Goal: Information Seeking & Learning: Learn about a topic

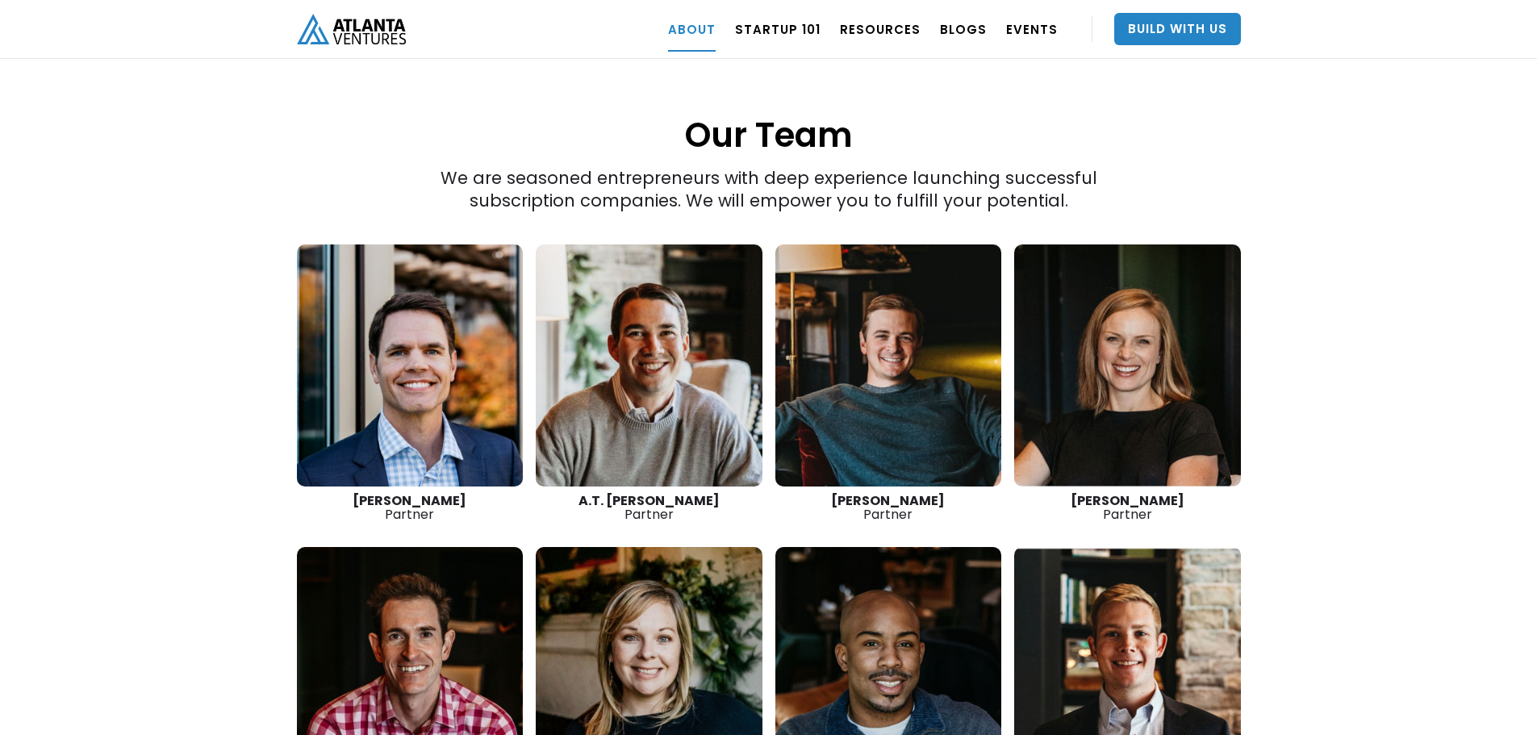
scroll to position [2339, 0]
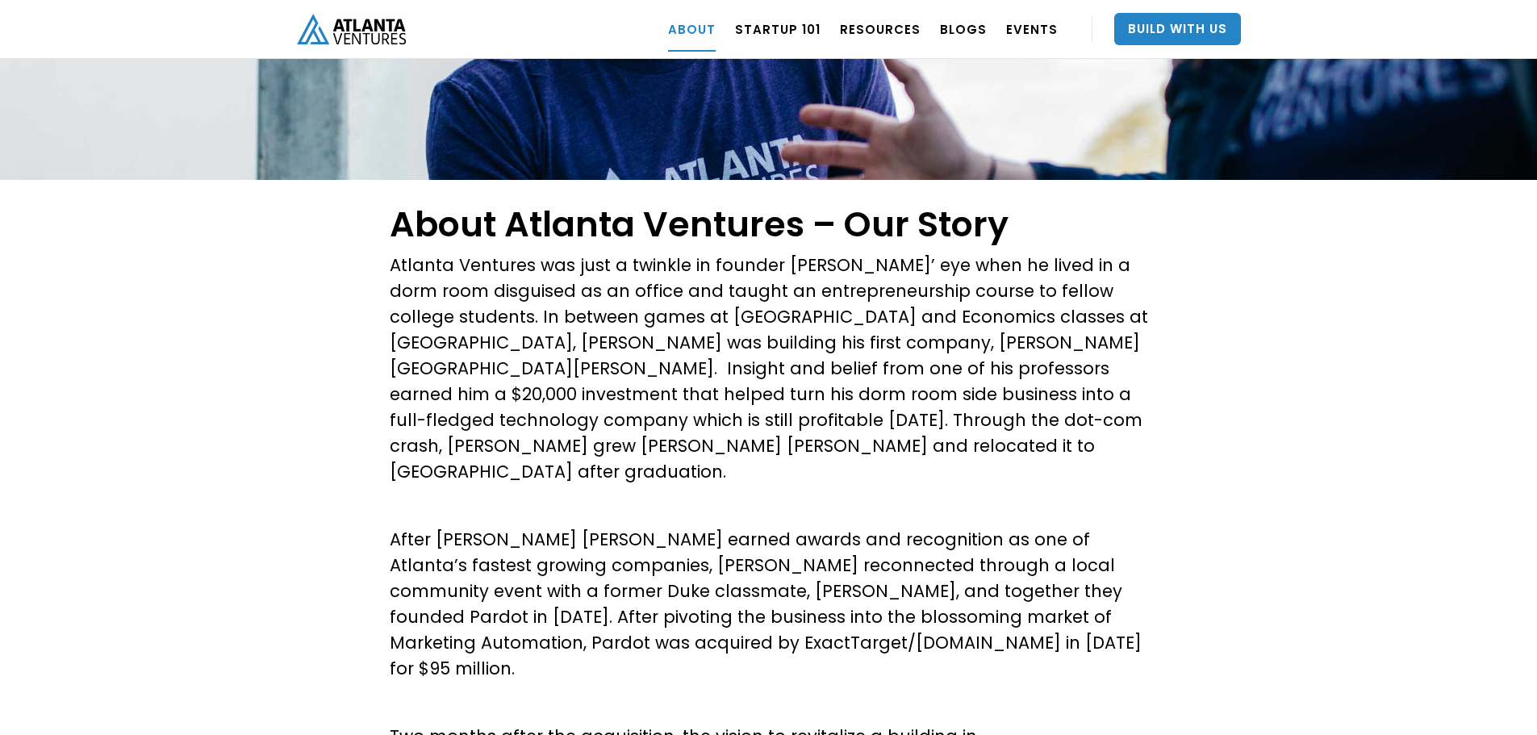
drag, startPoint x: 1346, startPoint y: 507, endPoint x: 1305, endPoint y: 169, distance: 341.3
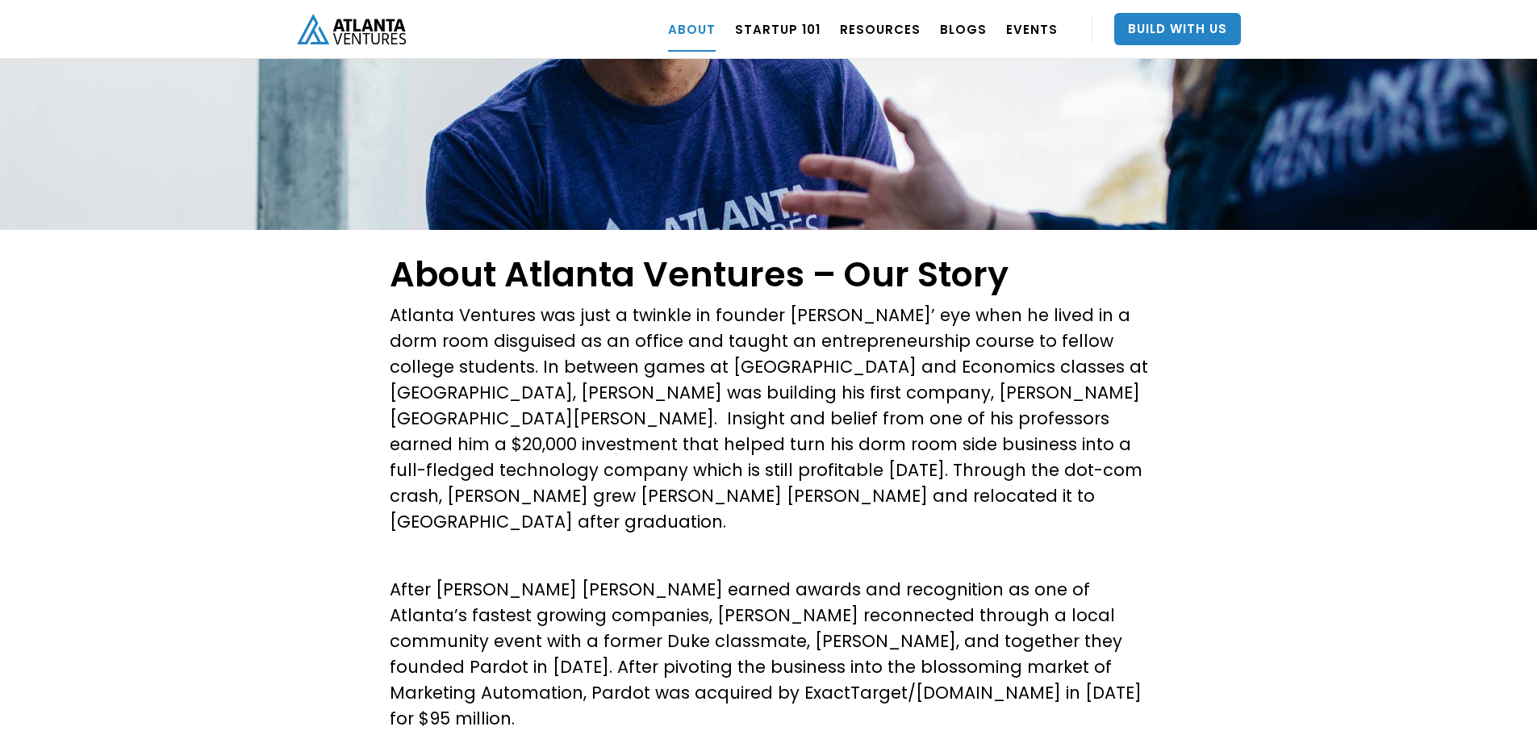
scroll to position [323, 0]
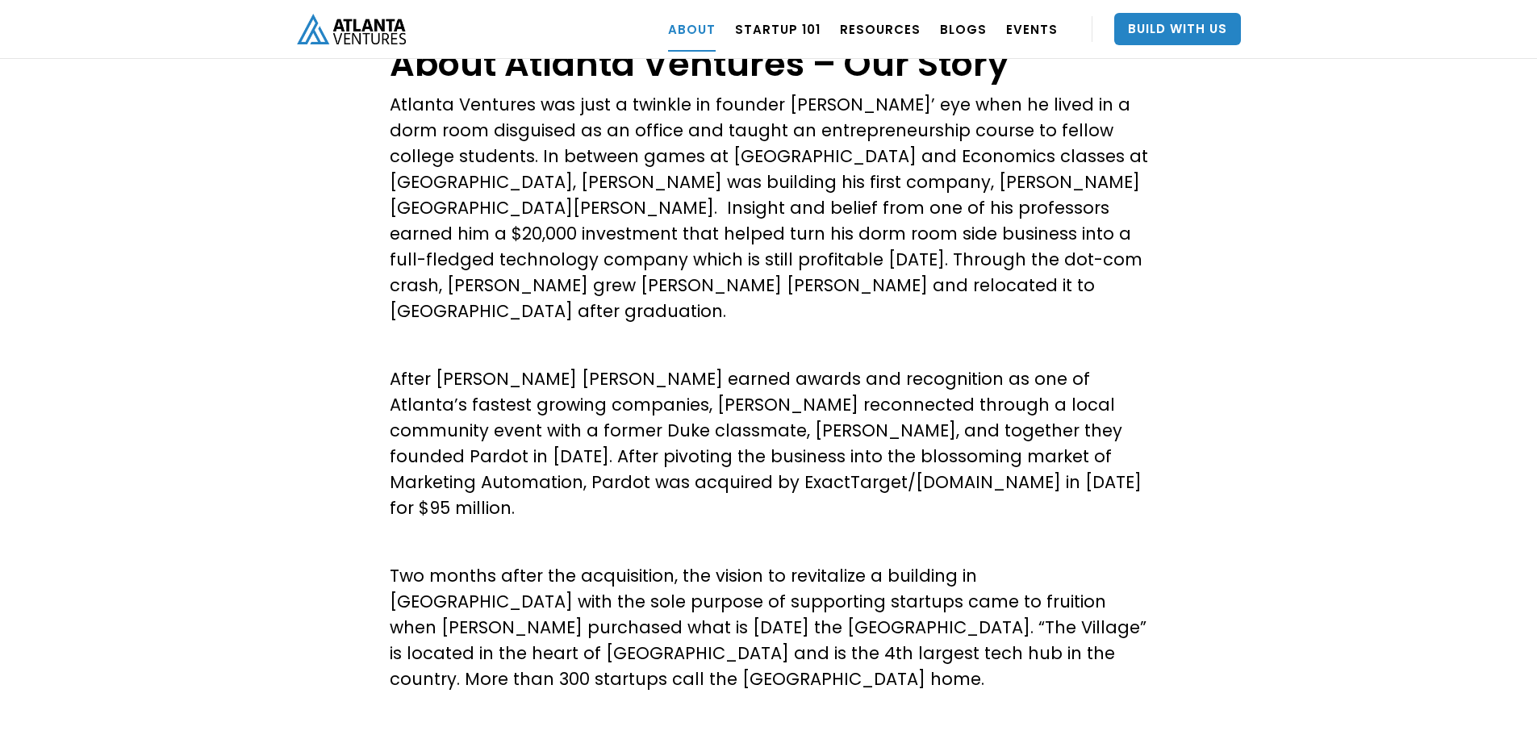
drag, startPoint x: 1283, startPoint y: 208, endPoint x: 1265, endPoint y: 294, distance: 87.3
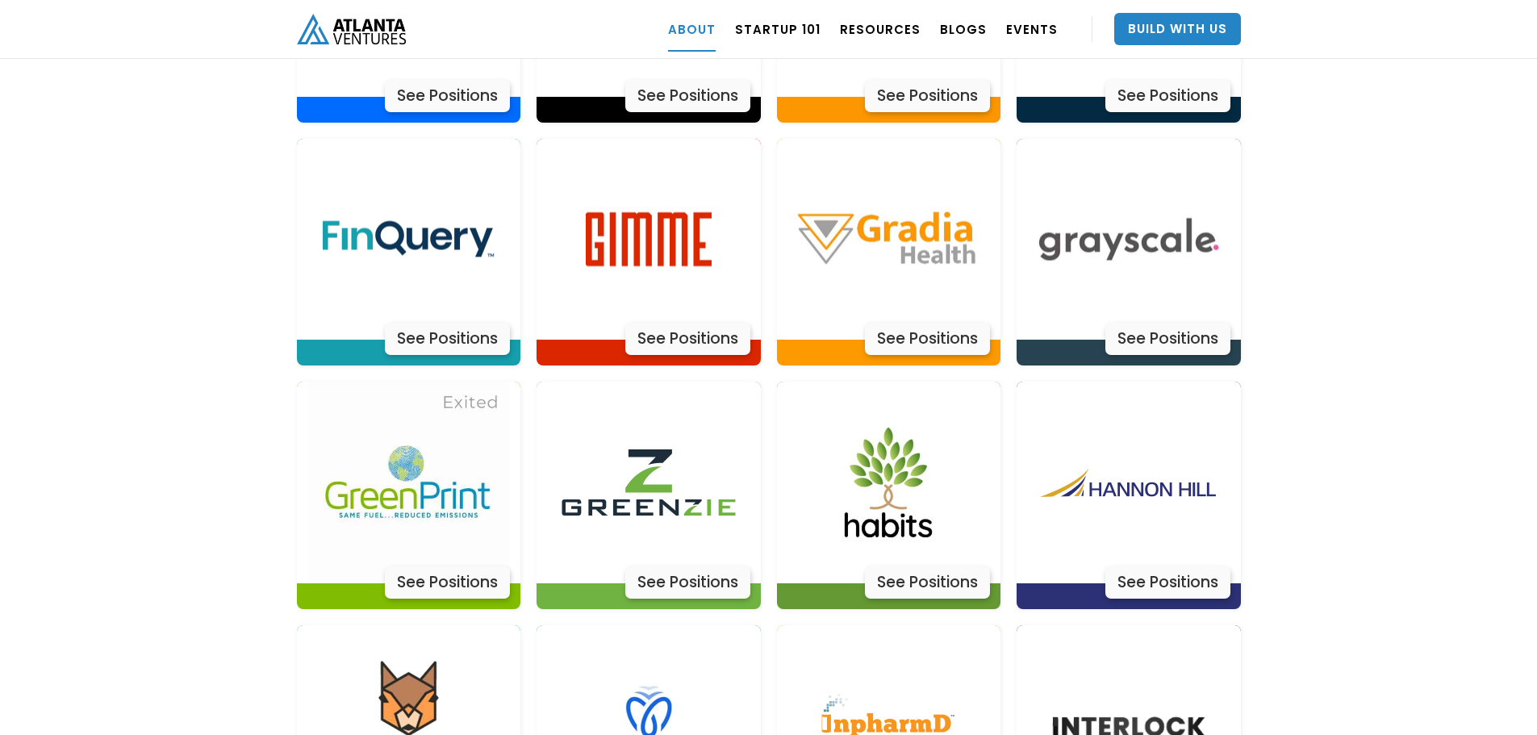
drag, startPoint x: 1279, startPoint y: 232, endPoint x: 1212, endPoint y: 539, distance: 314.4
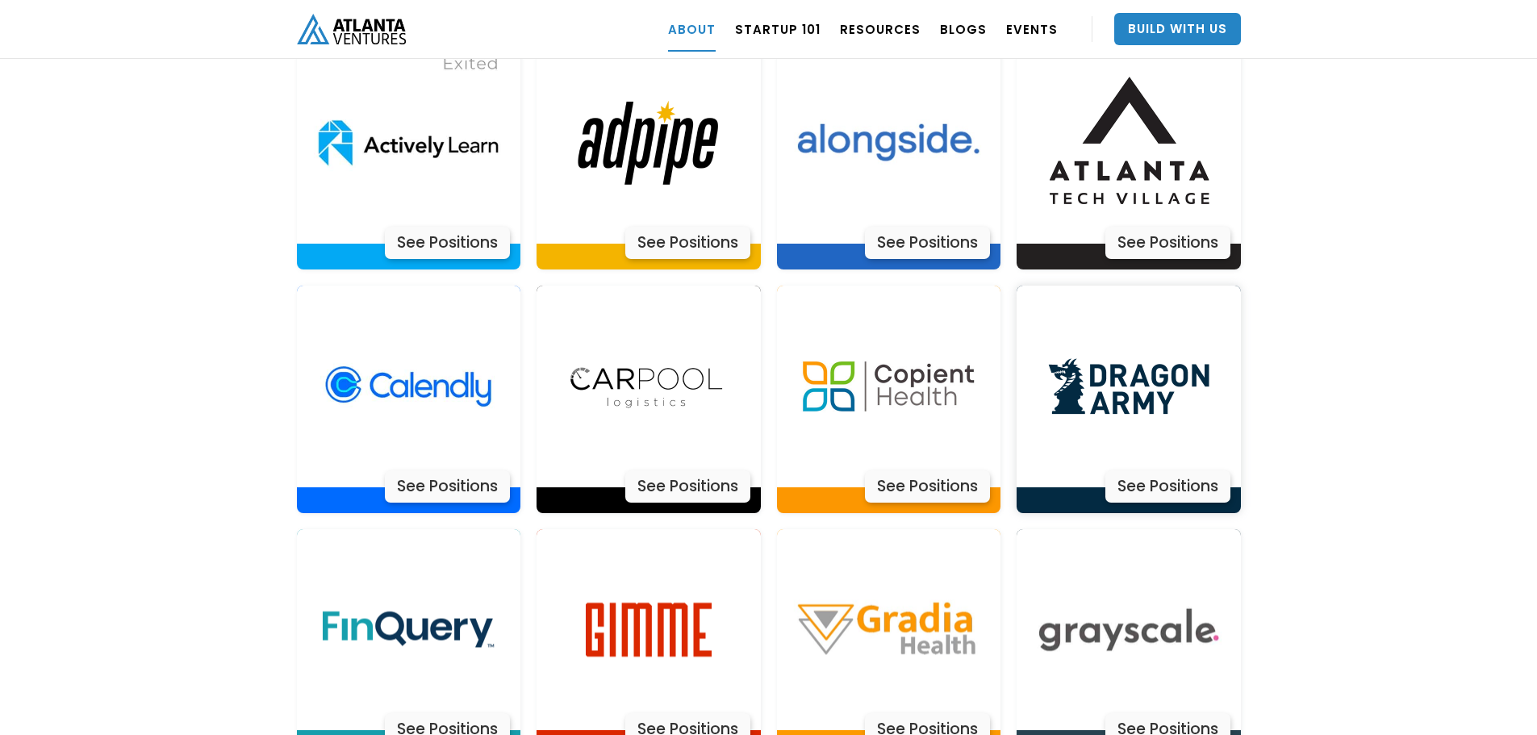
scroll to position [3267, 0]
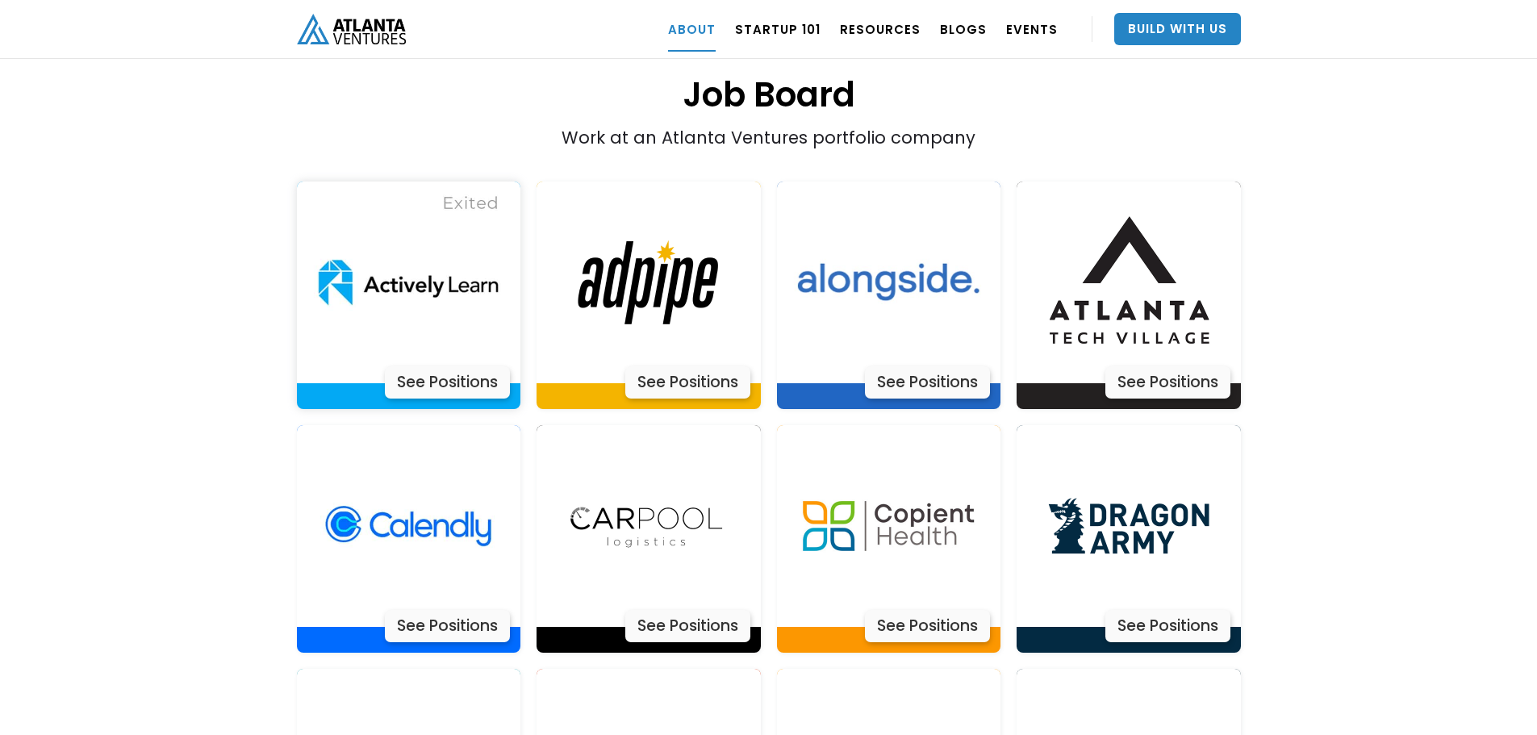
drag, startPoint x: 474, startPoint y: 144, endPoint x: 447, endPoint y: 170, distance: 37.1
click at [447, 182] on img at bounding box center [408, 283] width 202 height 202
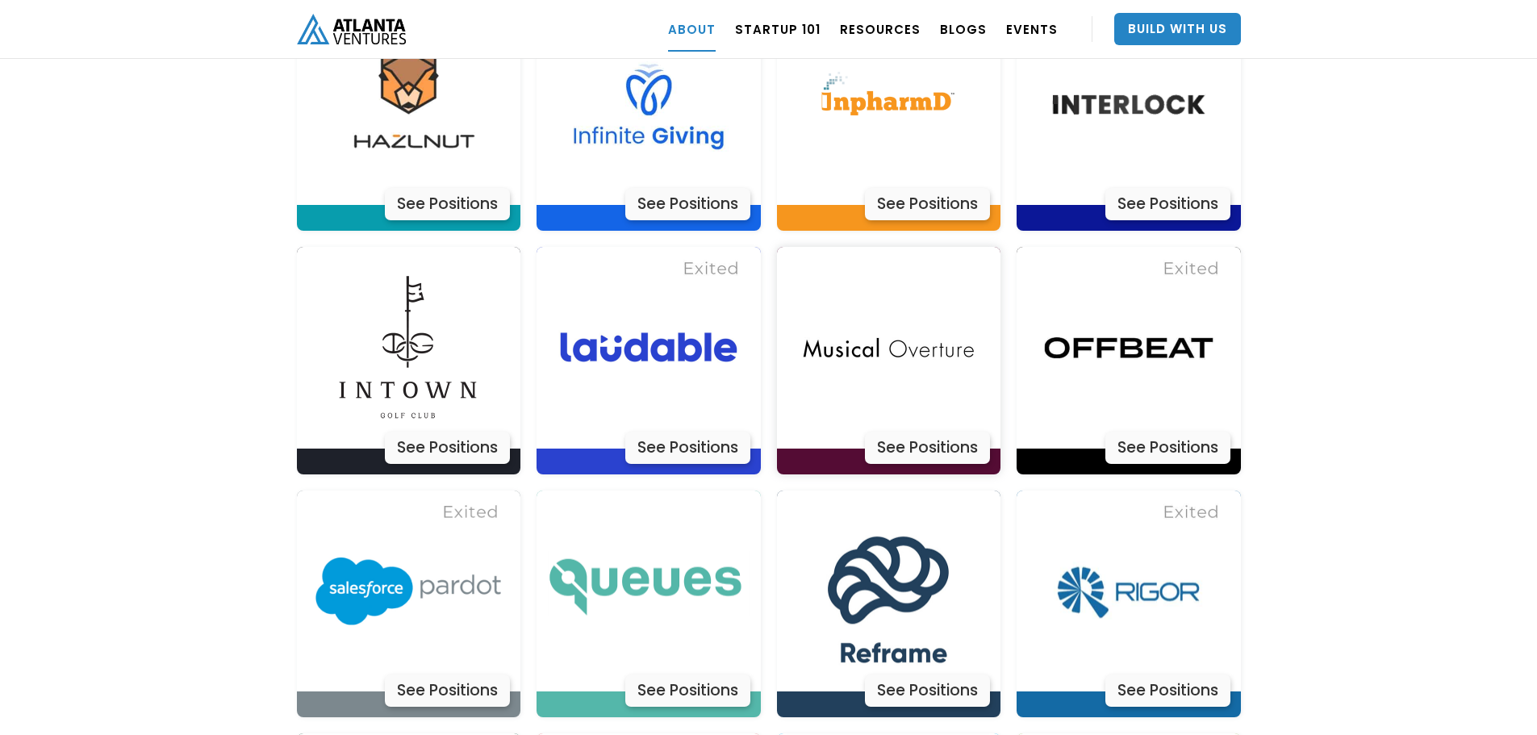
scroll to position [4424, 0]
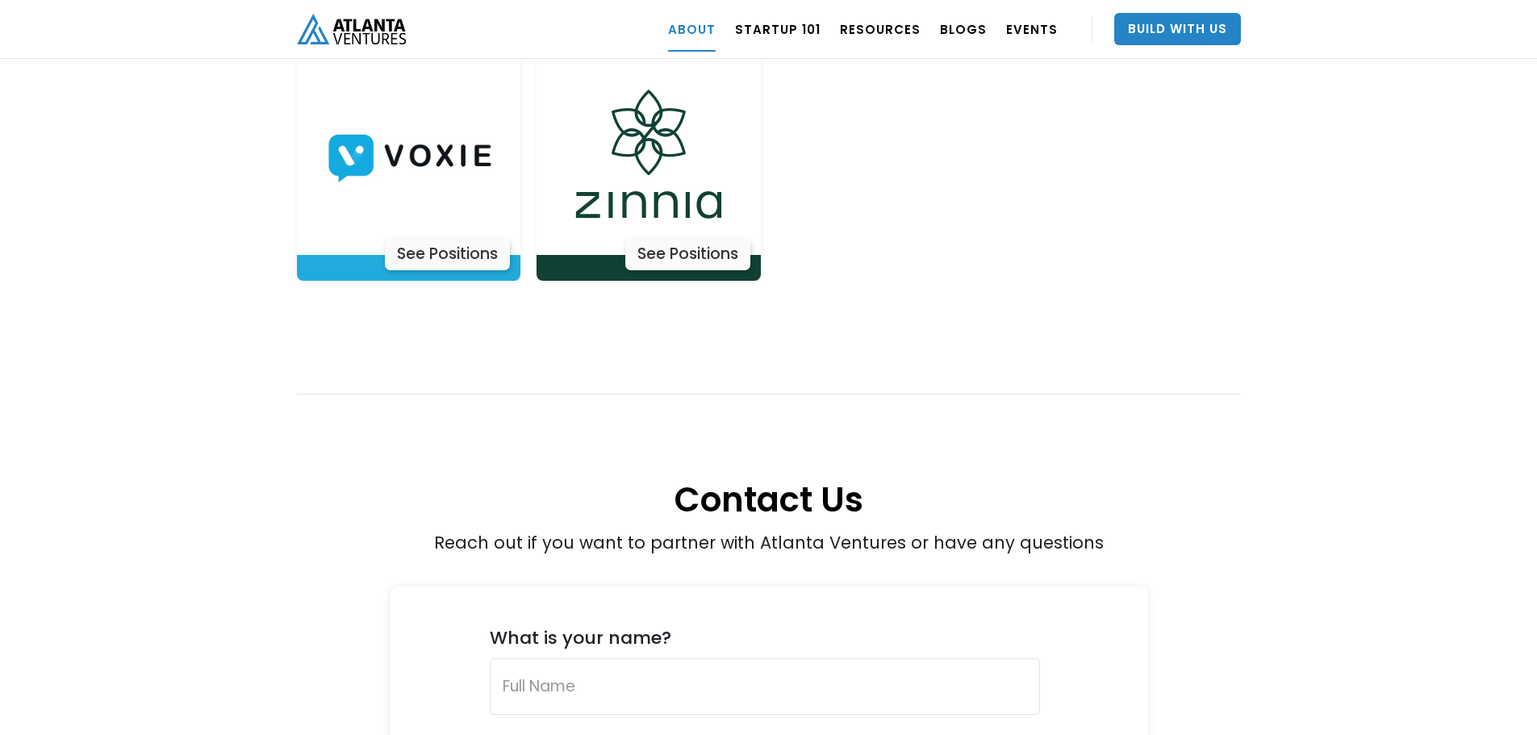
drag, startPoint x: 1309, startPoint y: 204, endPoint x: 1279, endPoint y: 575, distance: 372.3
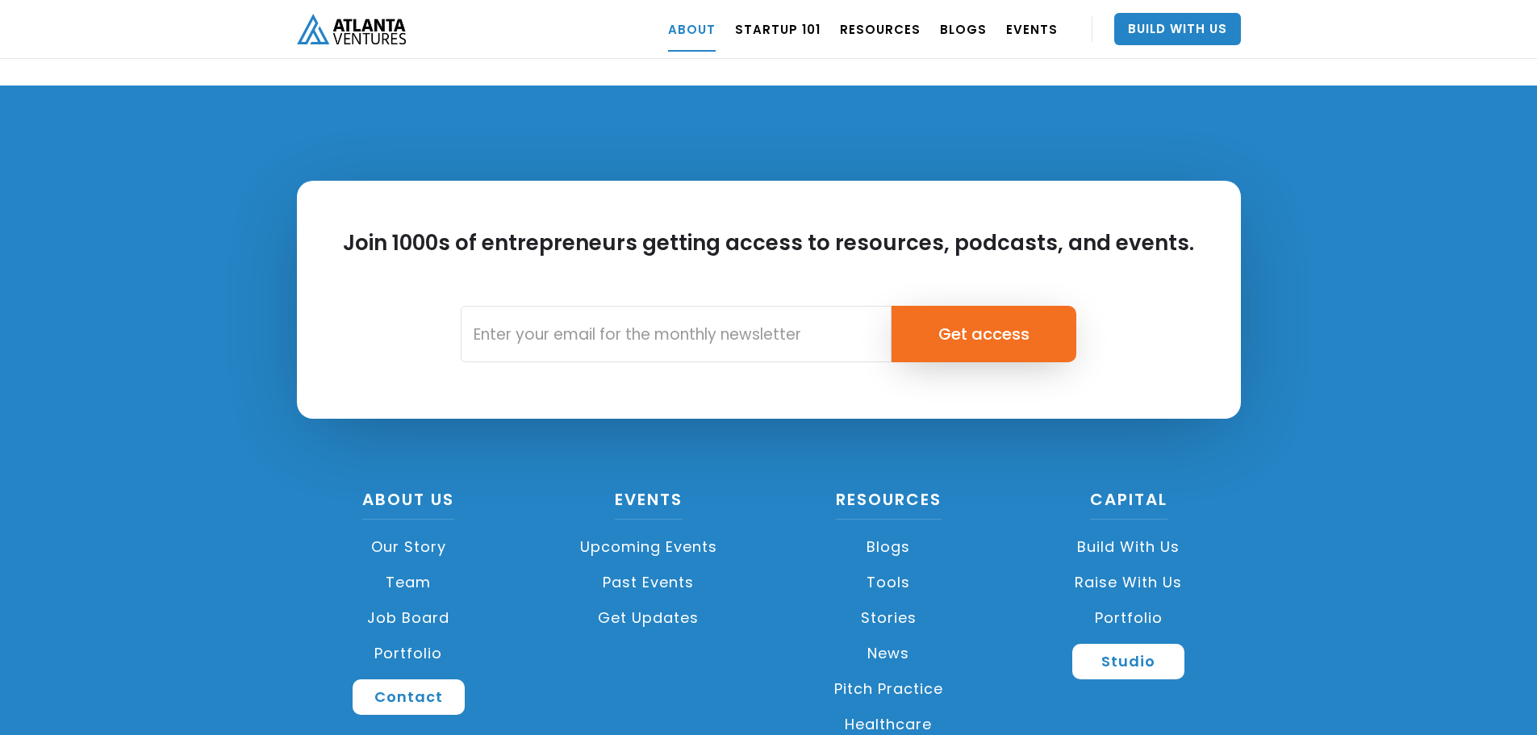
scroll to position [7134, 0]
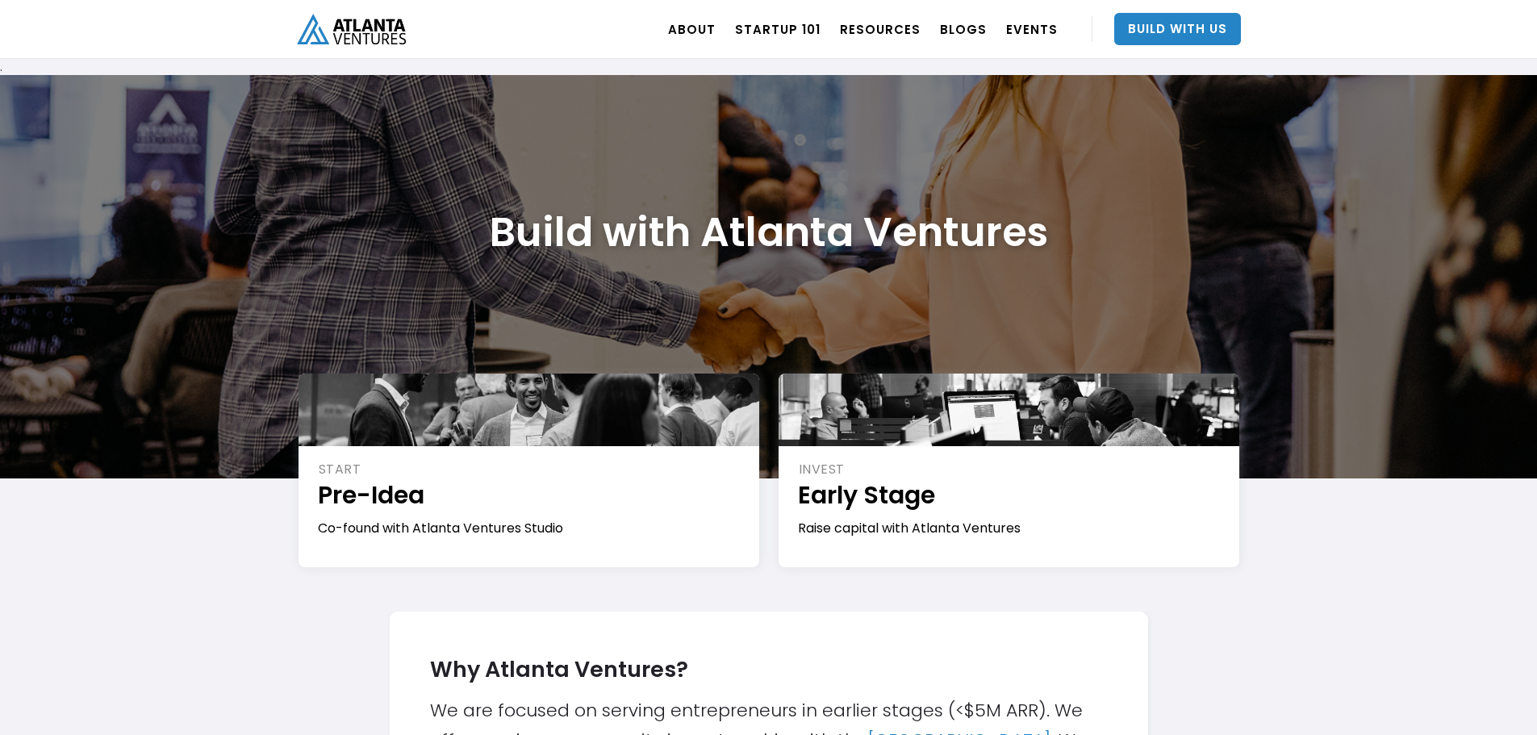
scroll to position [987, 0]
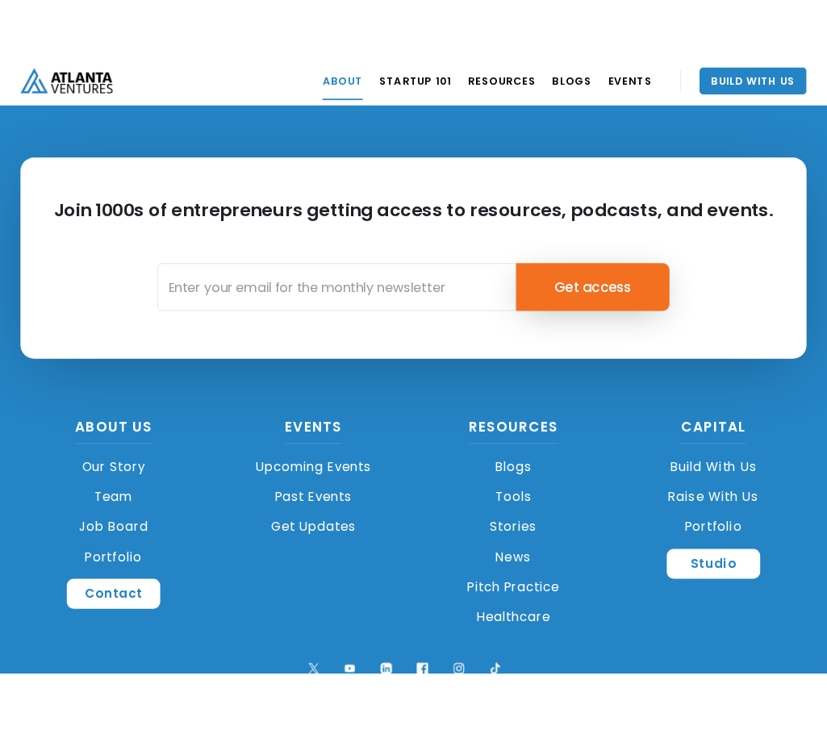
scroll to position [6801, 0]
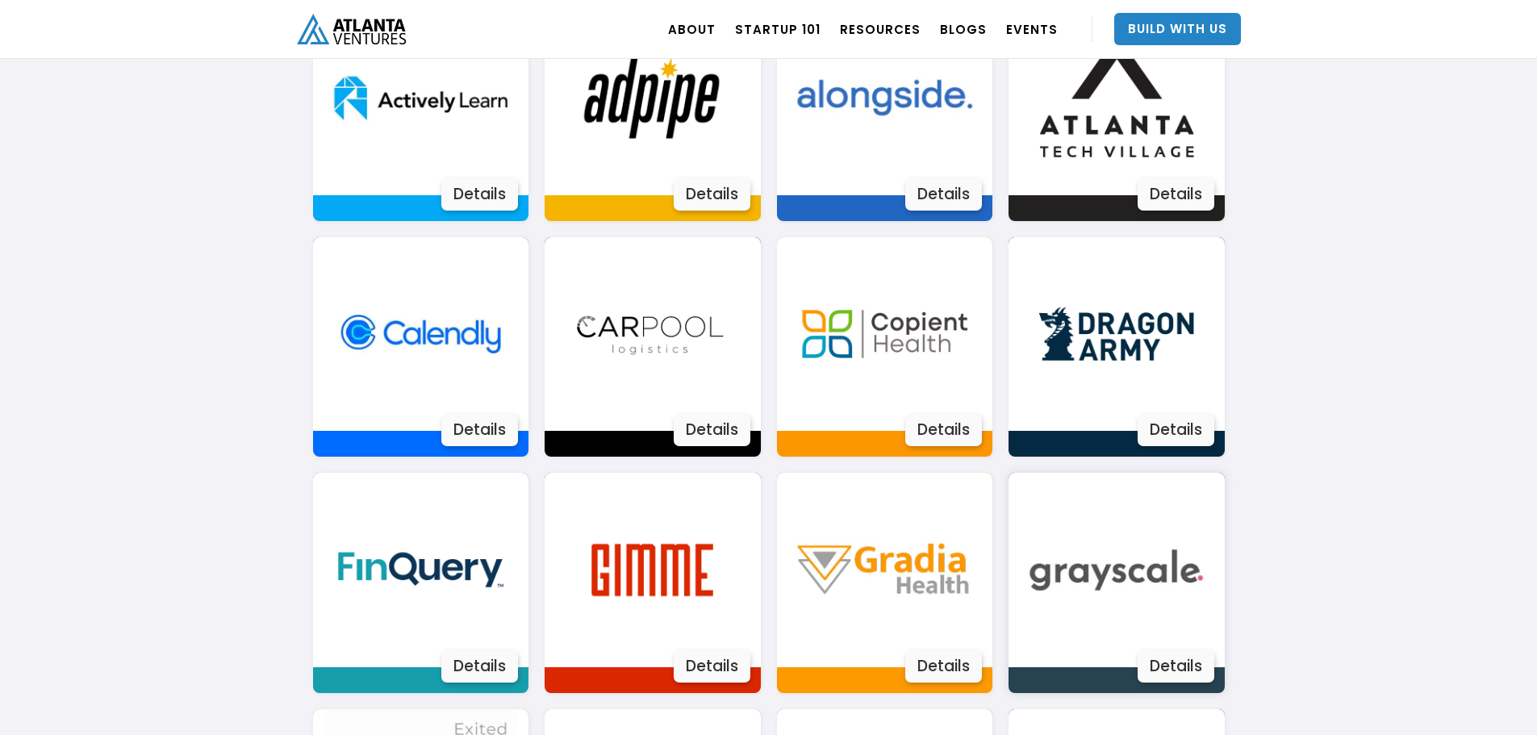
scroll to position [1310, 0]
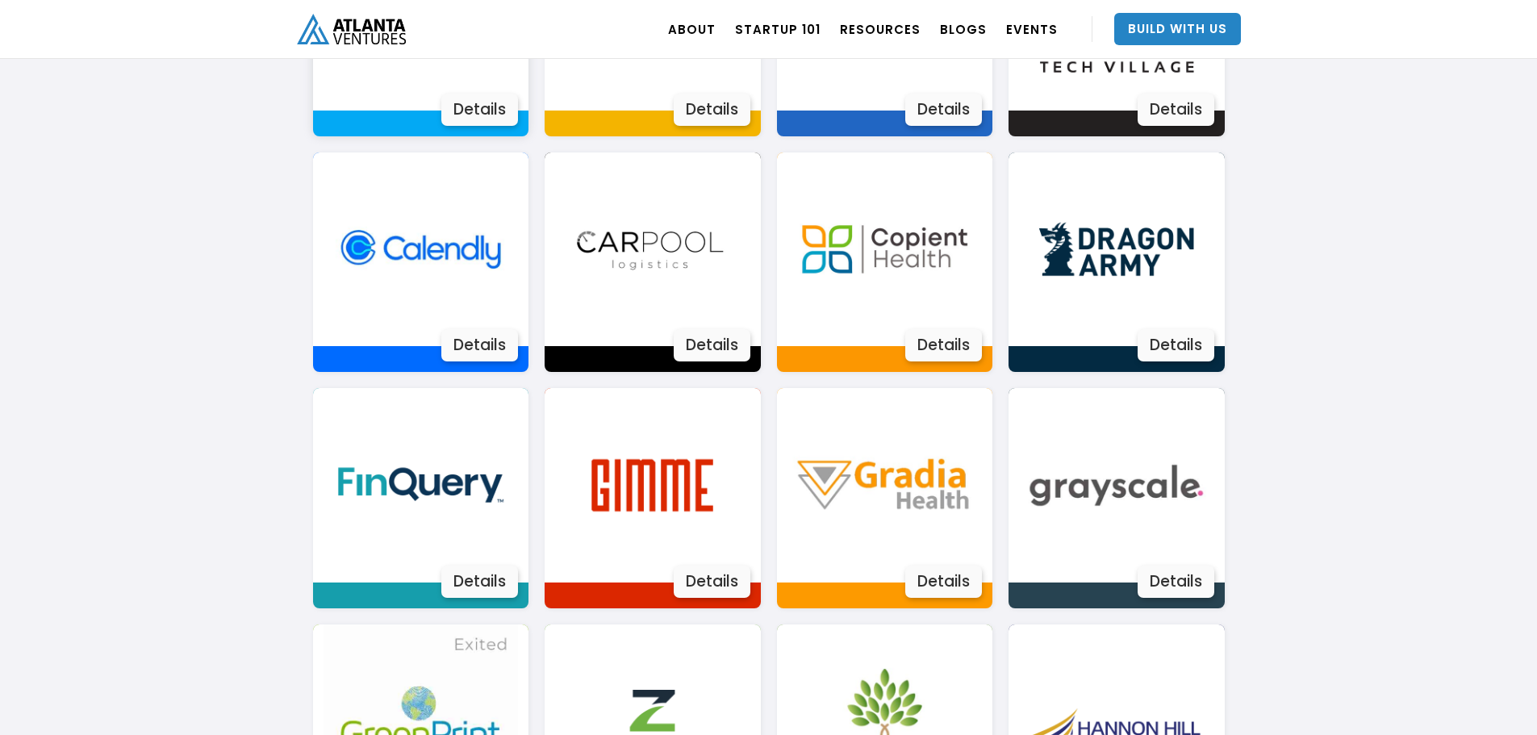
click at [502, 115] on div "Details" at bounding box center [479, 110] width 77 height 32
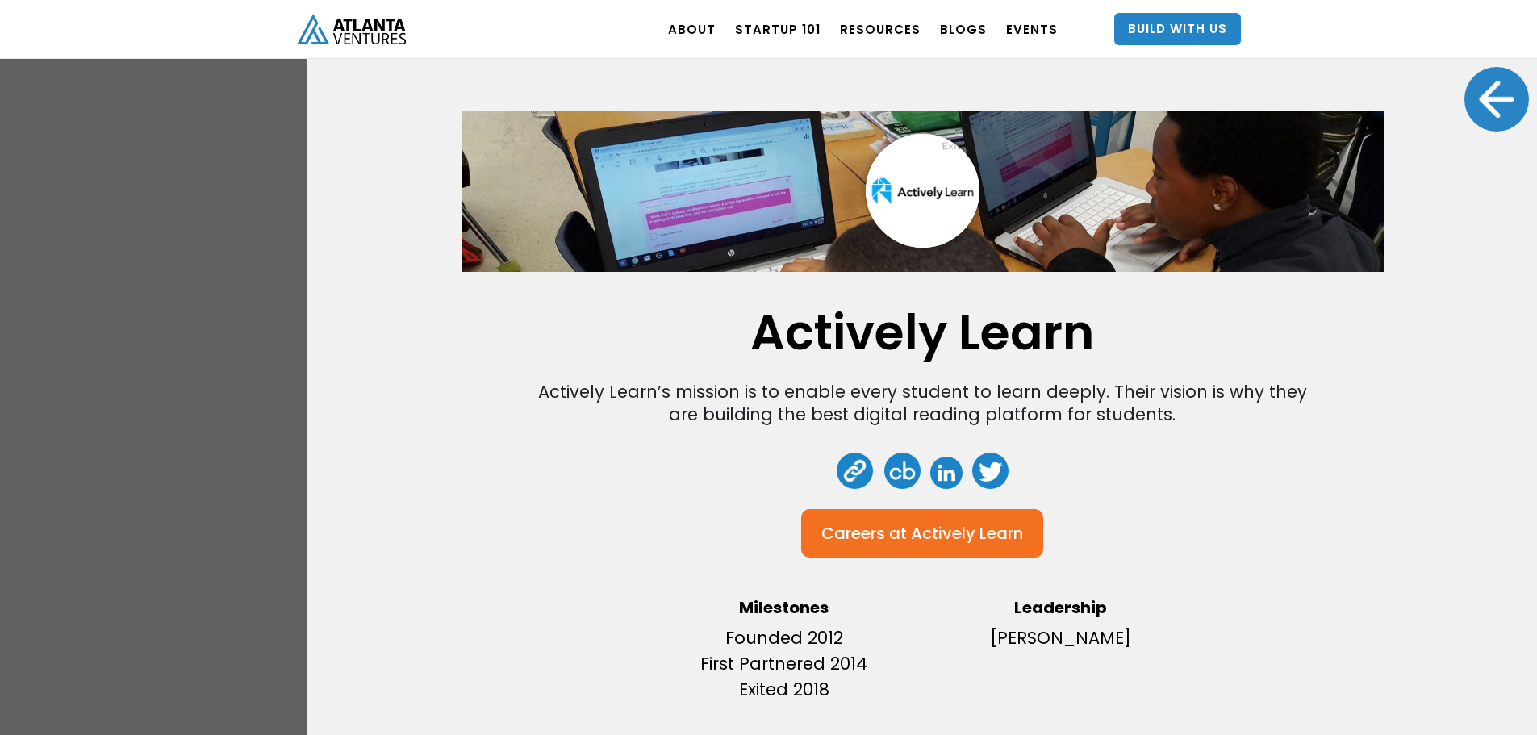
scroll to position [1875, 0]
click at [1485, 111] on div at bounding box center [1496, 99] width 65 height 65
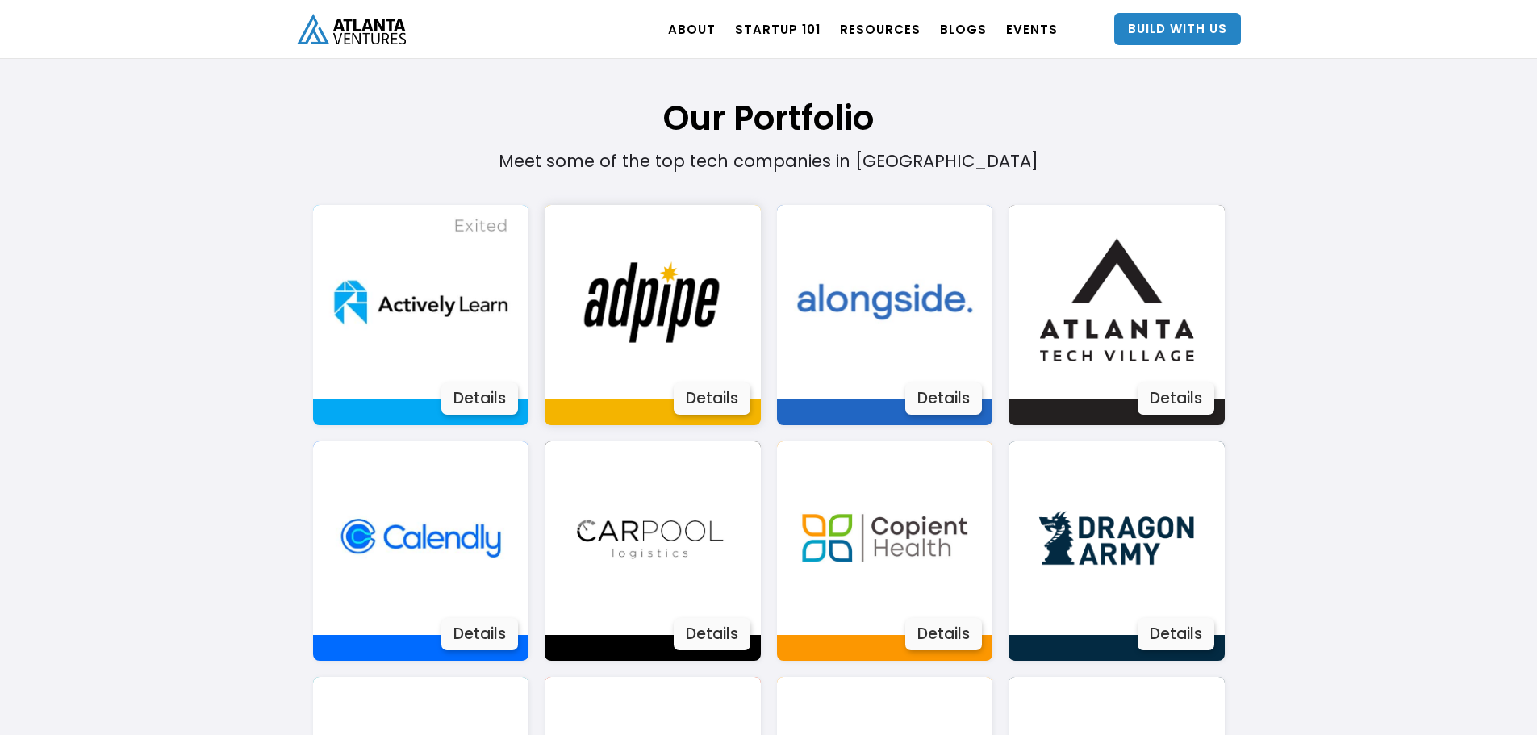
scroll to position [1015, 0]
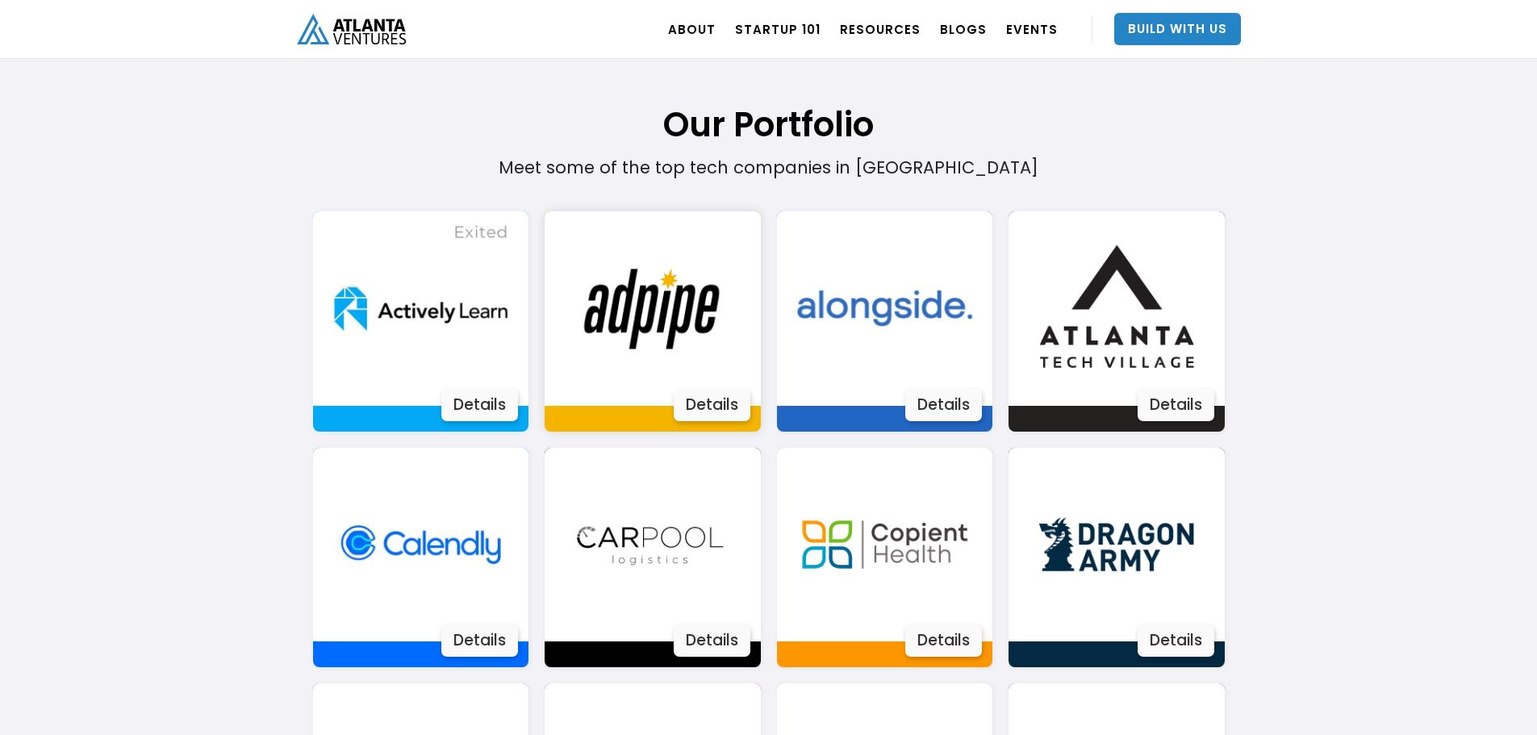
click at [699, 394] on div "Details" at bounding box center [712, 405] width 77 height 32
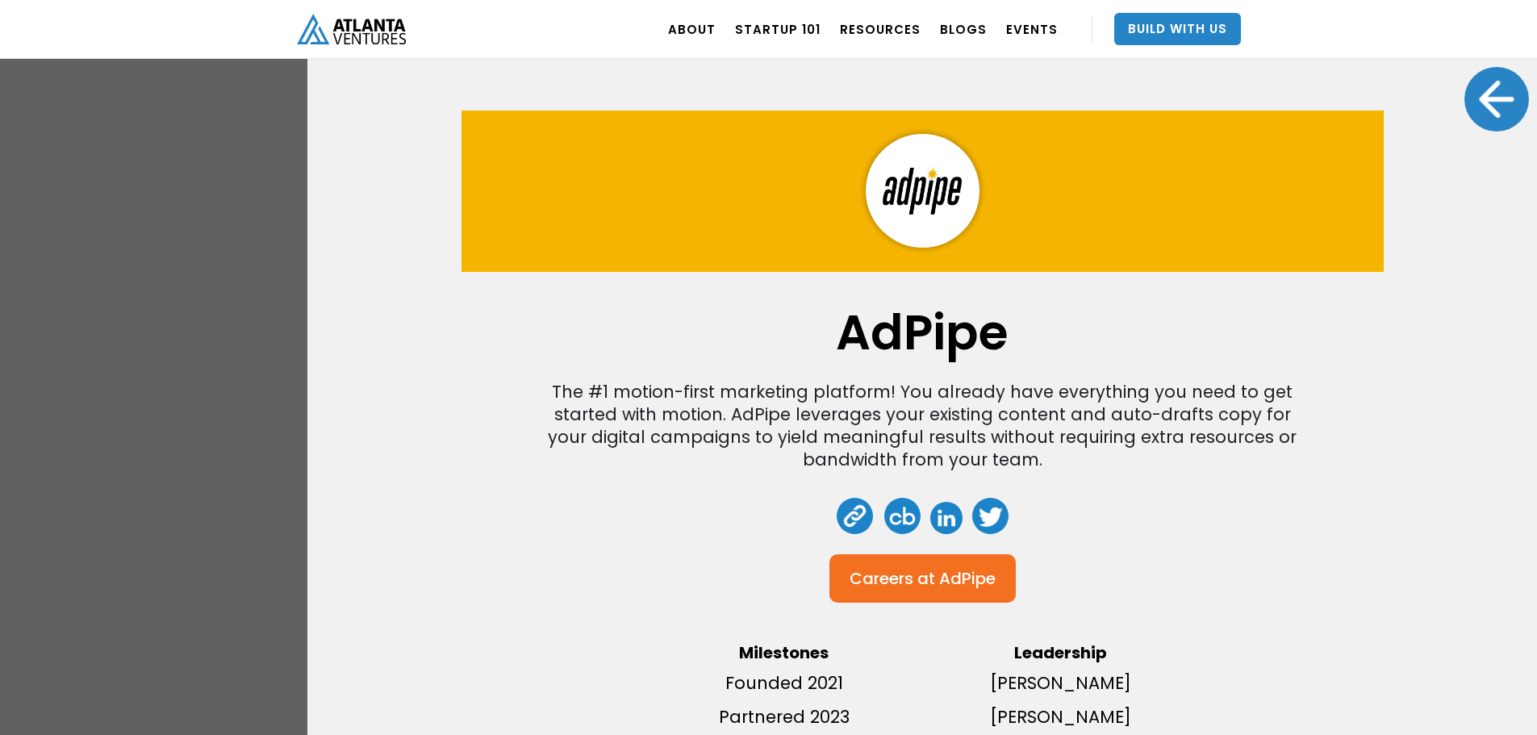
click at [1480, 98] on div at bounding box center [1496, 99] width 65 height 65
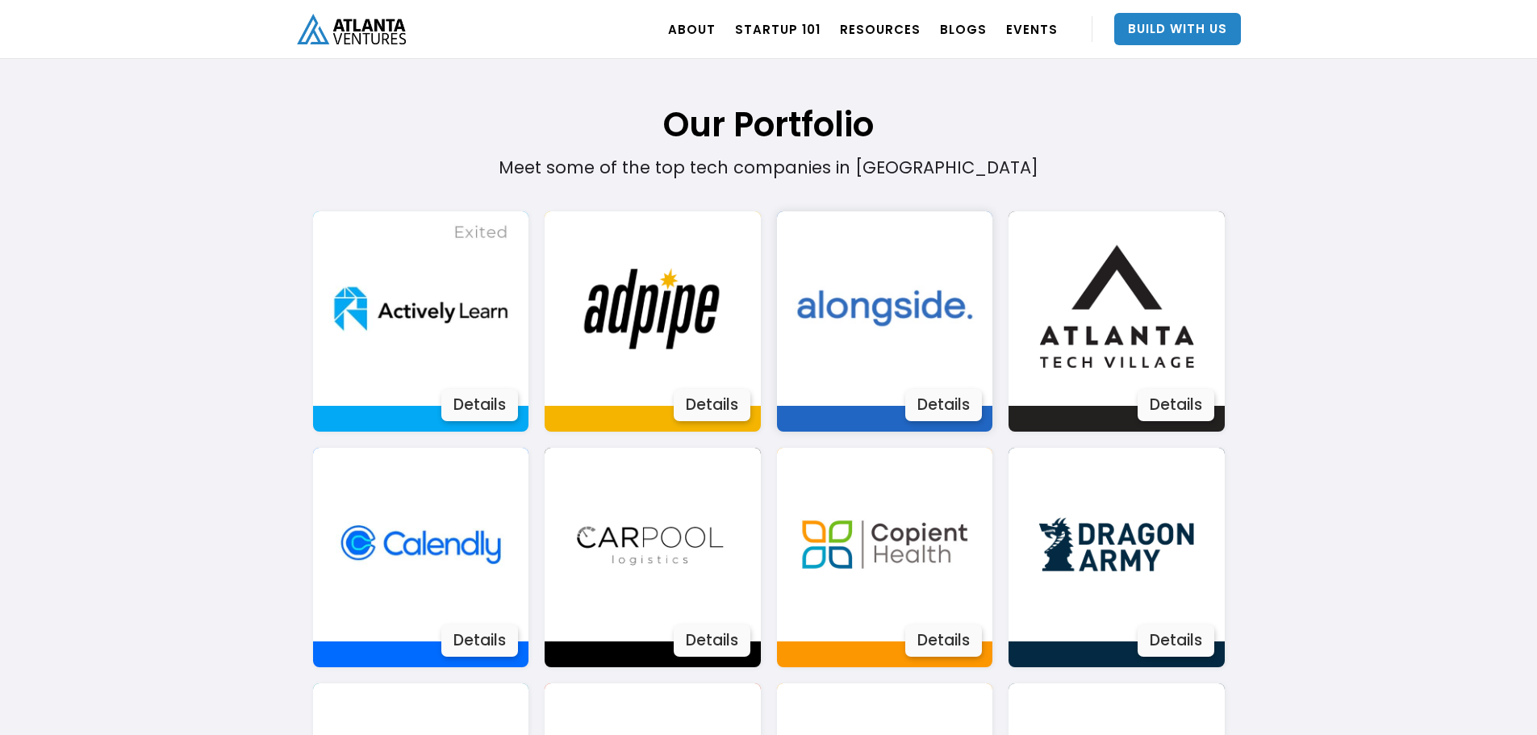
click at [938, 424] on div "Alongside A virtual counselor in every student's pocket Careers at Alongside Mi…" at bounding box center [885, 321] width 216 height 220
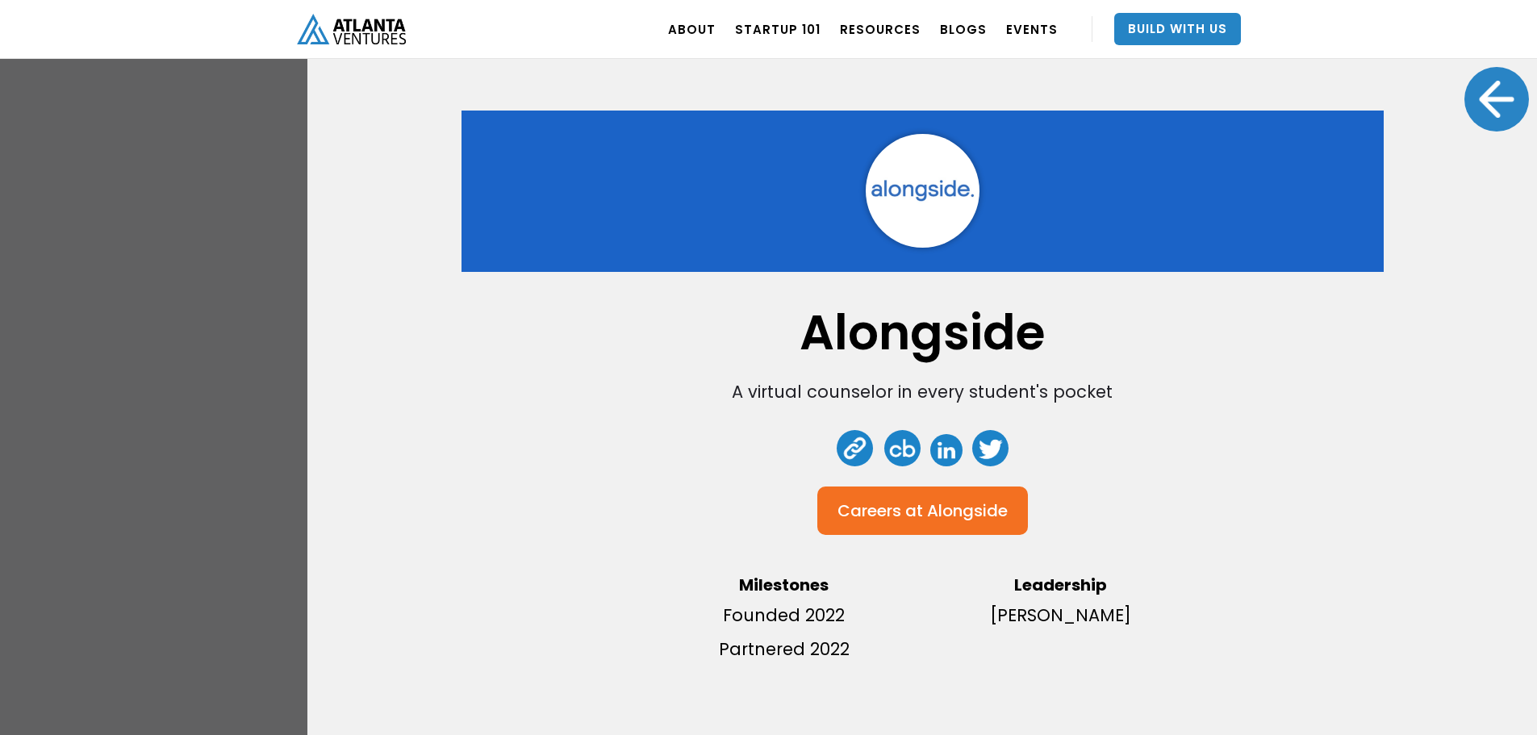
click at [1471, 106] on div at bounding box center [1496, 99] width 65 height 65
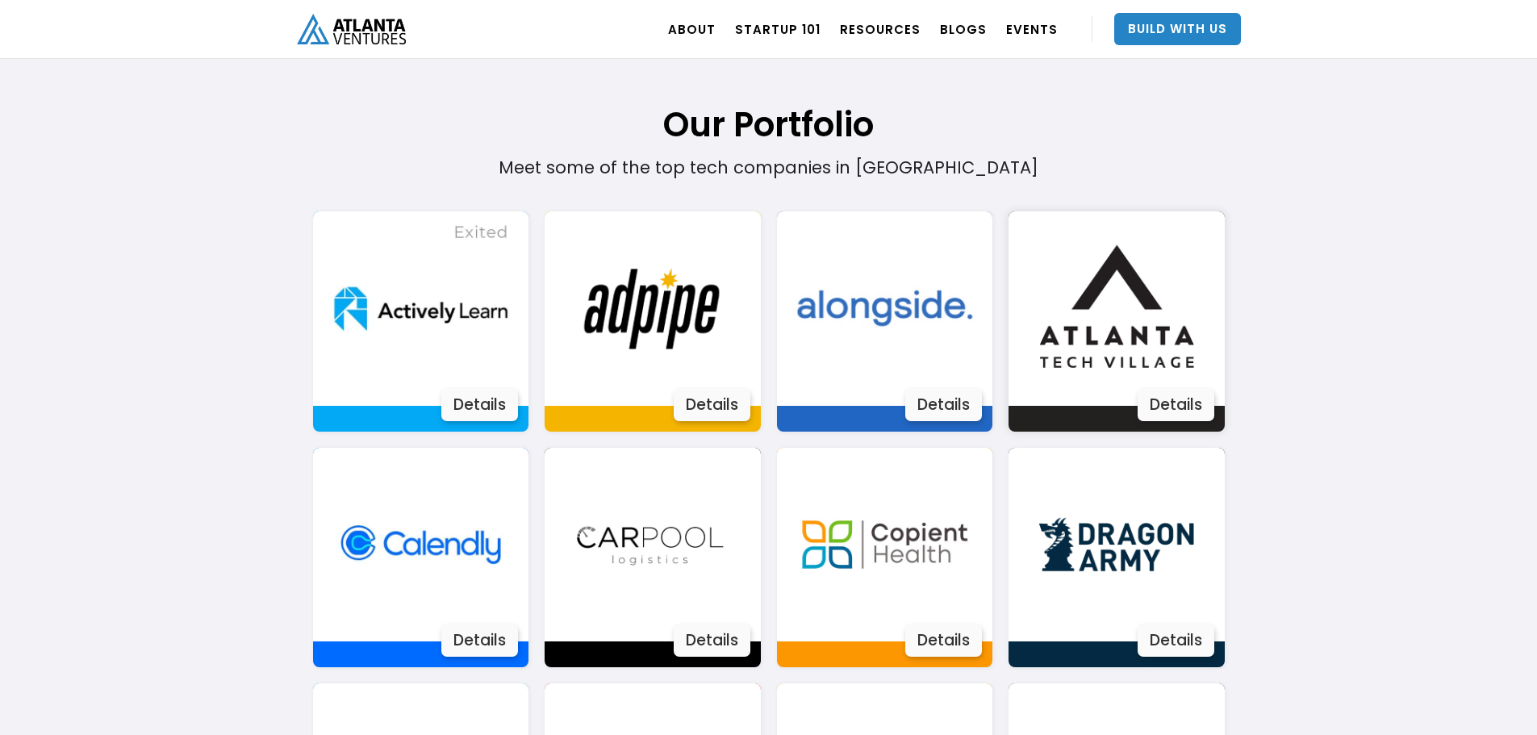
click at [1141, 407] on div "Details" at bounding box center [1175, 405] width 77 height 32
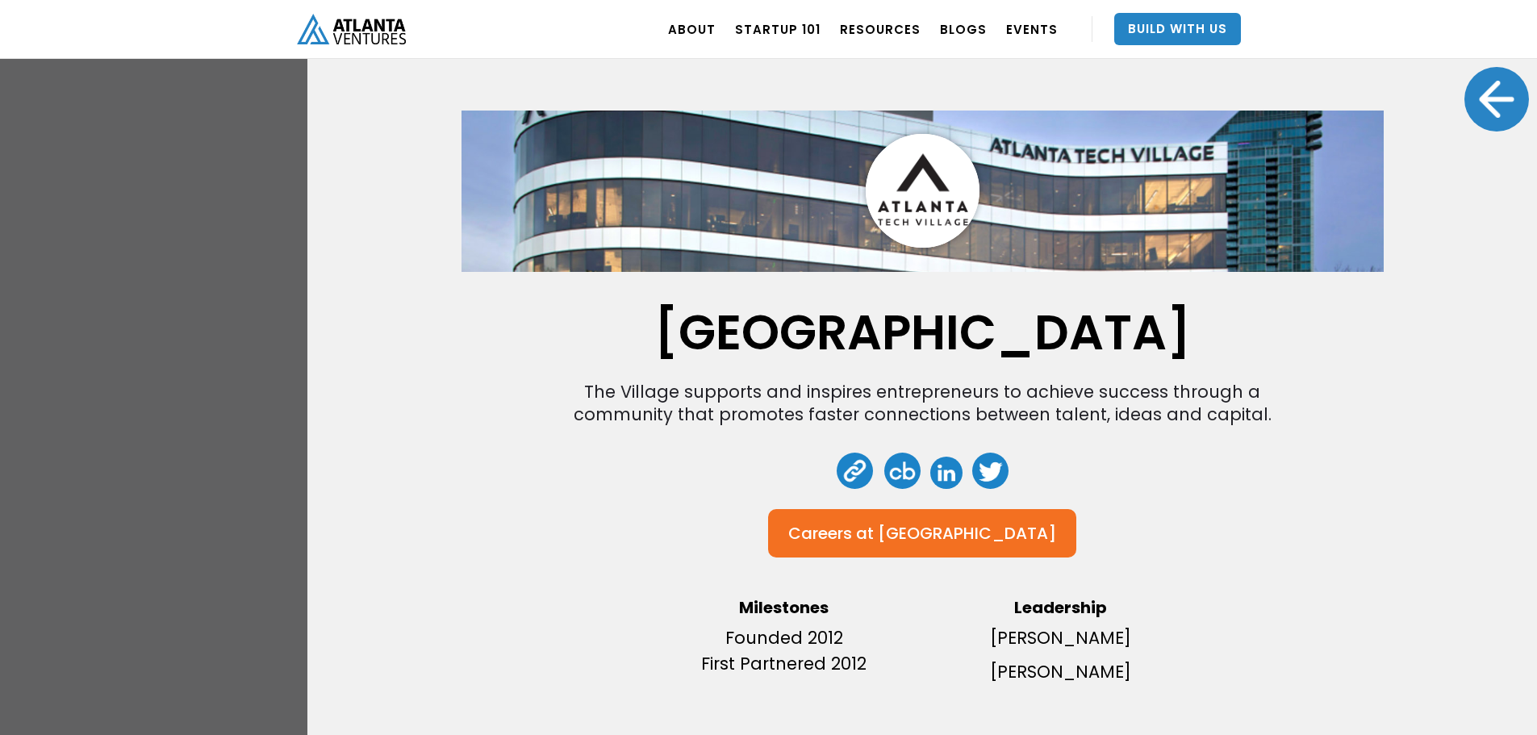
click at [1487, 119] on div at bounding box center [1496, 99] width 65 height 65
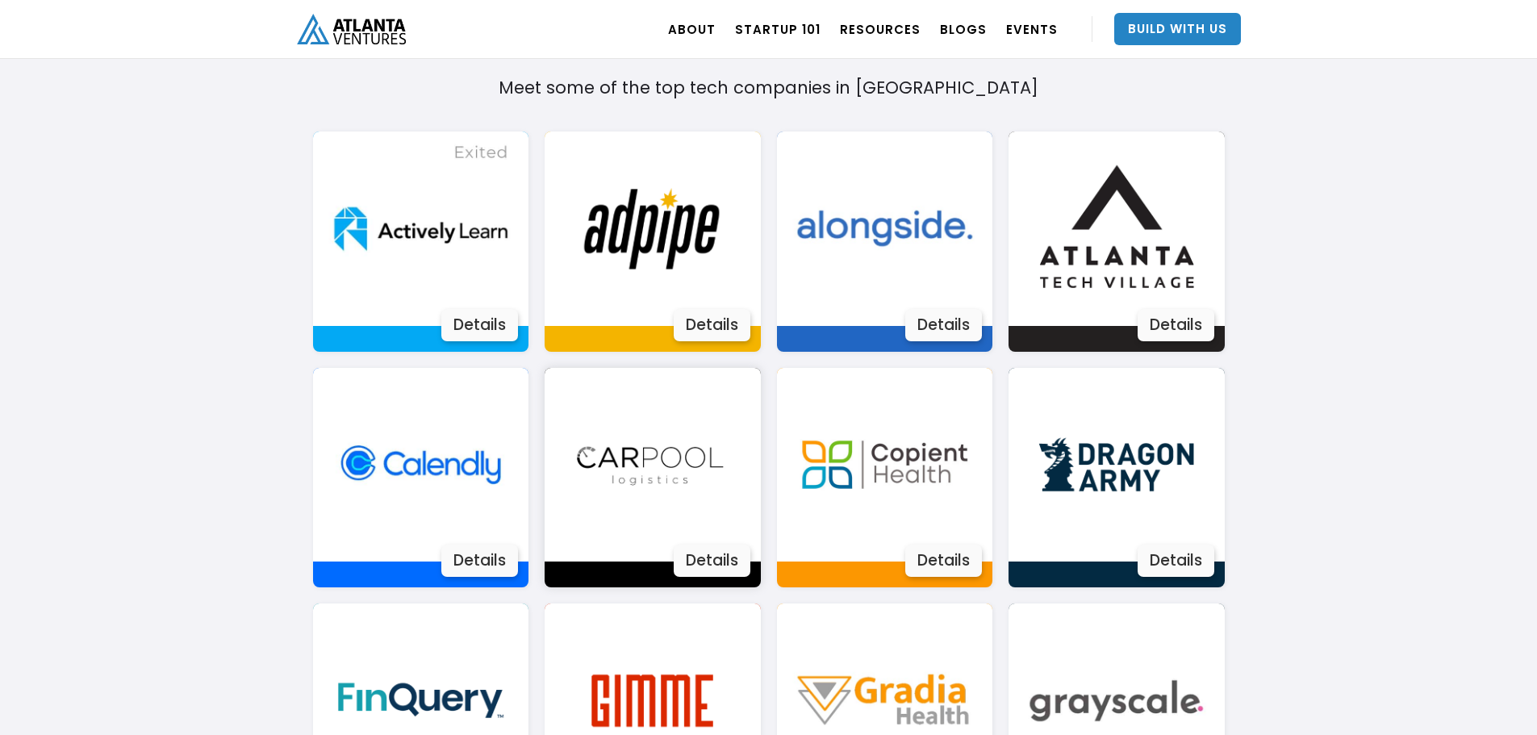
scroll to position [1096, 0]
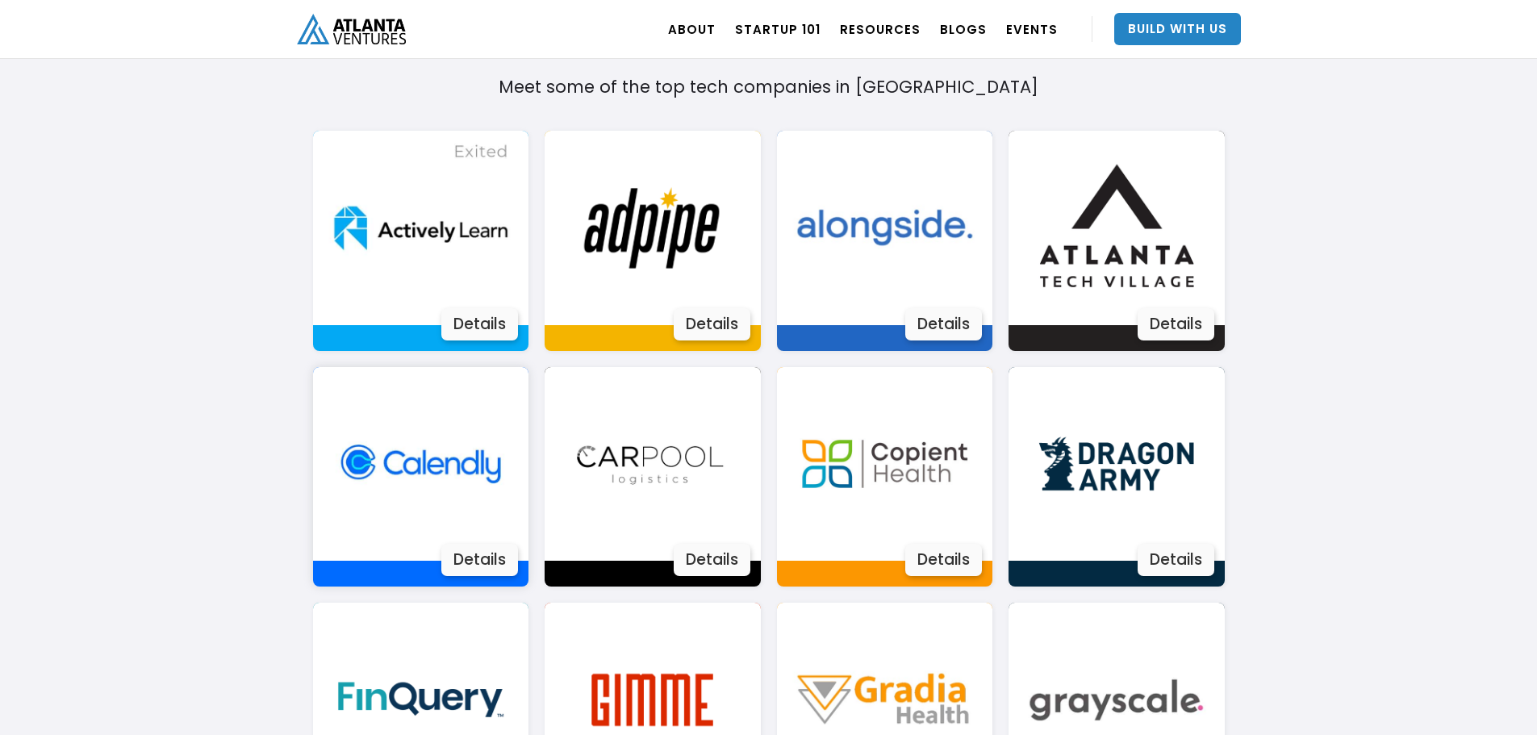
click at [497, 556] on div "Details" at bounding box center [479, 560] width 77 height 32
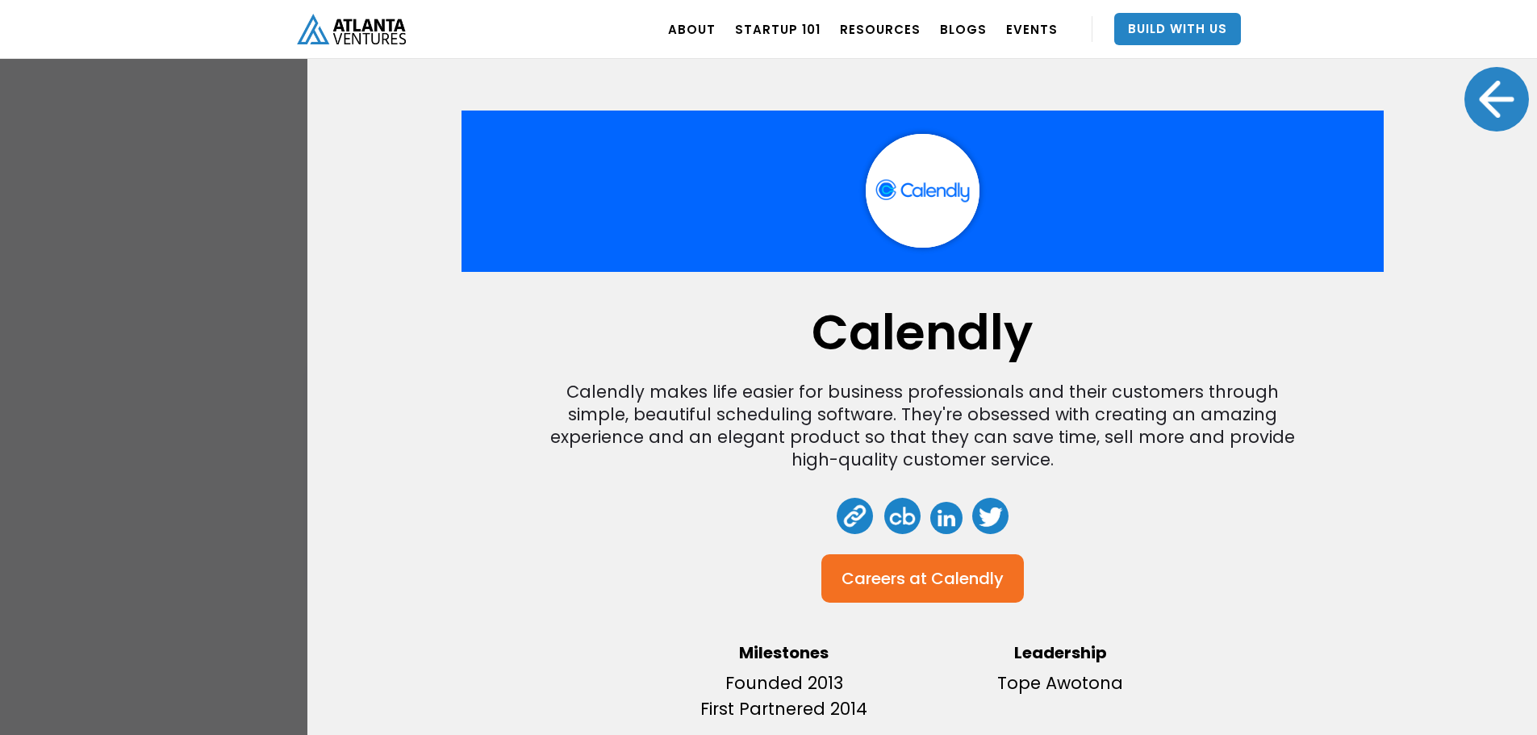
click at [1492, 114] on div at bounding box center [1496, 99] width 65 height 65
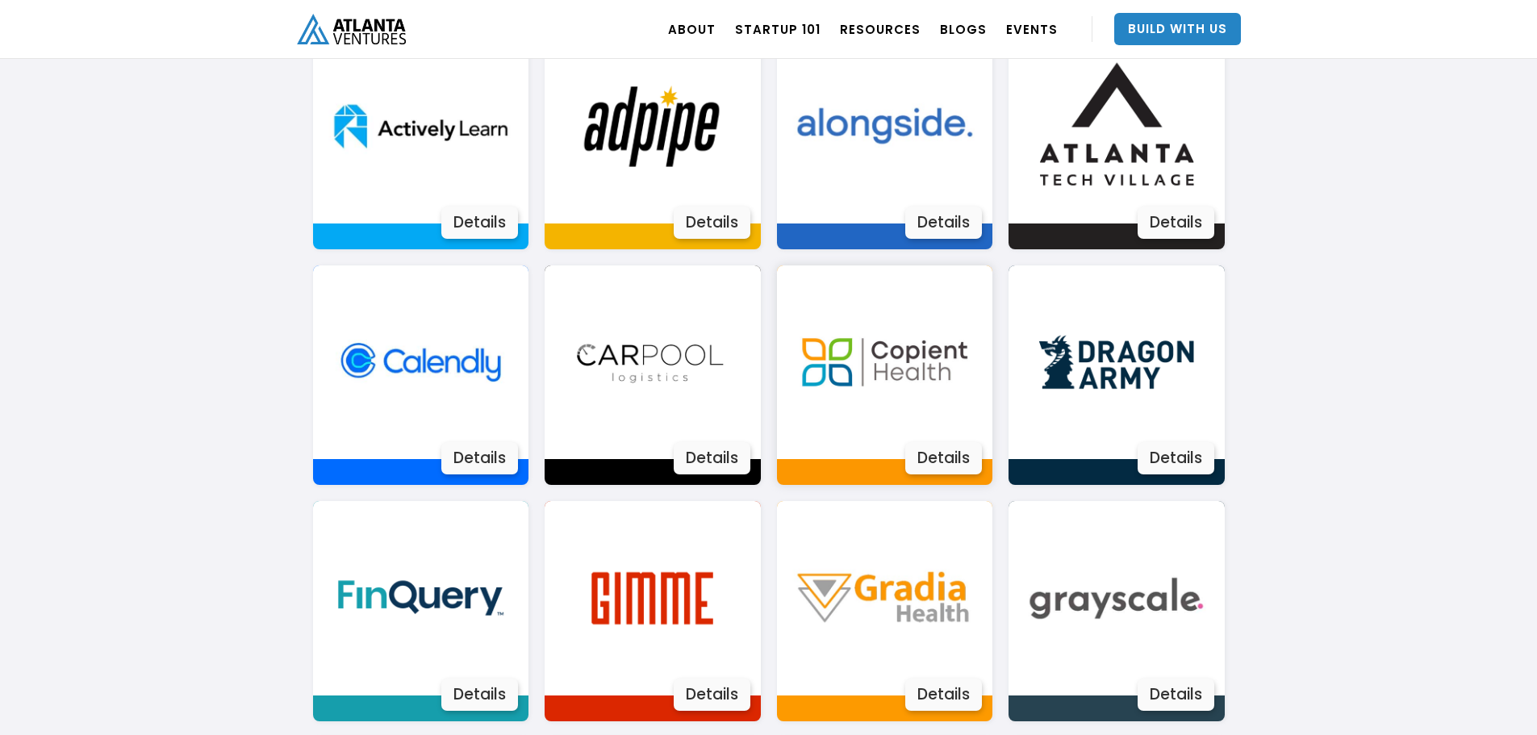
scroll to position [1203, 0]
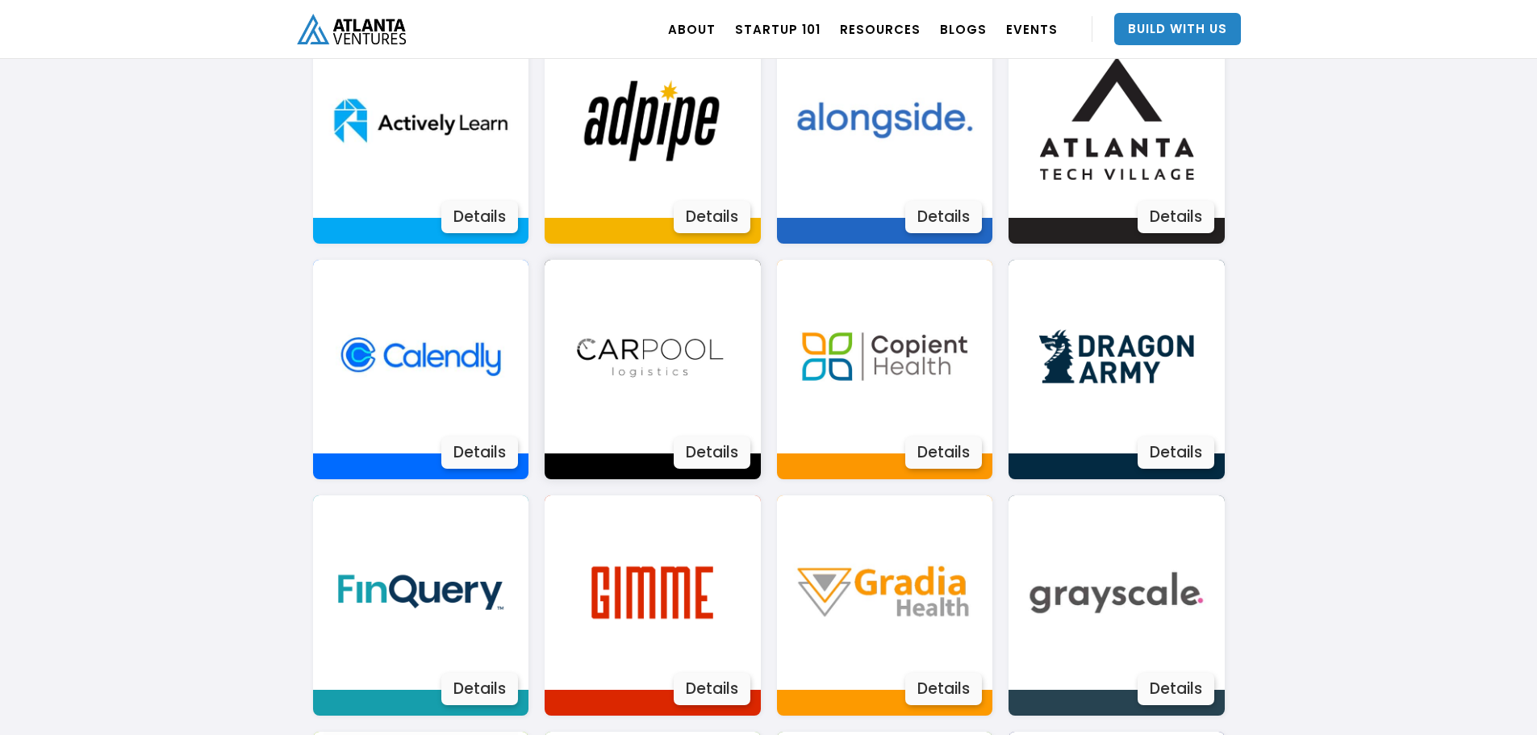
click at [732, 463] on div "Details" at bounding box center [712, 452] width 77 height 32
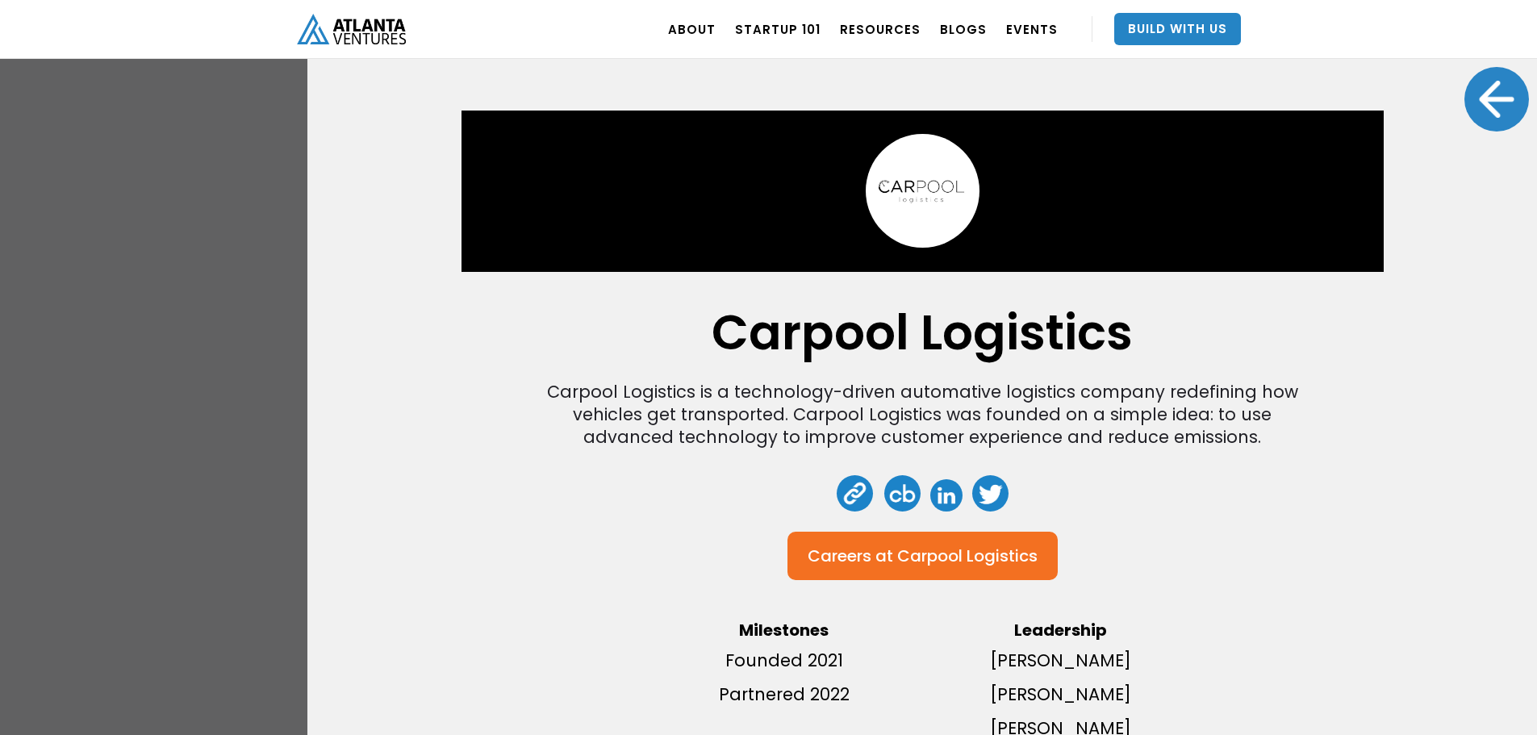
click at [1503, 115] on div at bounding box center [1496, 99] width 65 height 65
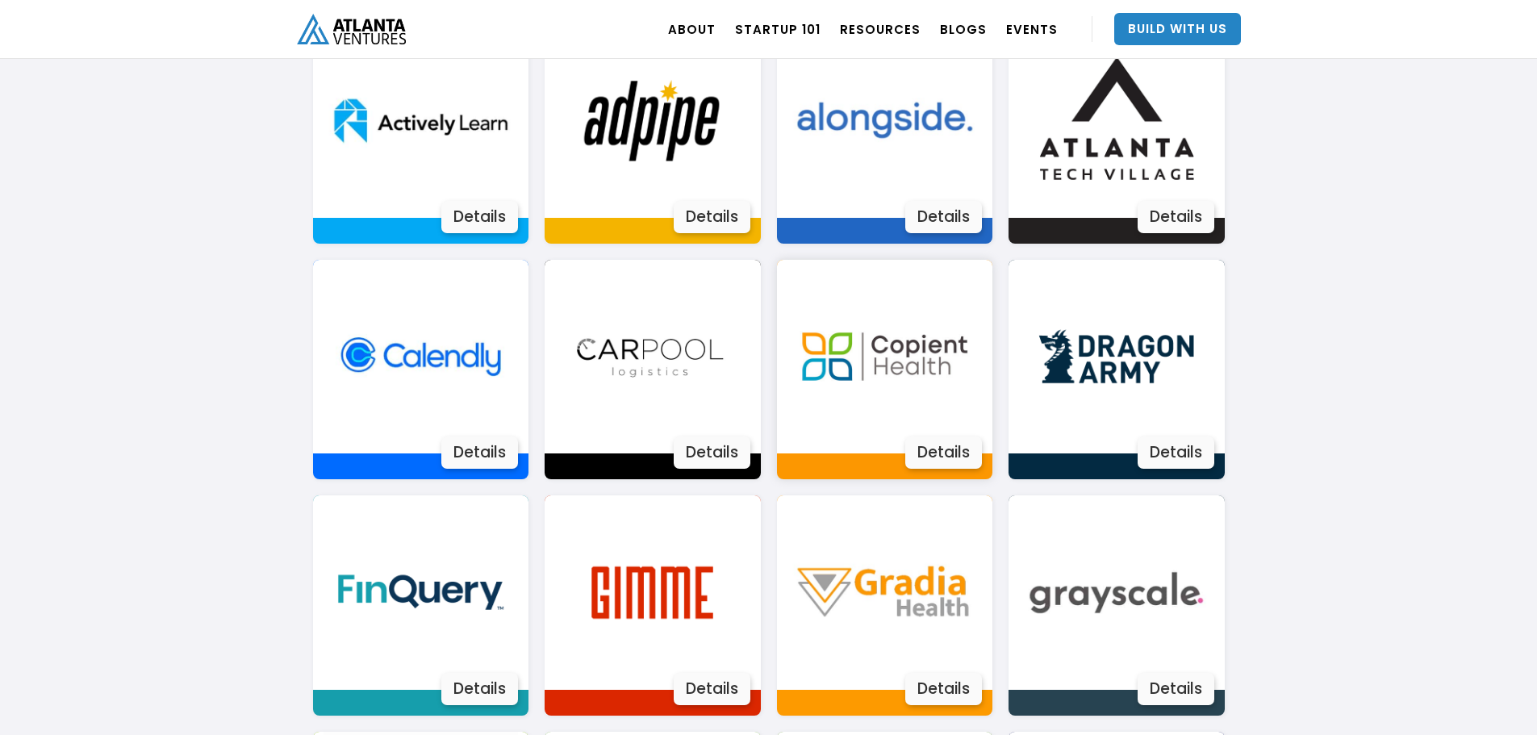
click at [951, 458] on div "Details" at bounding box center [943, 452] width 77 height 32
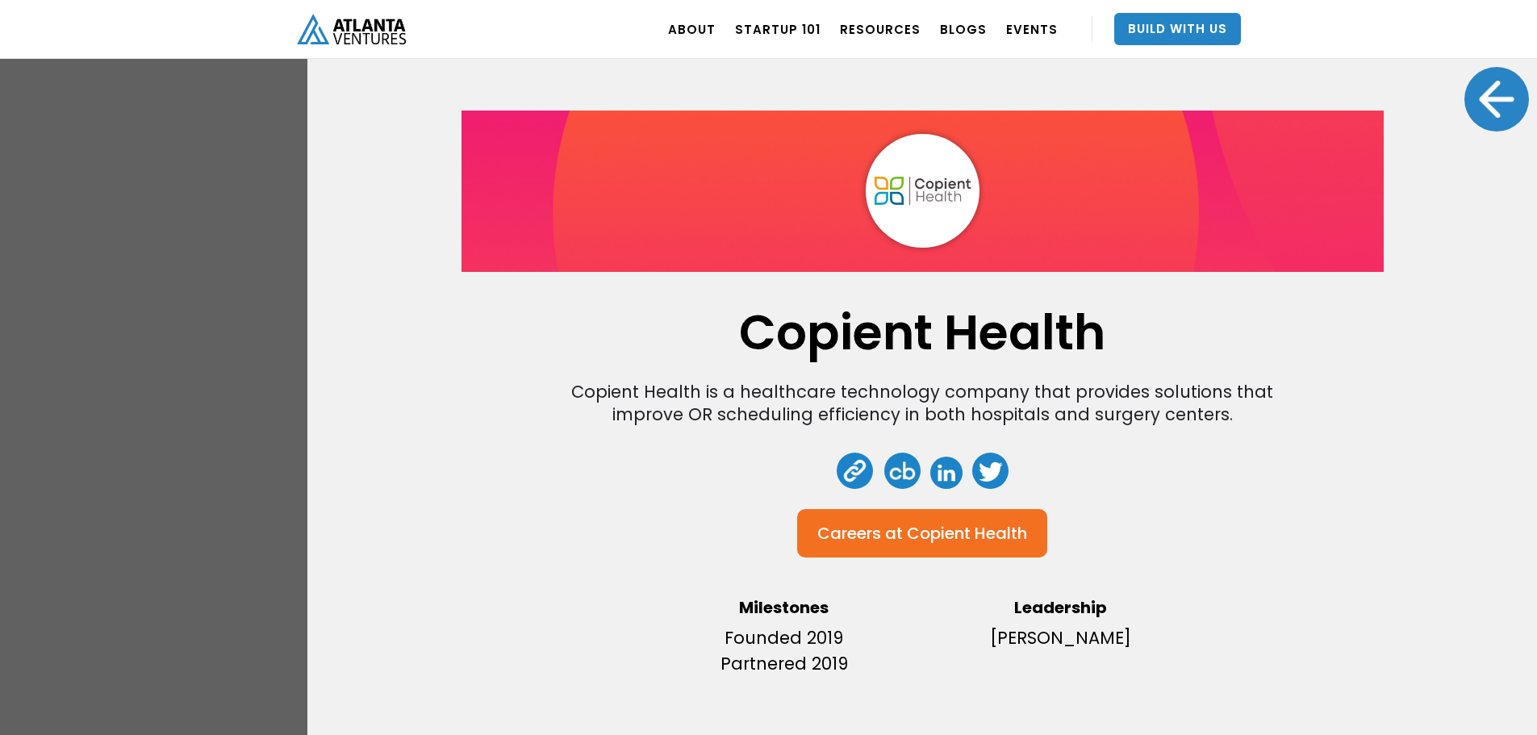
click at [1494, 111] on div at bounding box center [1496, 99] width 65 height 65
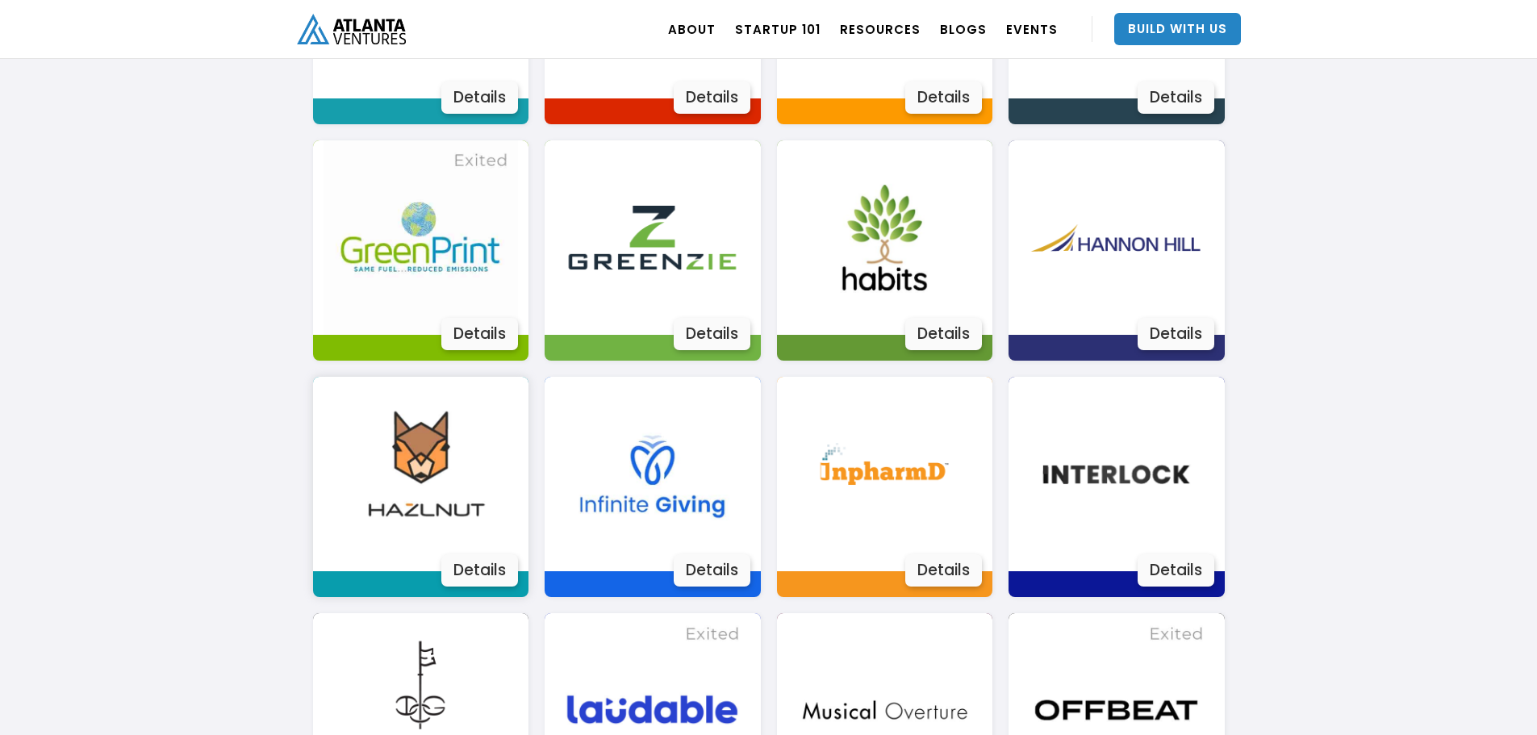
scroll to position [1794, 0]
click at [464, 573] on div "Details" at bounding box center [479, 570] width 77 height 32
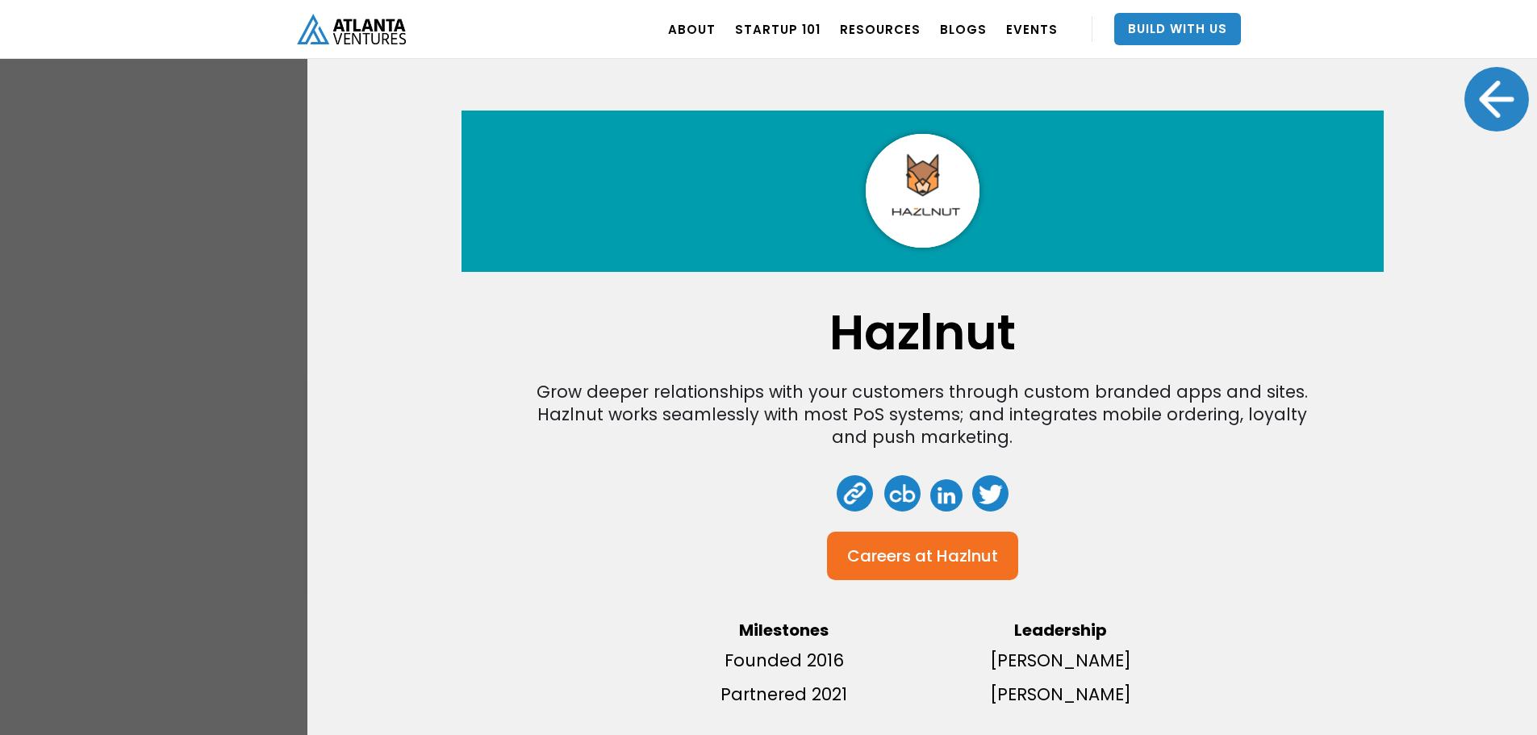
click at [1509, 86] on div at bounding box center [1496, 99] width 65 height 65
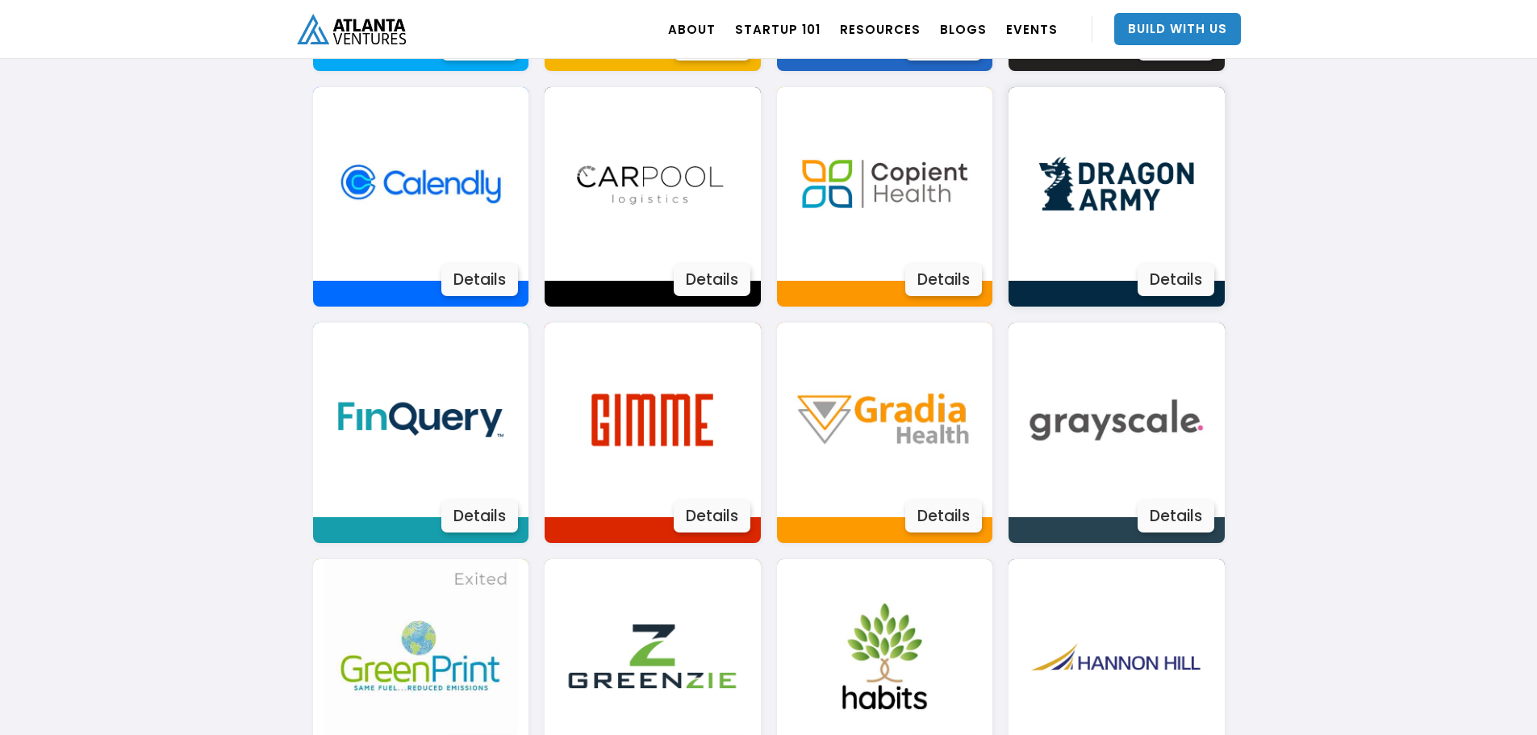
scroll to position [1364, 0]
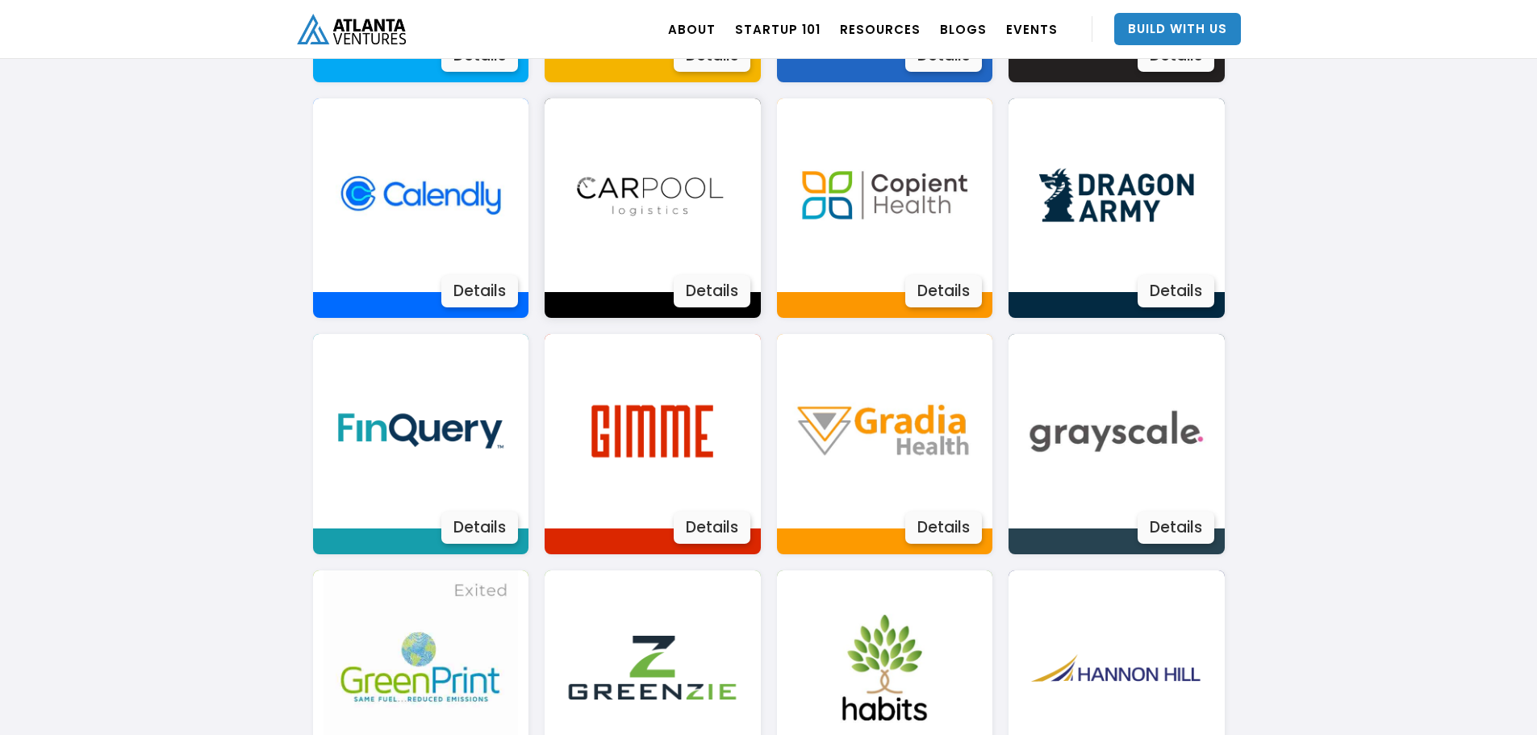
click at [724, 287] on div "Details" at bounding box center [712, 291] width 77 height 32
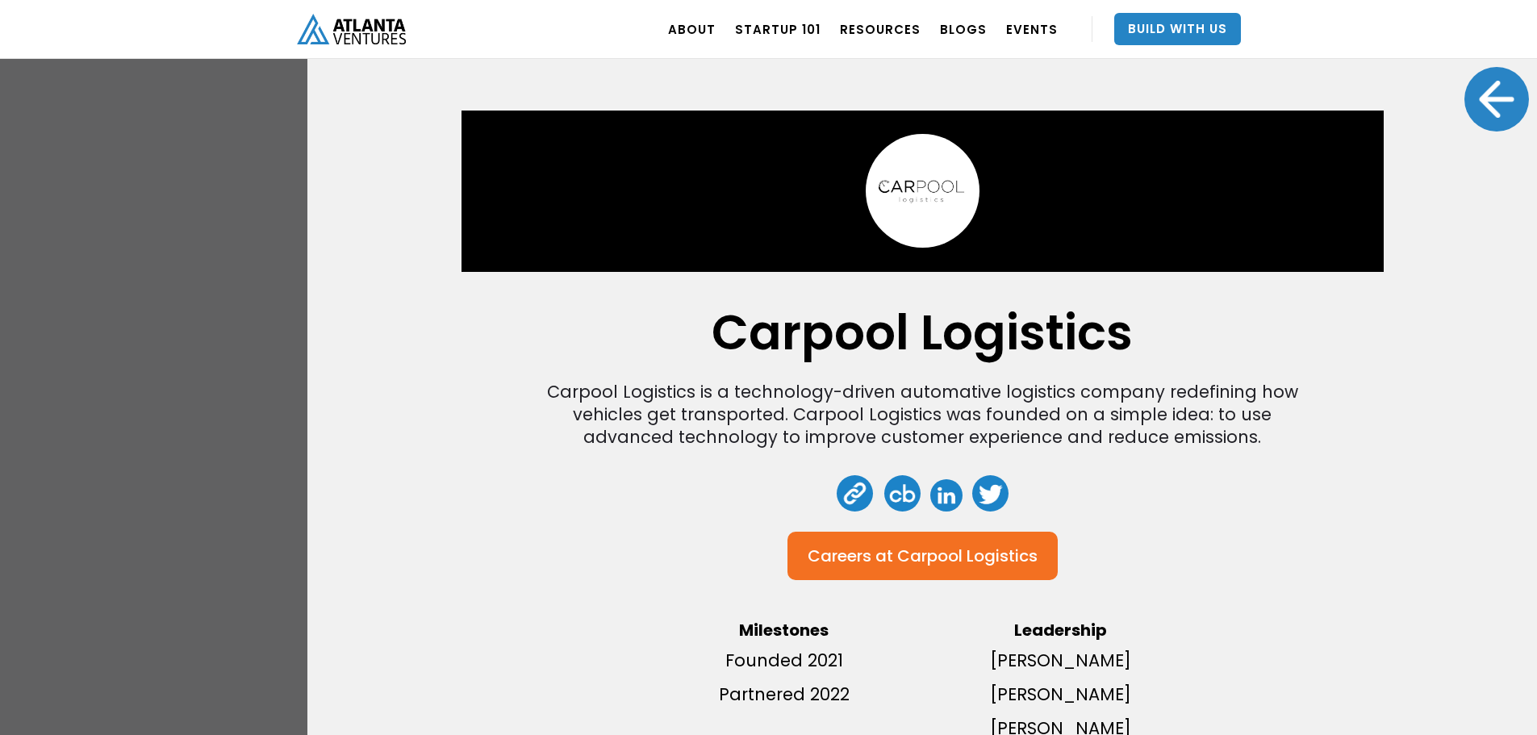
click at [1465, 98] on div at bounding box center [1496, 99] width 65 height 65
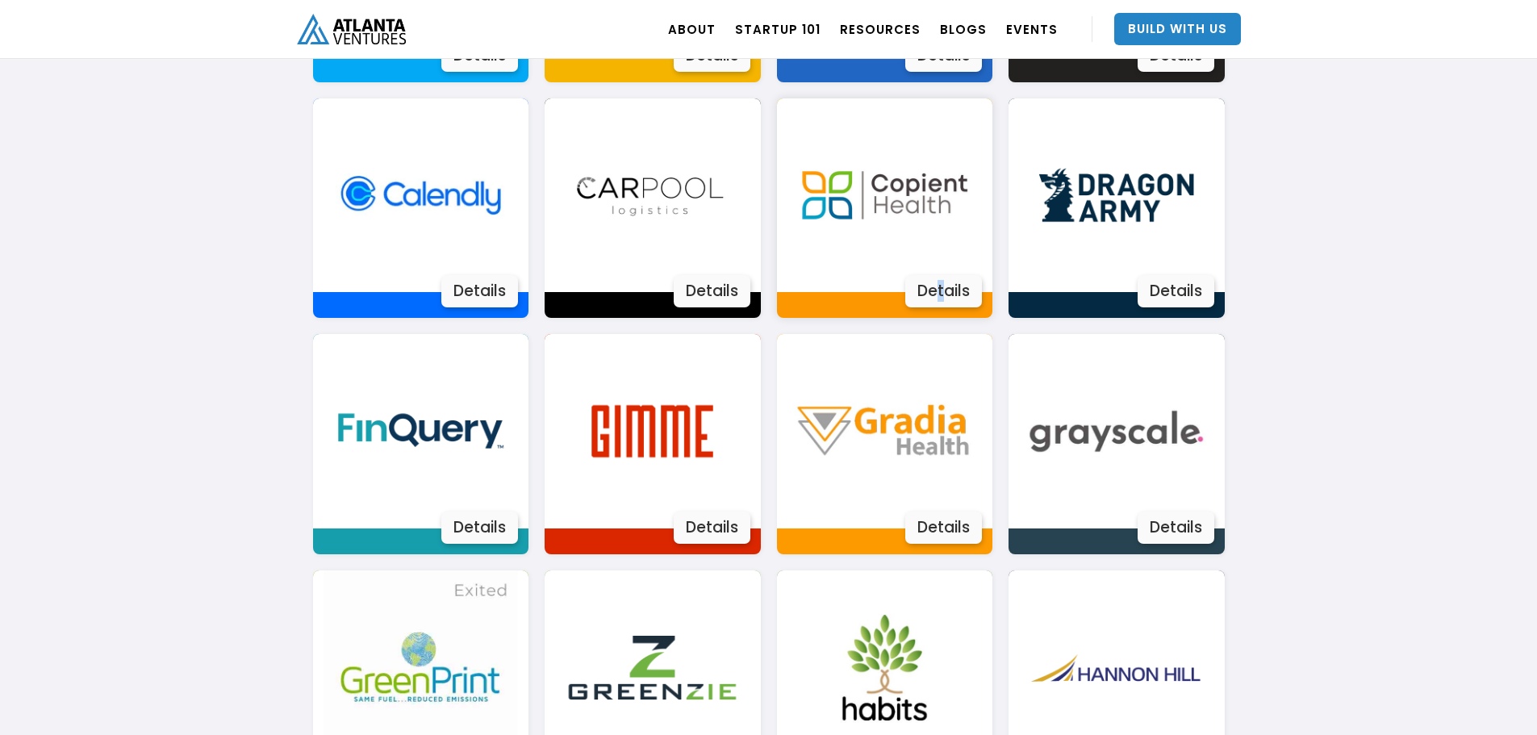
click at [940, 294] on div "Details" at bounding box center [943, 291] width 77 height 32
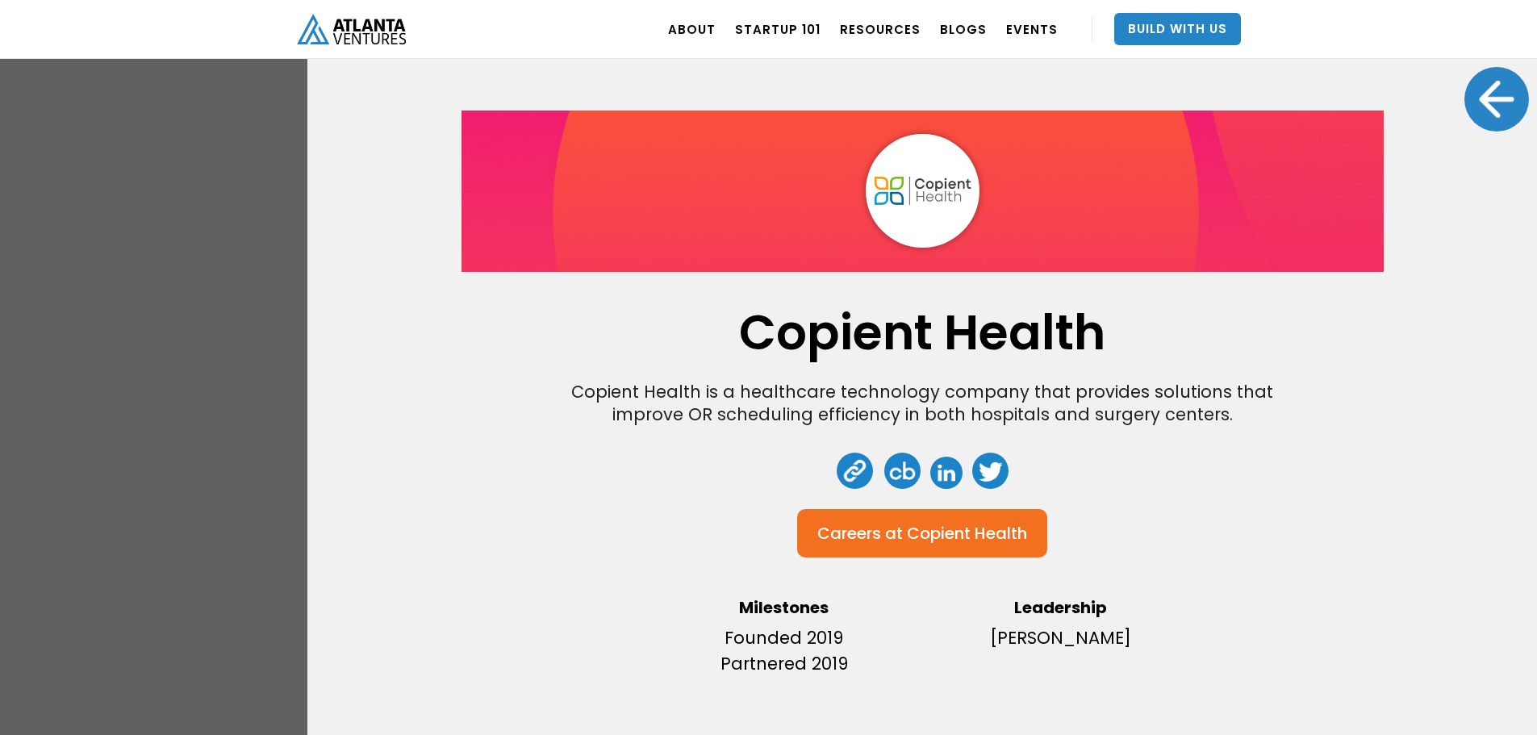
click at [1488, 95] on div at bounding box center [1496, 99] width 65 height 65
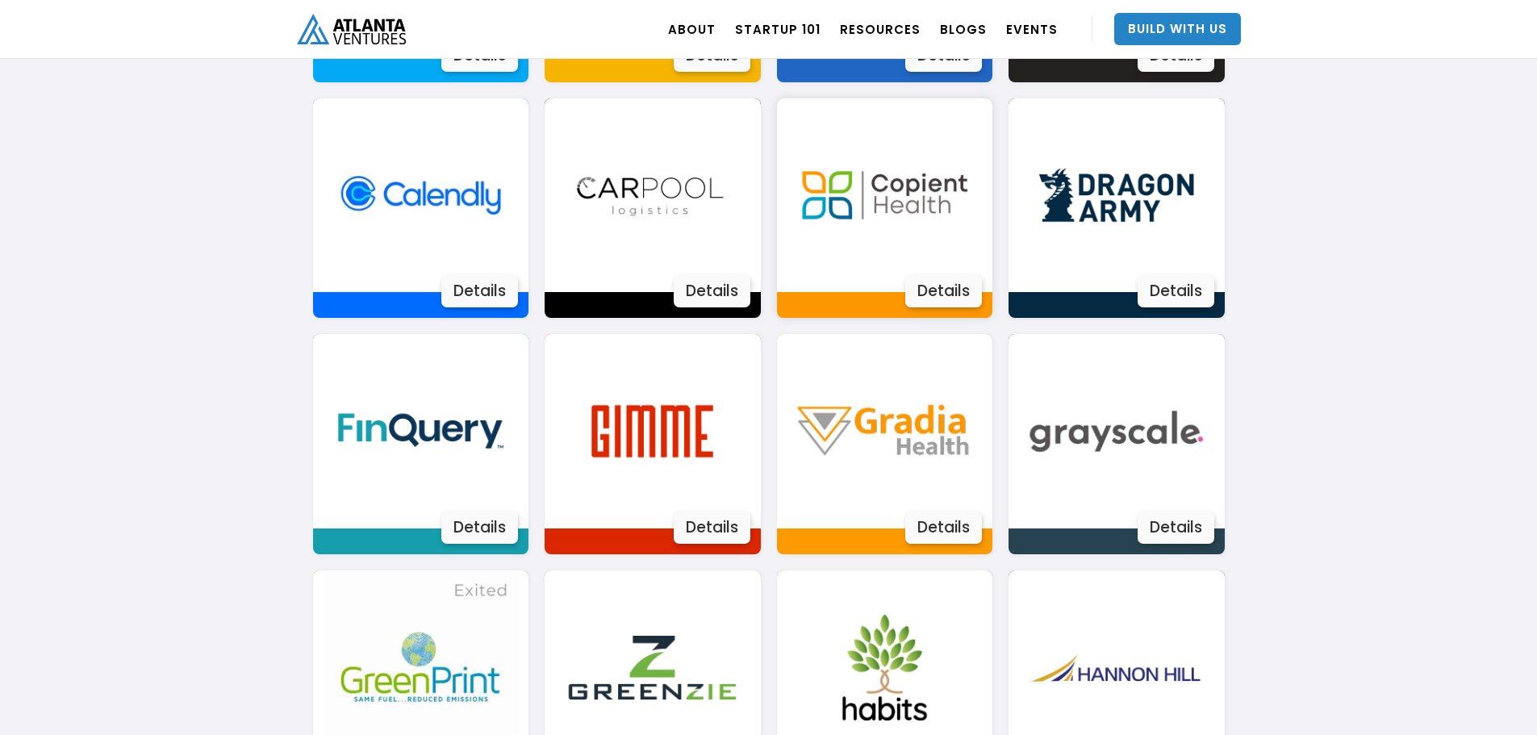
click at [947, 294] on div "Details" at bounding box center [943, 291] width 77 height 32
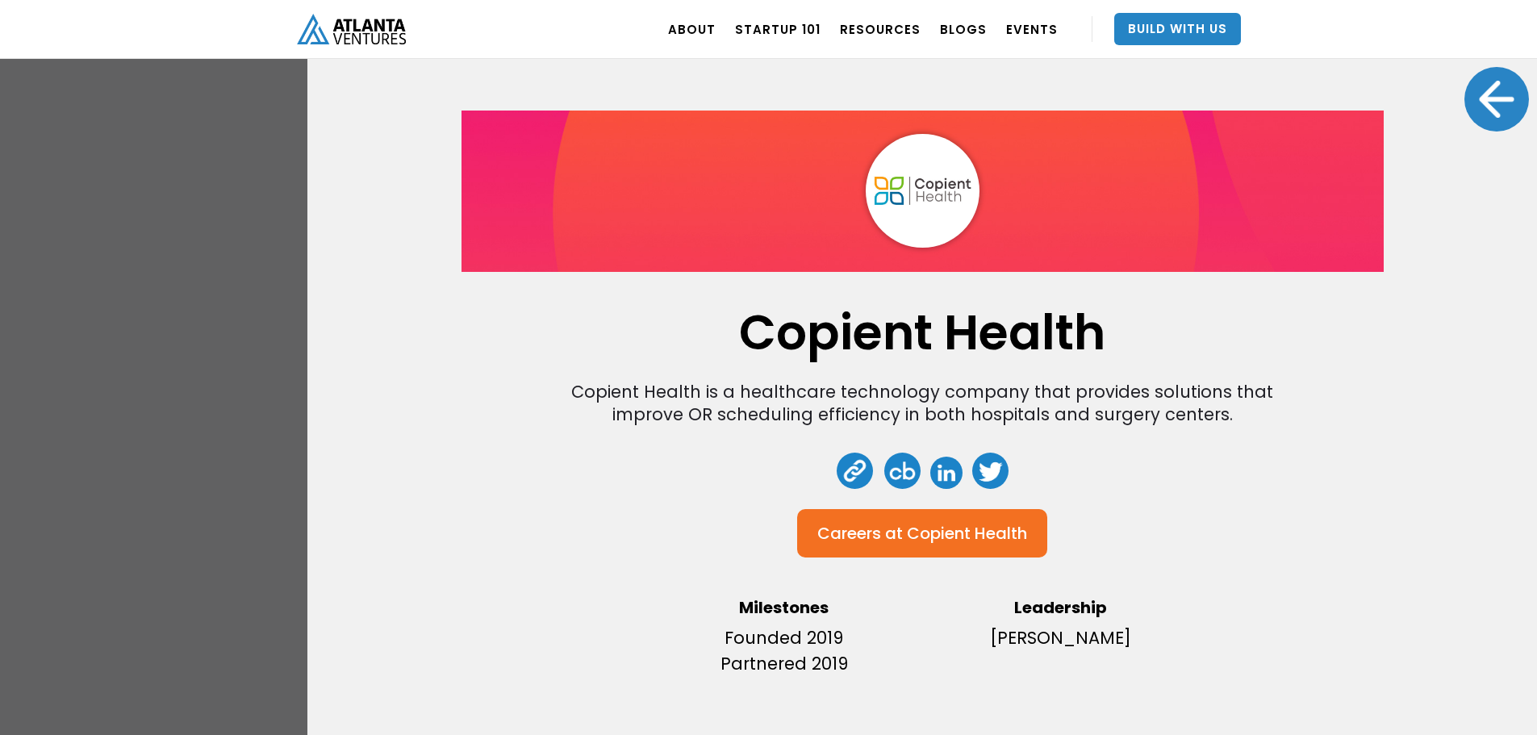
click at [1450, 132] on div "Copient Health Copient Health is a healthcare technology company that provides …" at bounding box center [921, 367] width 1229 height 735
click at [1476, 108] on div at bounding box center [1496, 99] width 65 height 65
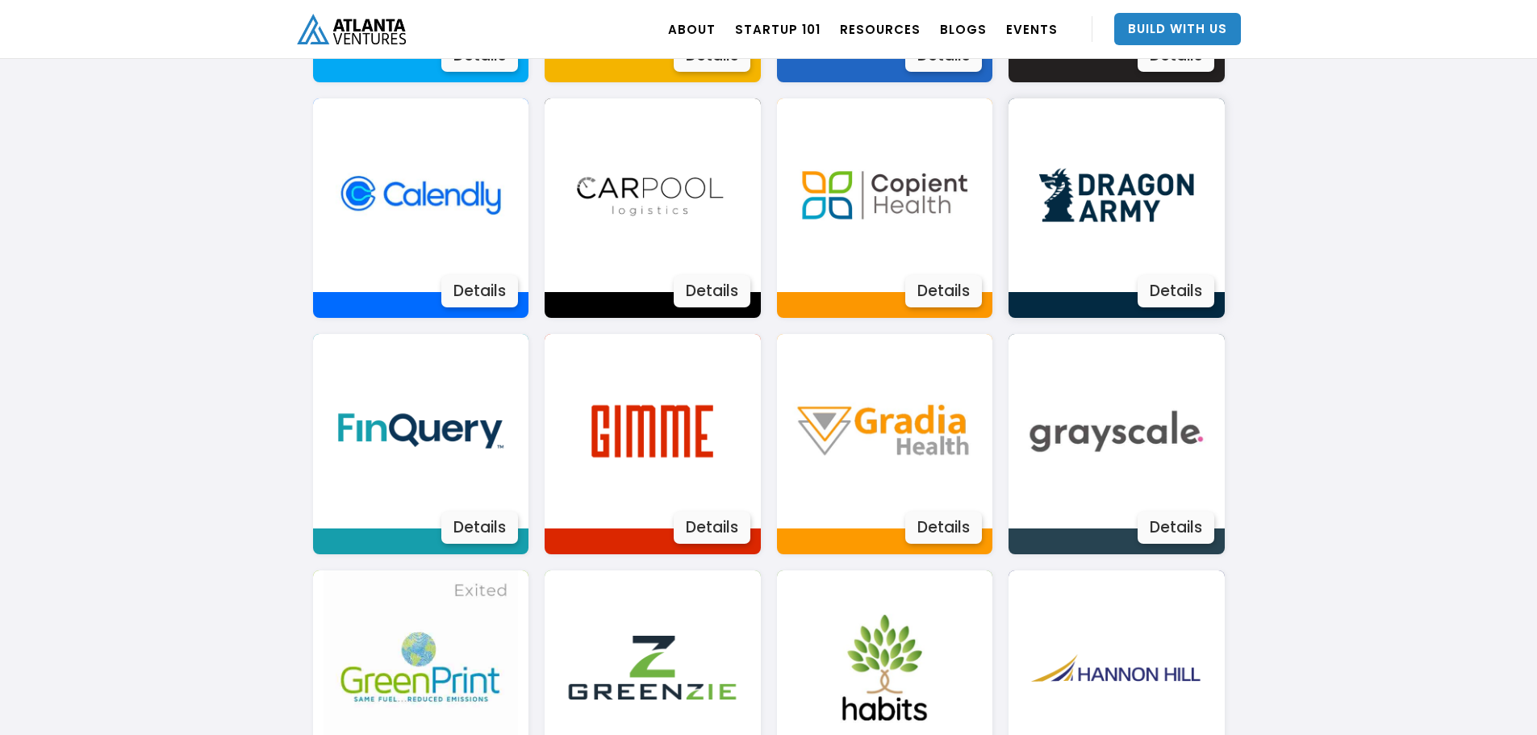
click at [1179, 295] on div "Details" at bounding box center [1175, 291] width 77 height 32
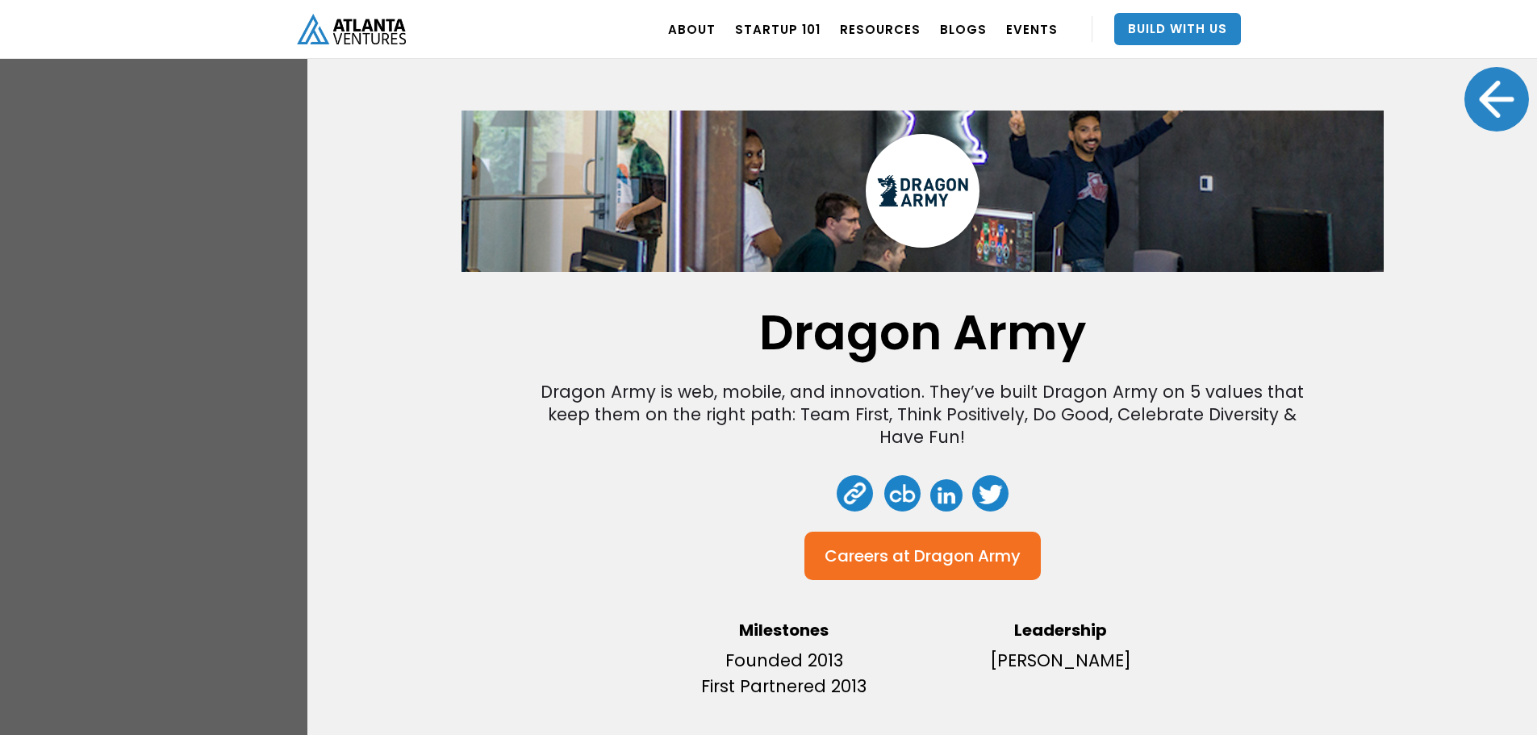
click at [1473, 99] on div at bounding box center [1496, 99] width 65 height 65
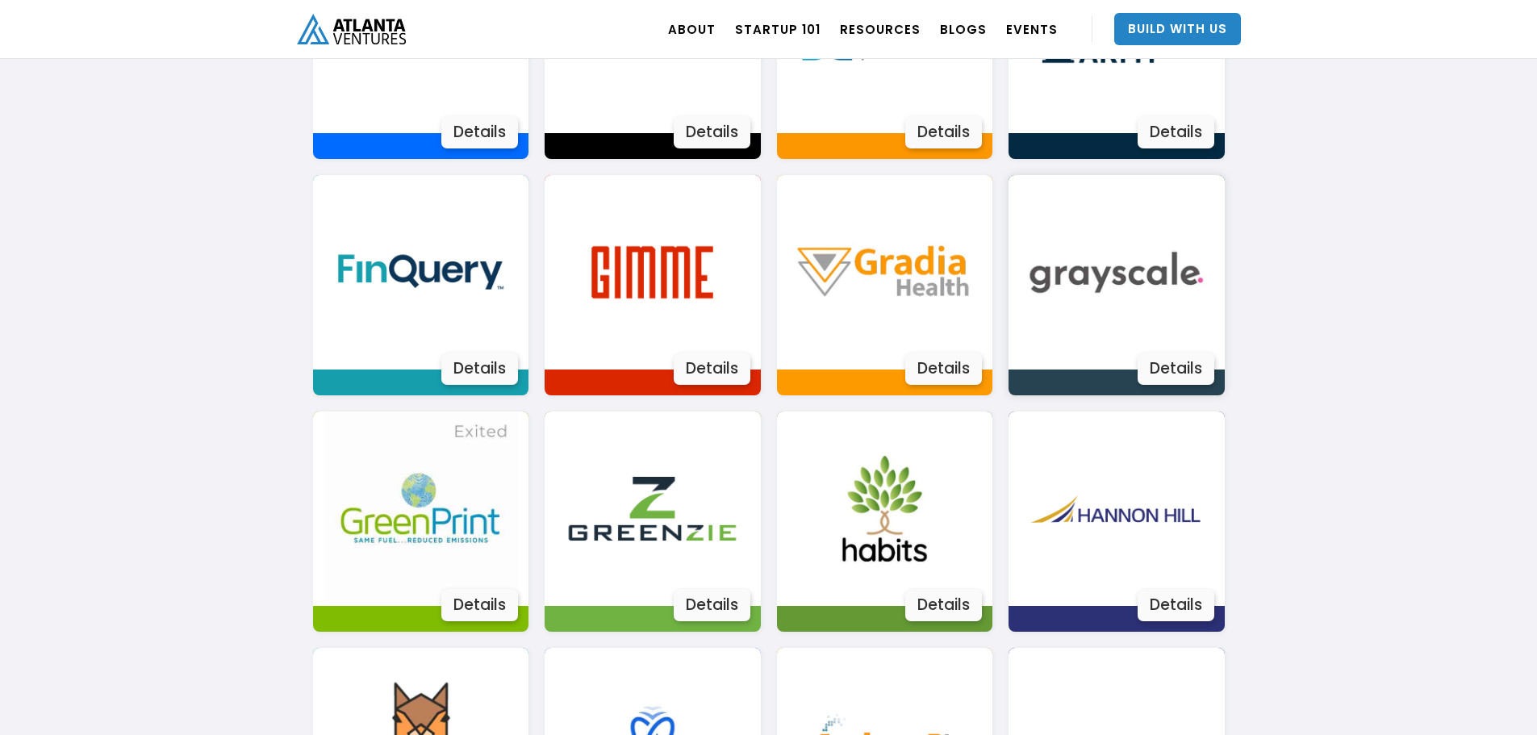
scroll to position [1525, 0]
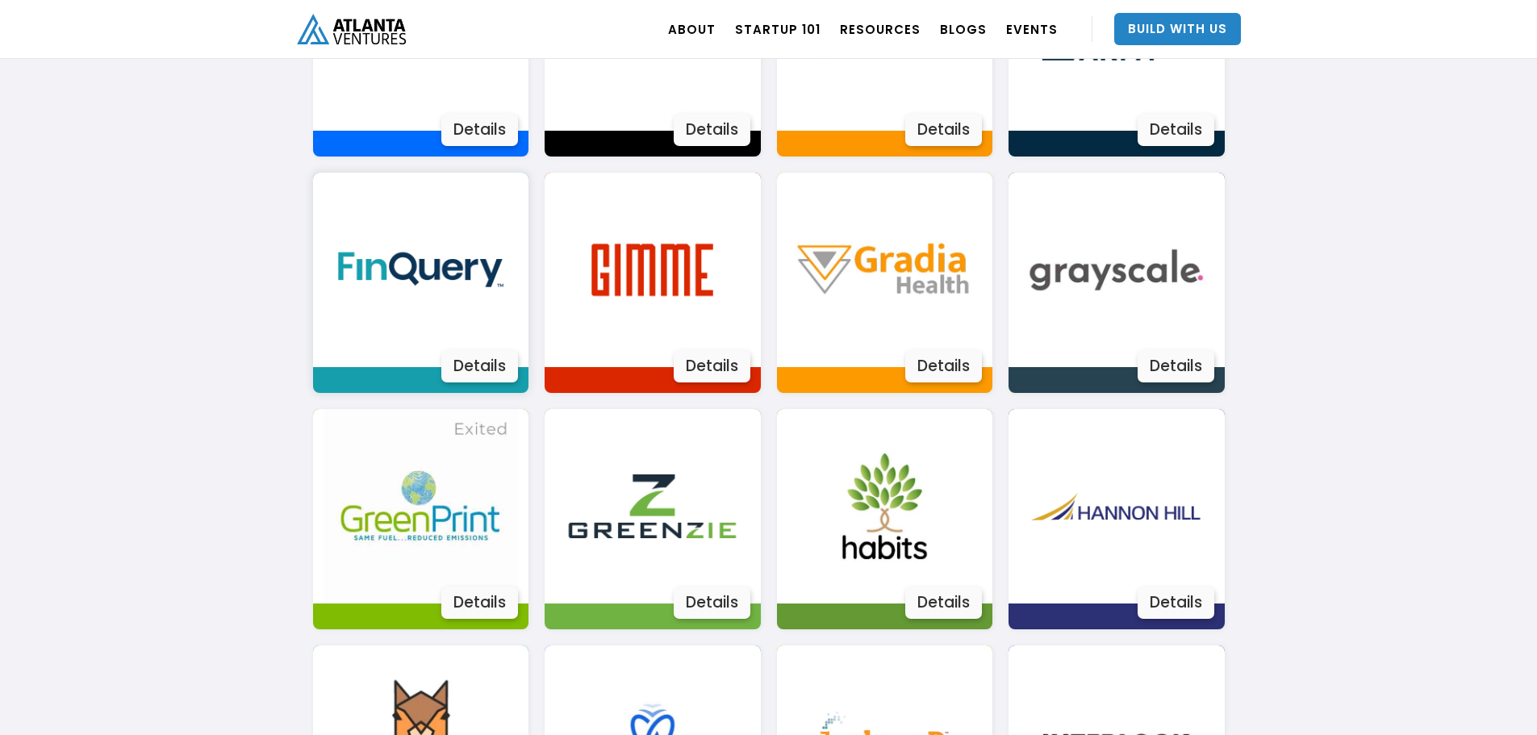
click at [476, 375] on div "Details" at bounding box center [479, 366] width 77 height 32
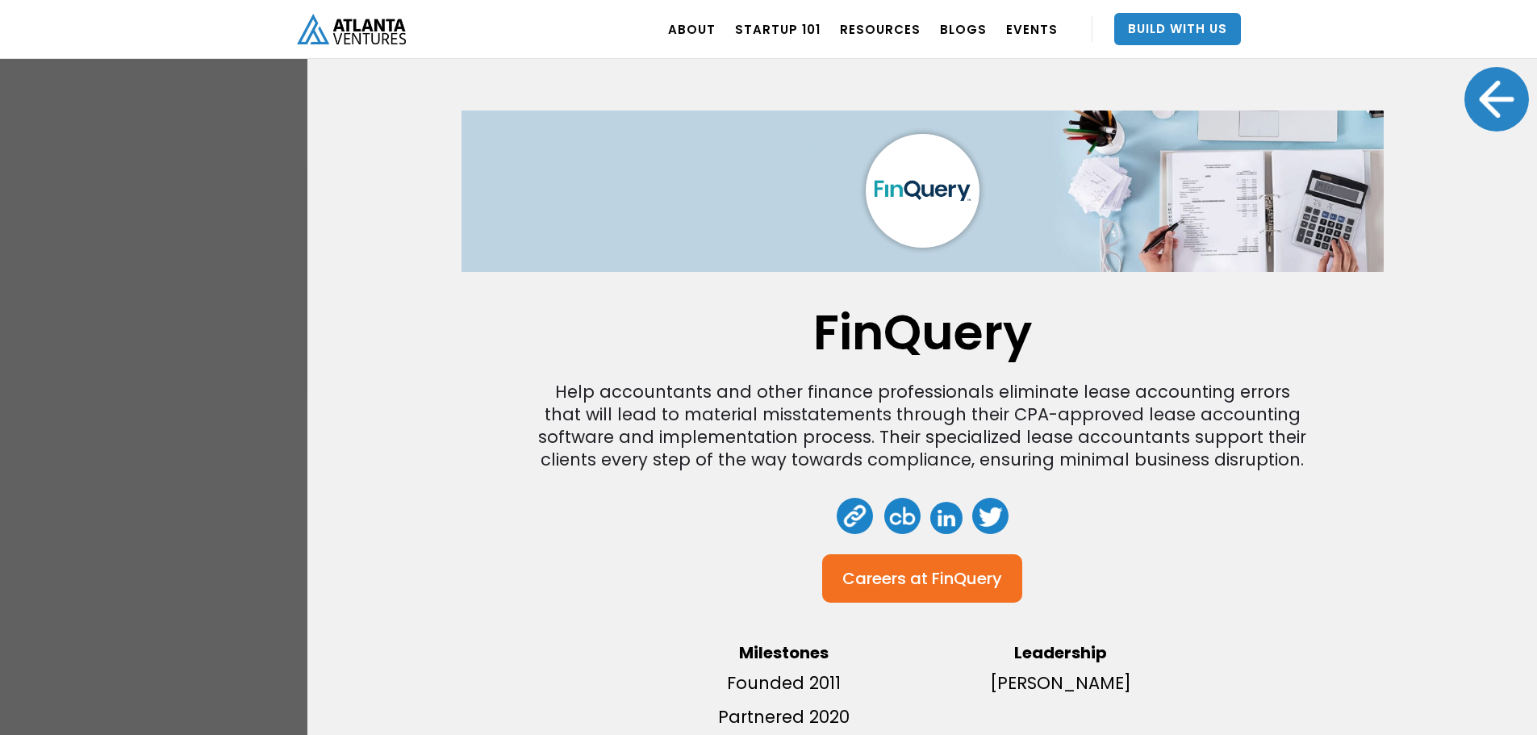
click at [1482, 101] on div at bounding box center [1496, 99] width 65 height 65
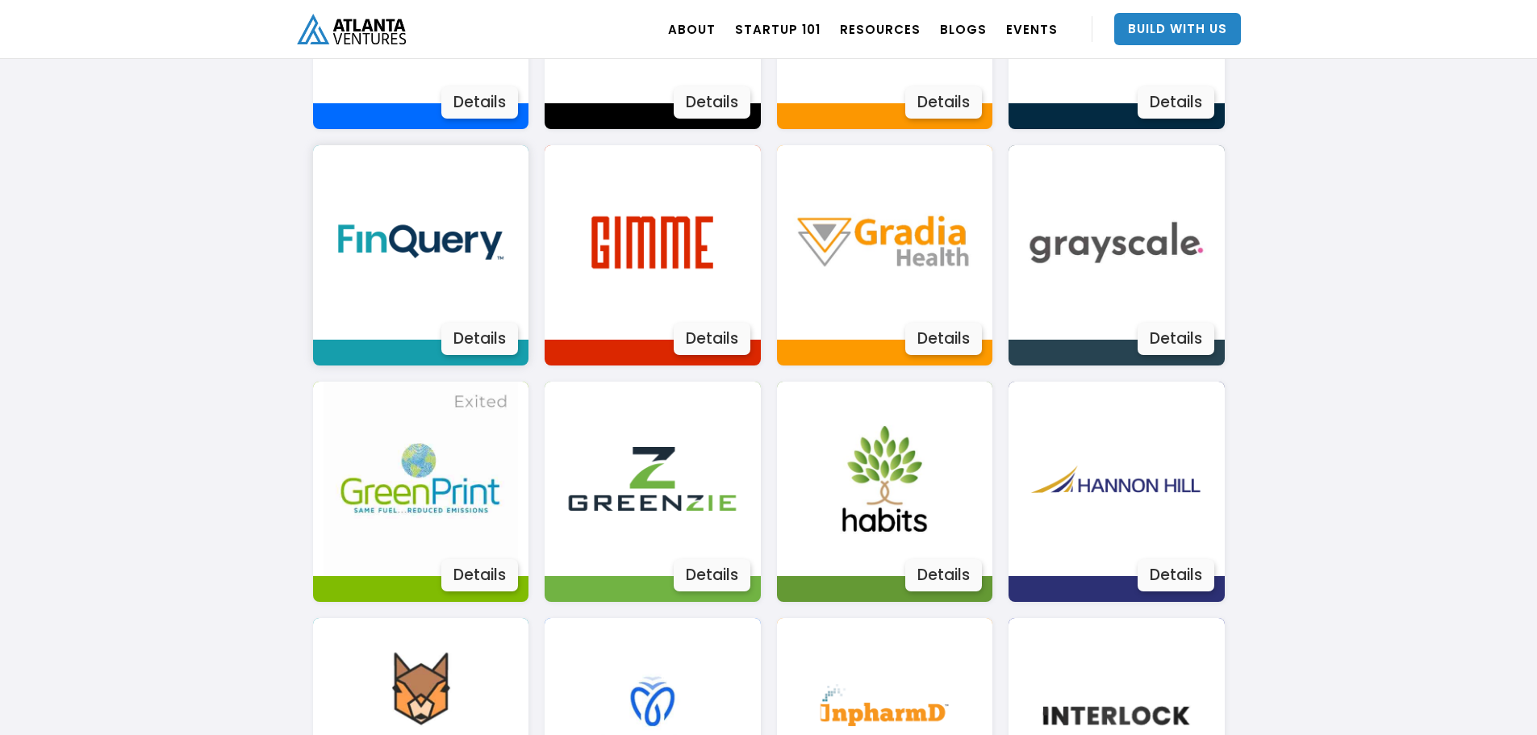
scroll to position [1552, 0]
click at [708, 337] on div "Details" at bounding box center [712, 339] width 77 height 32
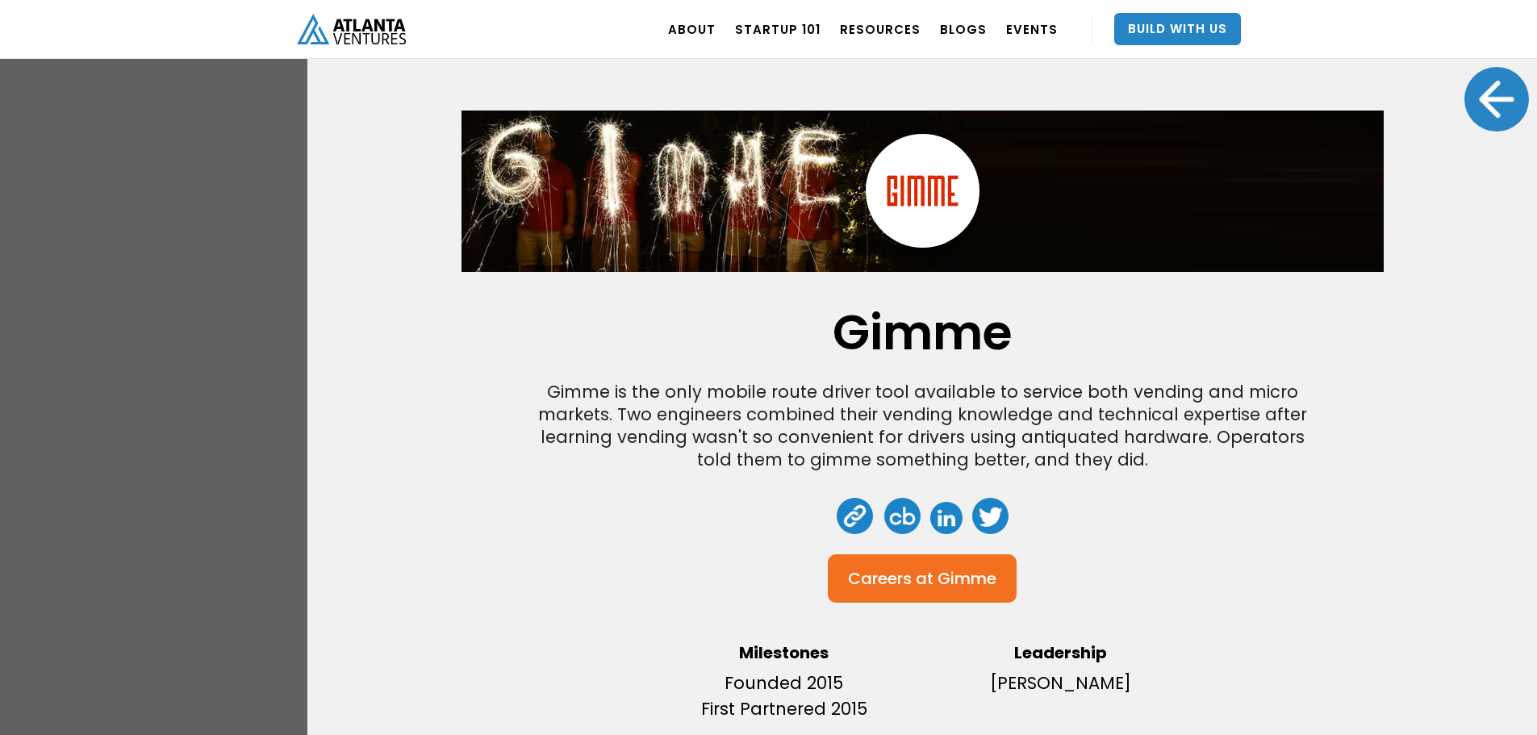
scroll to position [7, 0]
click at [1500, 92] on div at bounding box center [1496, 99] width 65 height 65
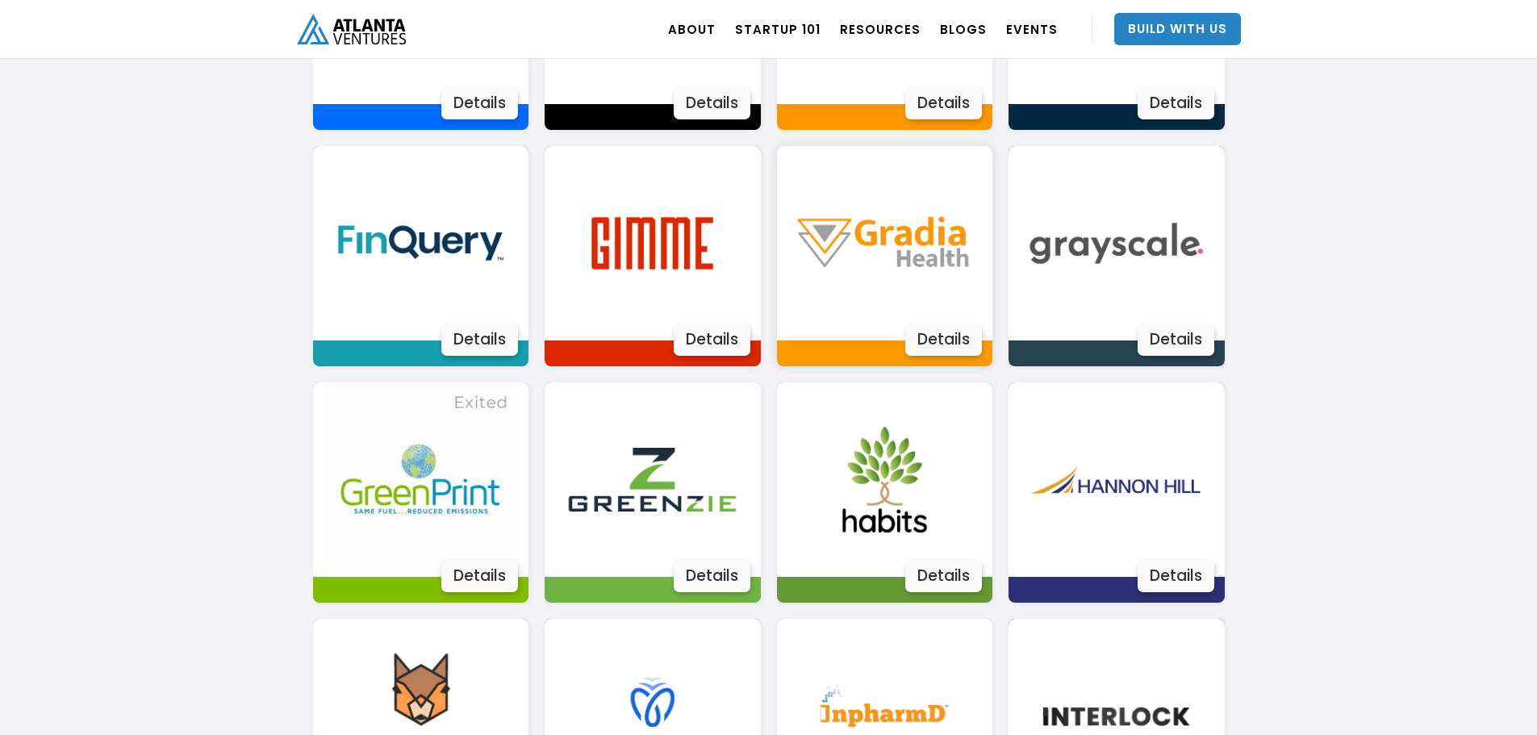
click at [962, 340] on div "Details" at bounding box center [943, 339] width 77 height 32
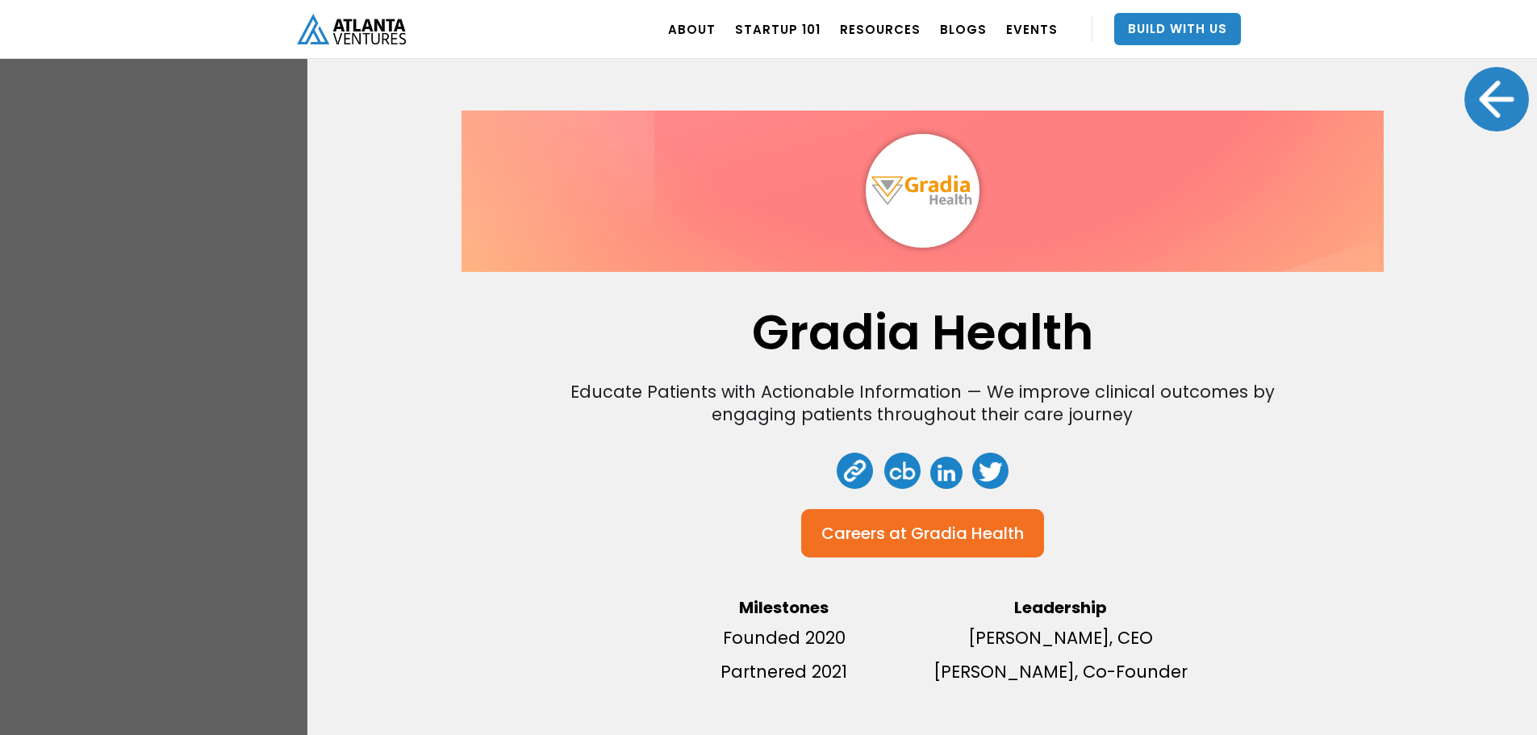
click at [1477, 107] on div at bounding box center [1496, 99] width 65 height 65
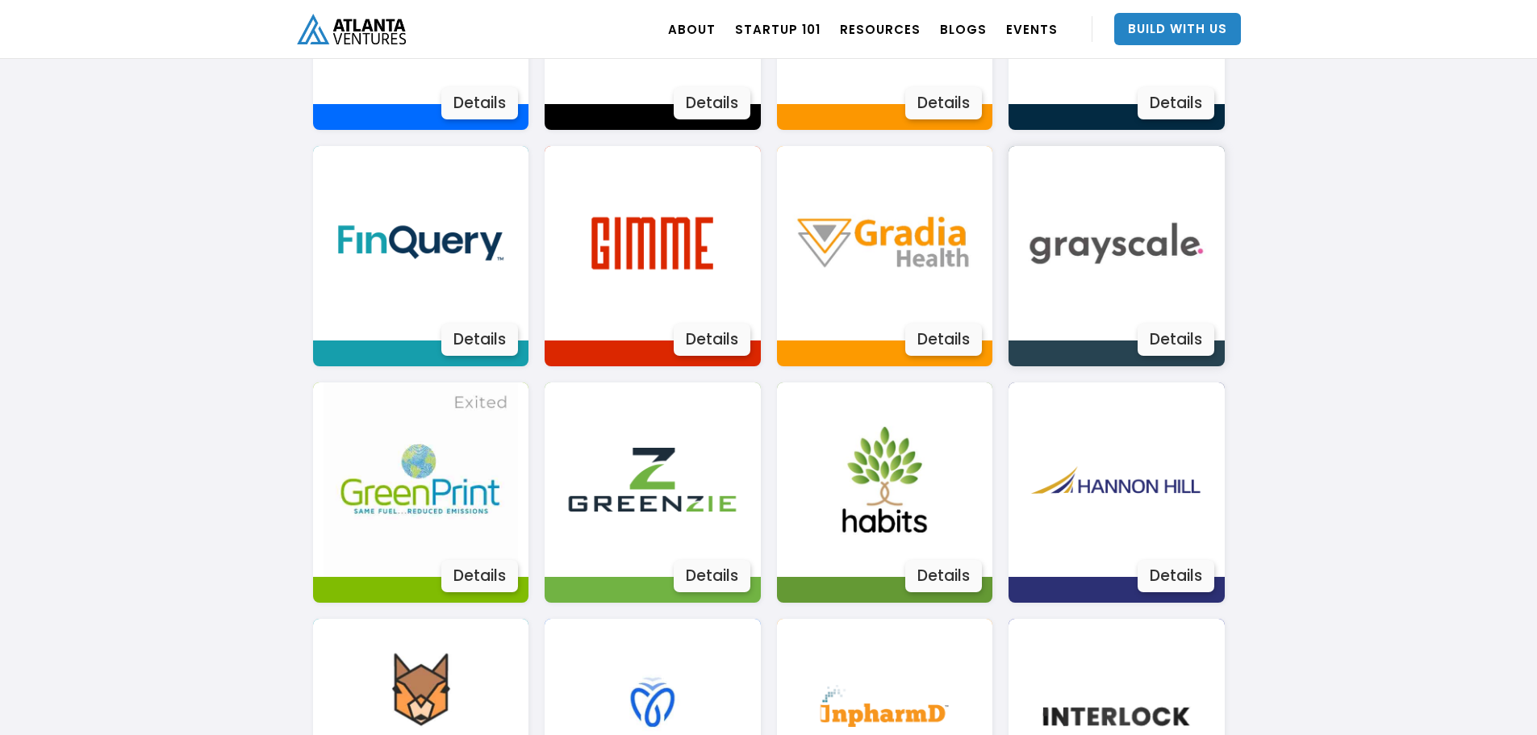
click at [1148, 331] on div "Details" at bounding box center [1175, 339] width 77 height 32
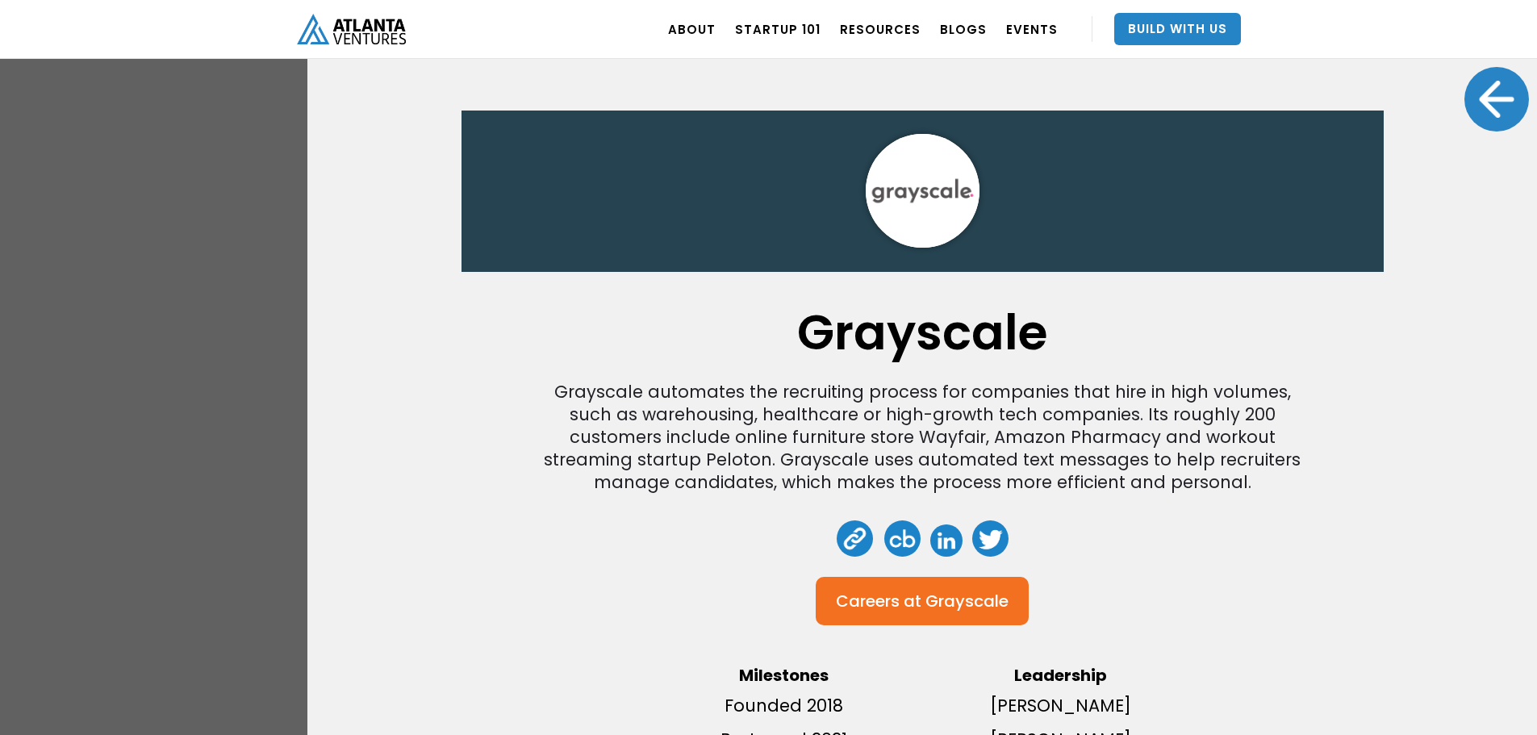
click at [1502, 87] on div at bounding box center [1496, 99] width 65 height 65
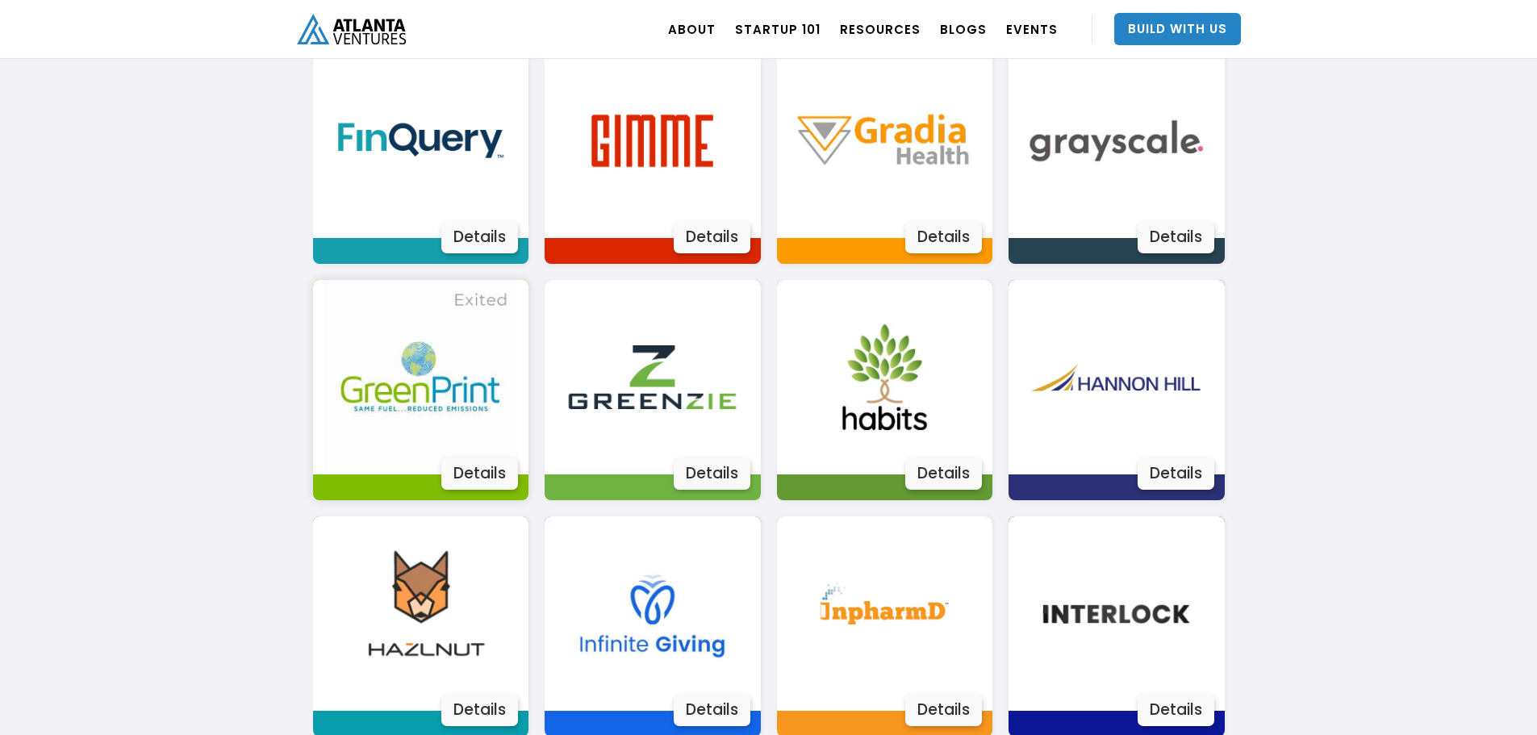
scroll to position [1660, 0]
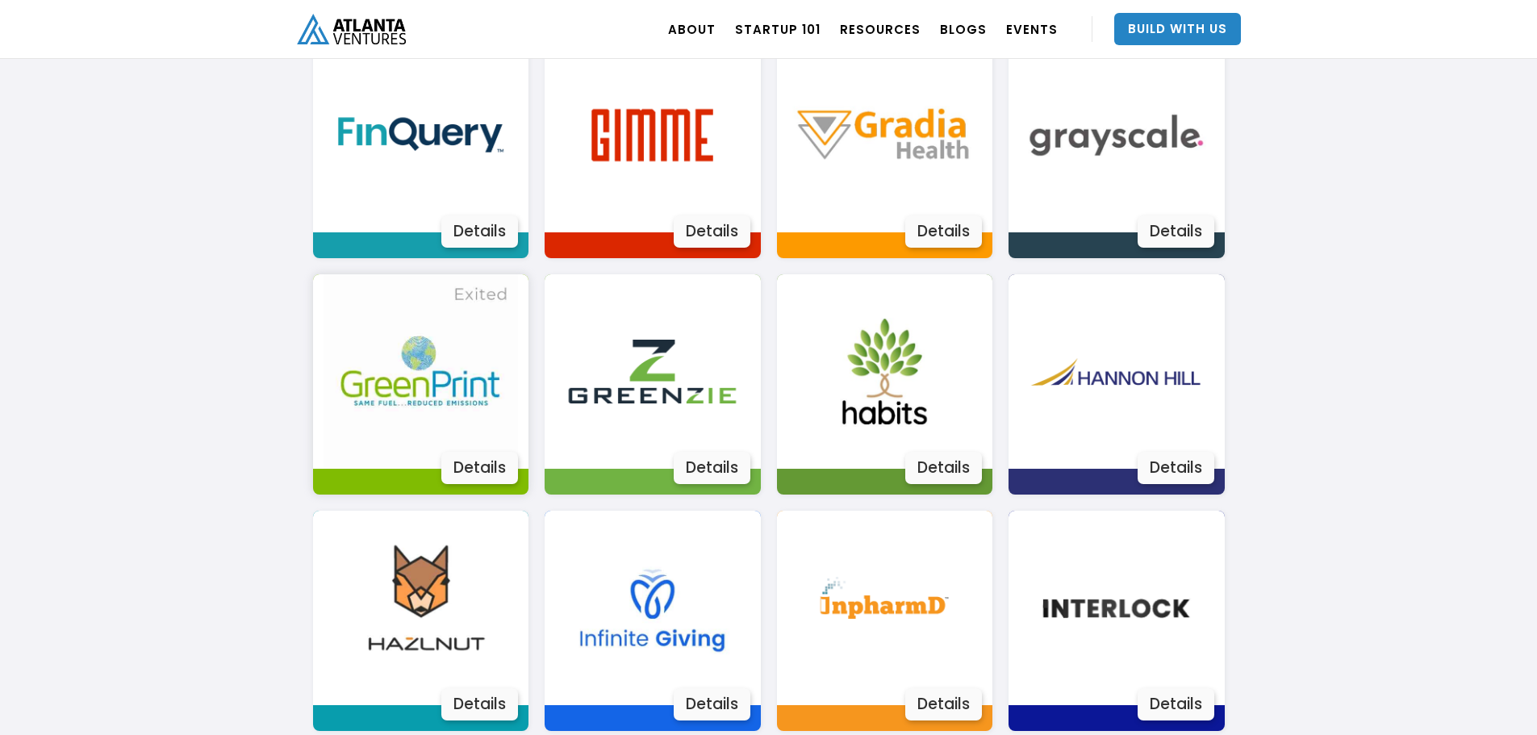
click at [502, 465] on div "Details" at bounding box center [479, 468] width 77 height 32
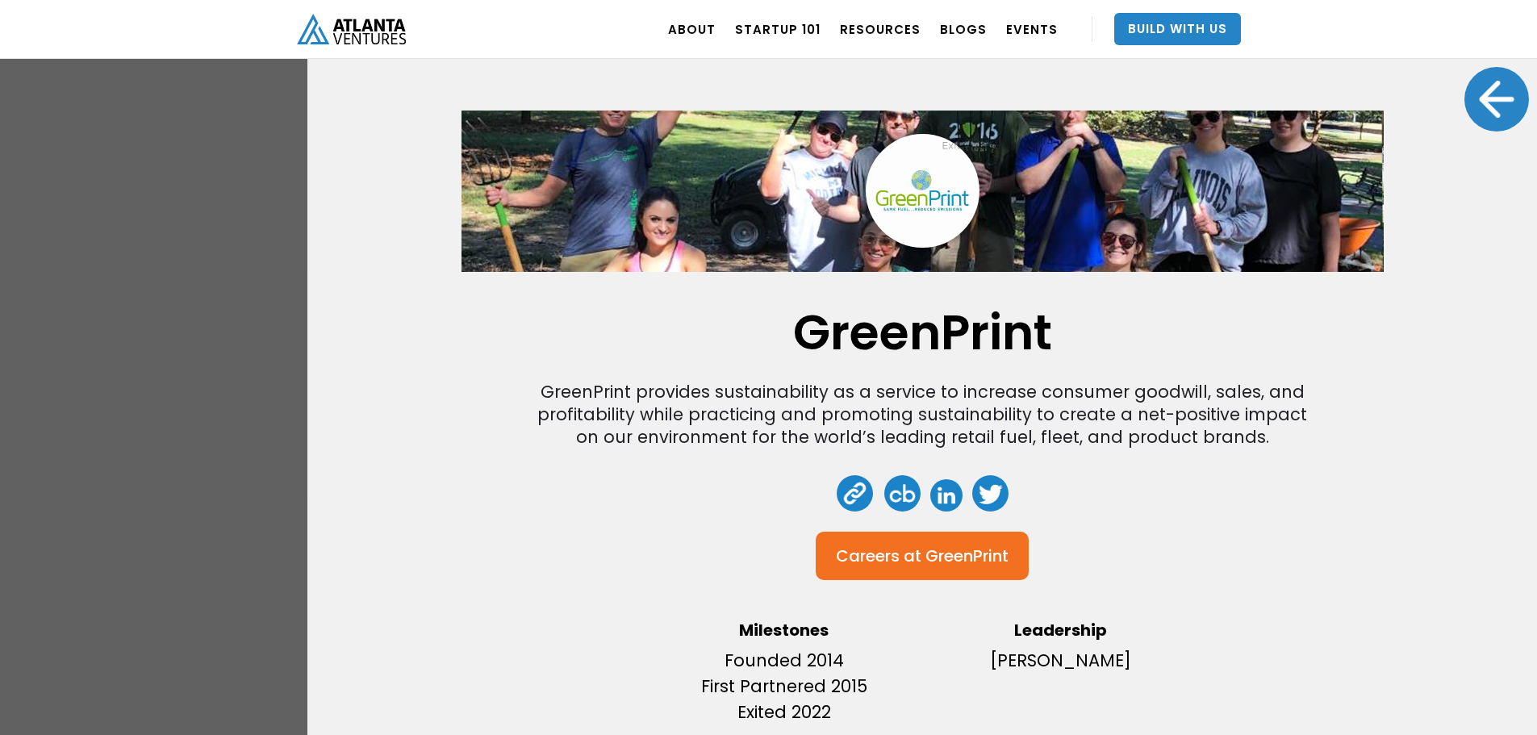
click at [1464, 110] on div at bounding box center [1496, 99] width 65 height 65
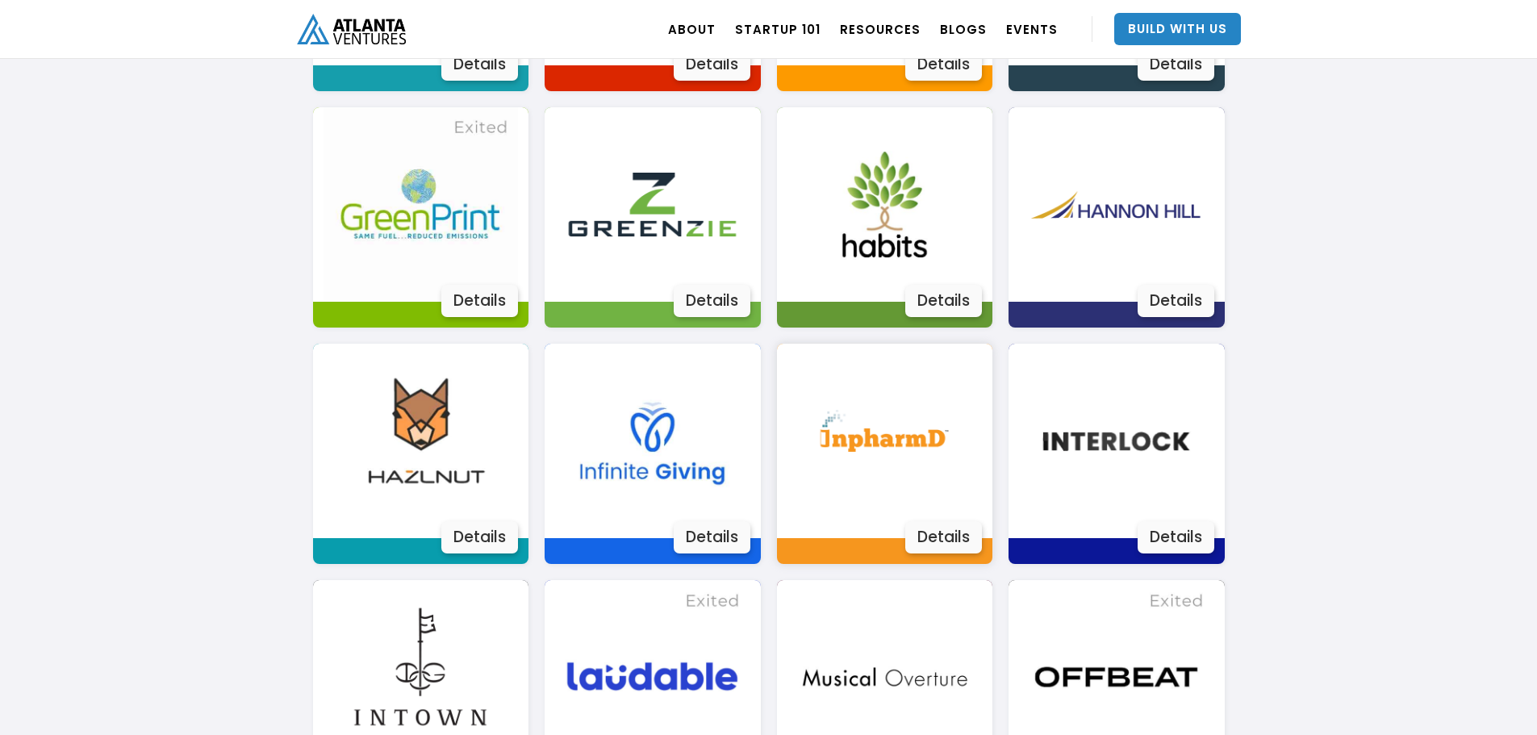
scroll to position [1741, 0]
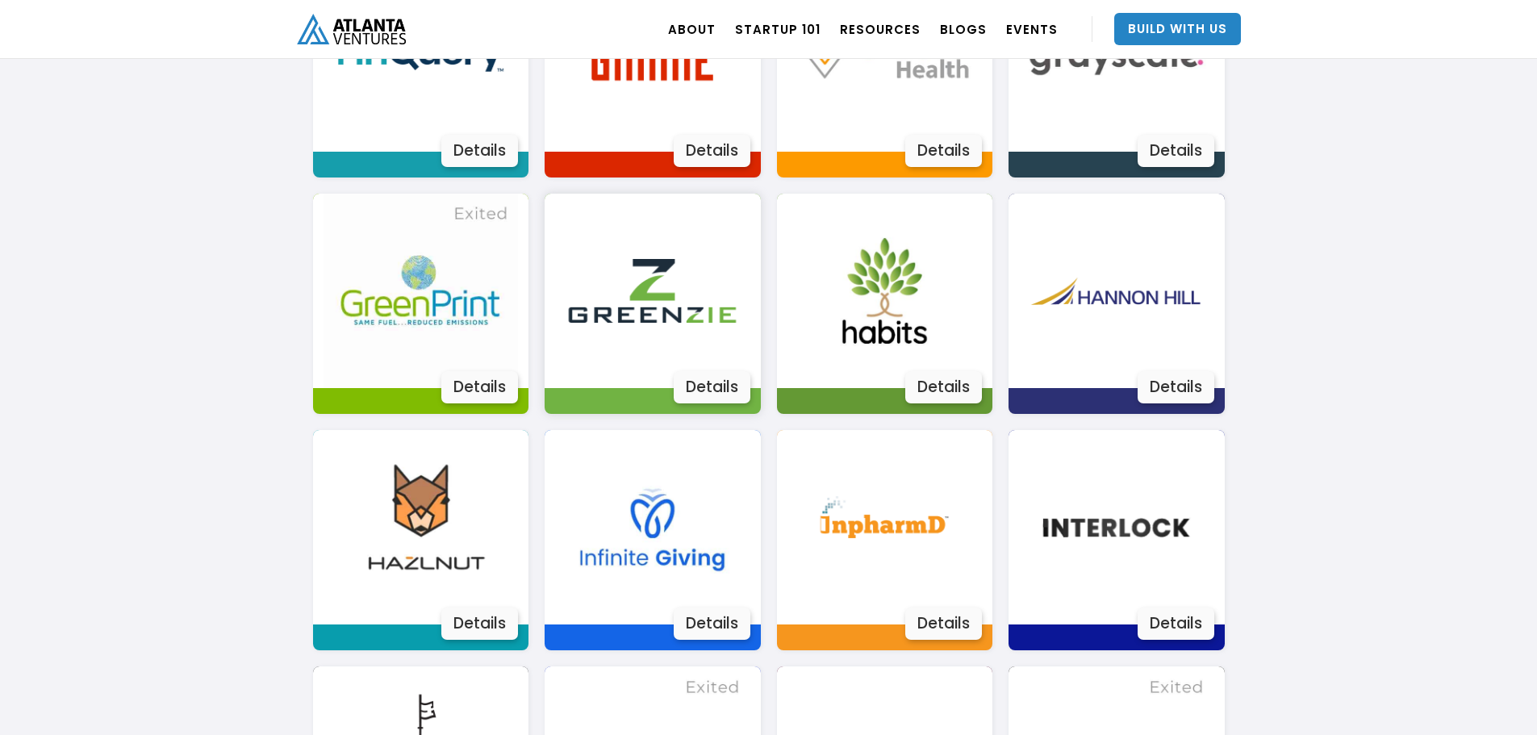
click at [714, 386] on div "Details" at bounding box center [712, 387] width 77 height 32
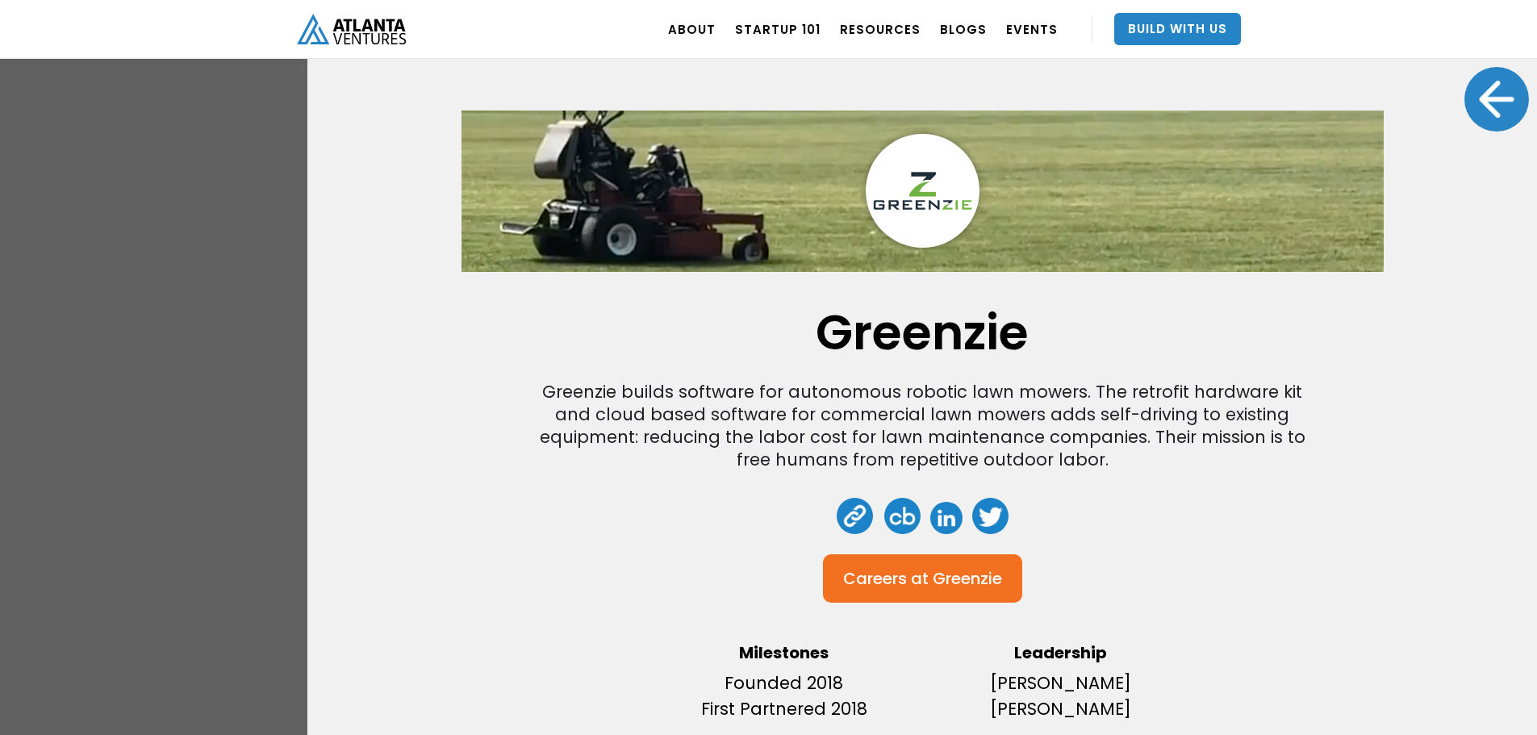
click at [1494, 78] on div at bounding box center [1496, 99] width 65 height 65
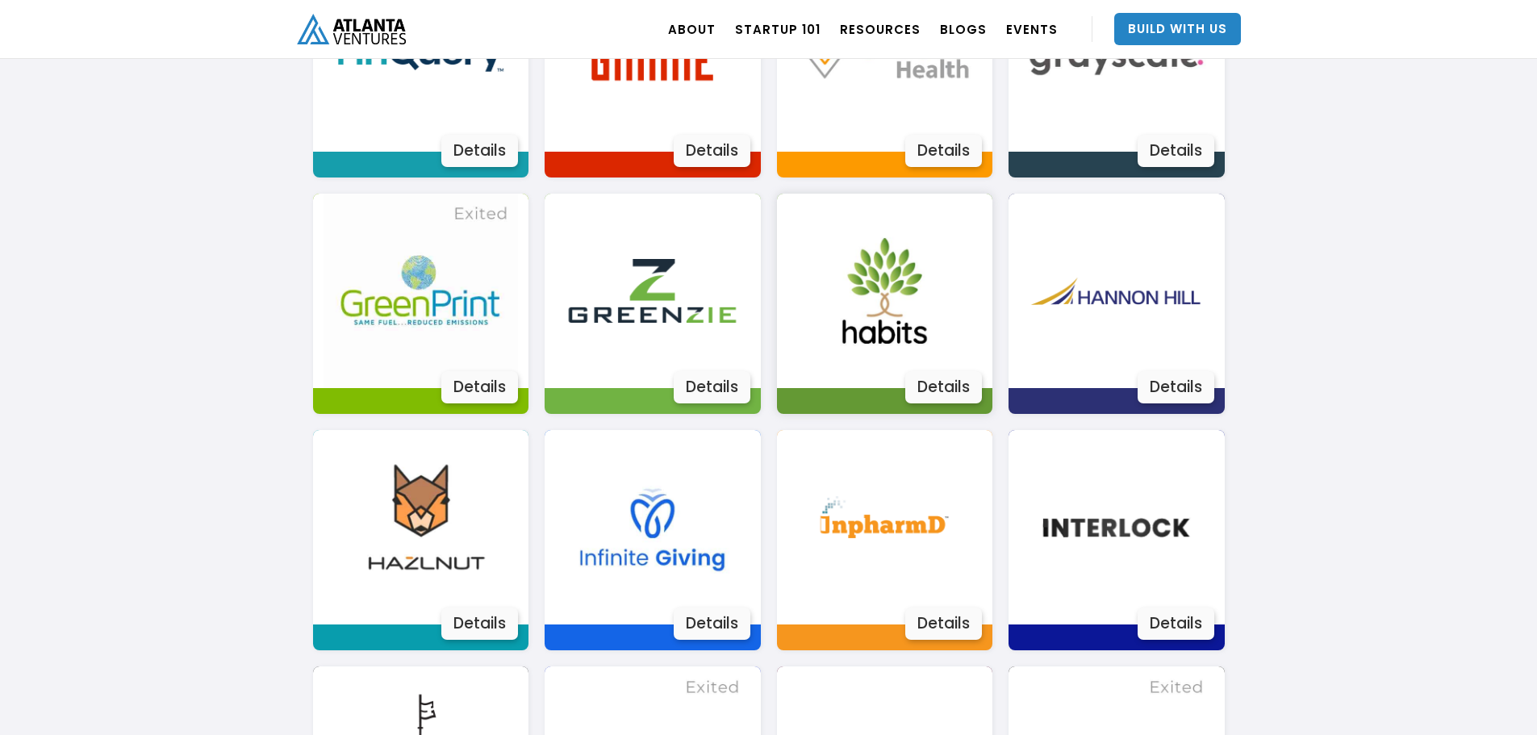
click at [954, 392] on div "Details" at bounding box center [943, 387] width 77 height 32
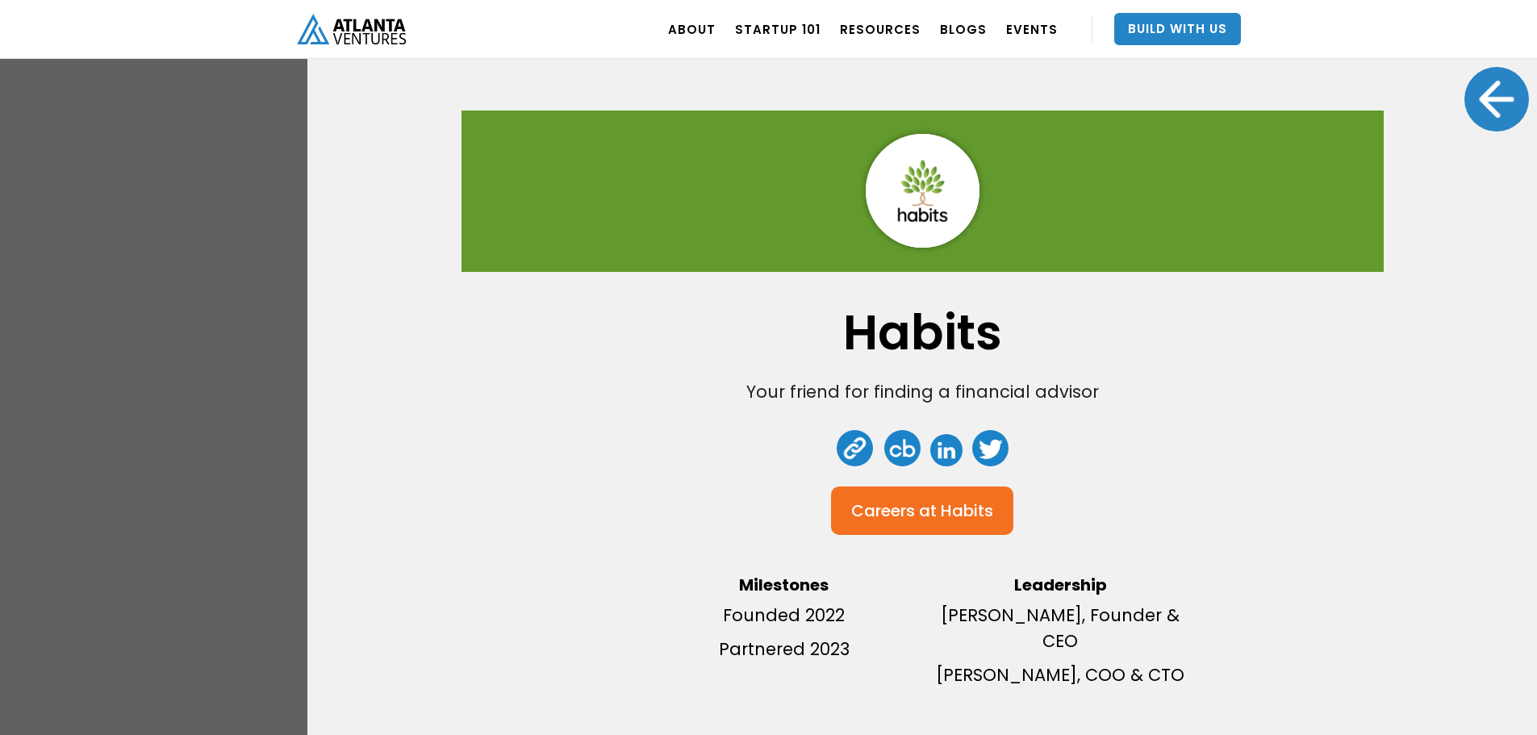
click at [1480, 112] on div at bounding box center [1496, 99] width 65 height 65
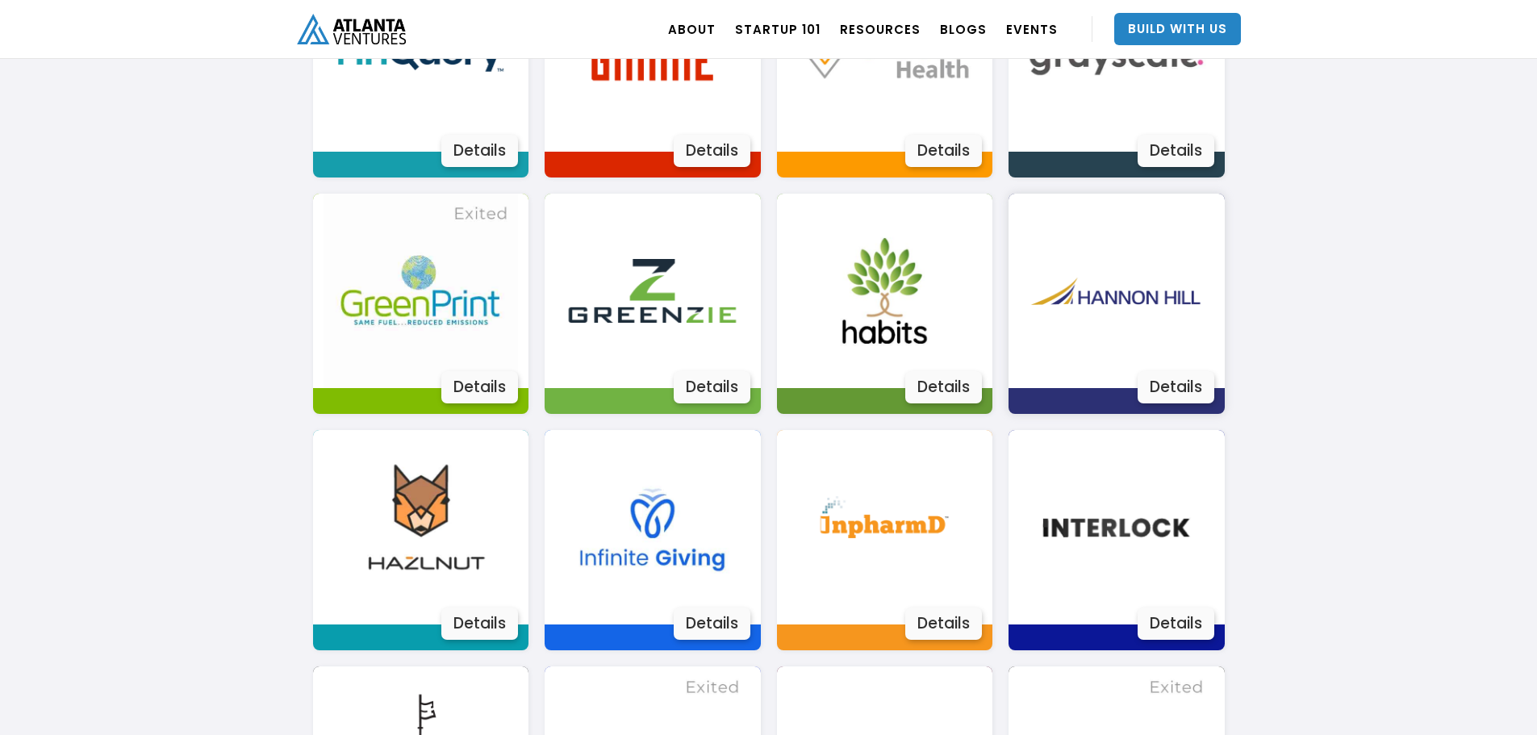
click at [1169, 386] on div "Details" at bounding box center [1175, 387] width 77 height 32
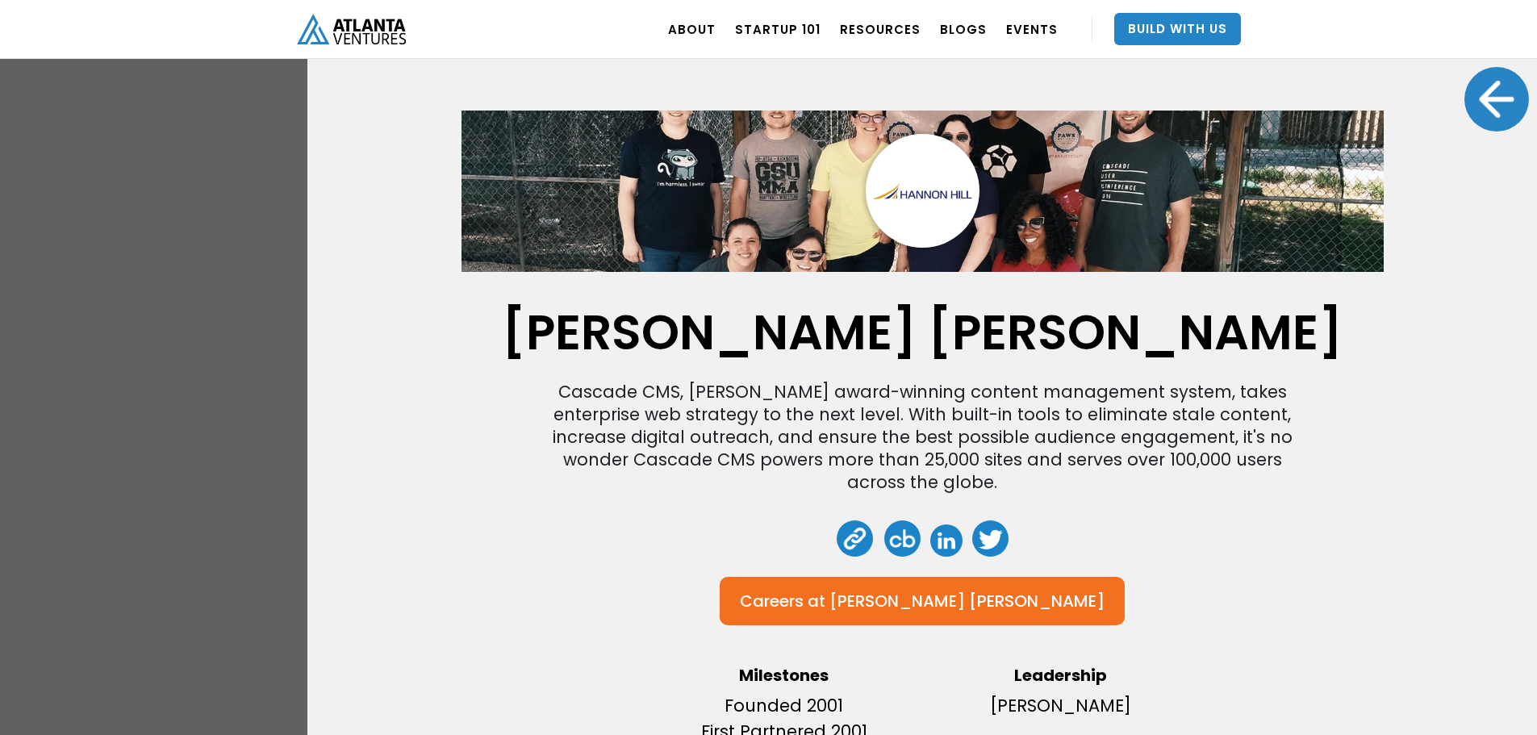
click at [1484, 96] on div at bounding box center [1496, 99] width 65 height 65
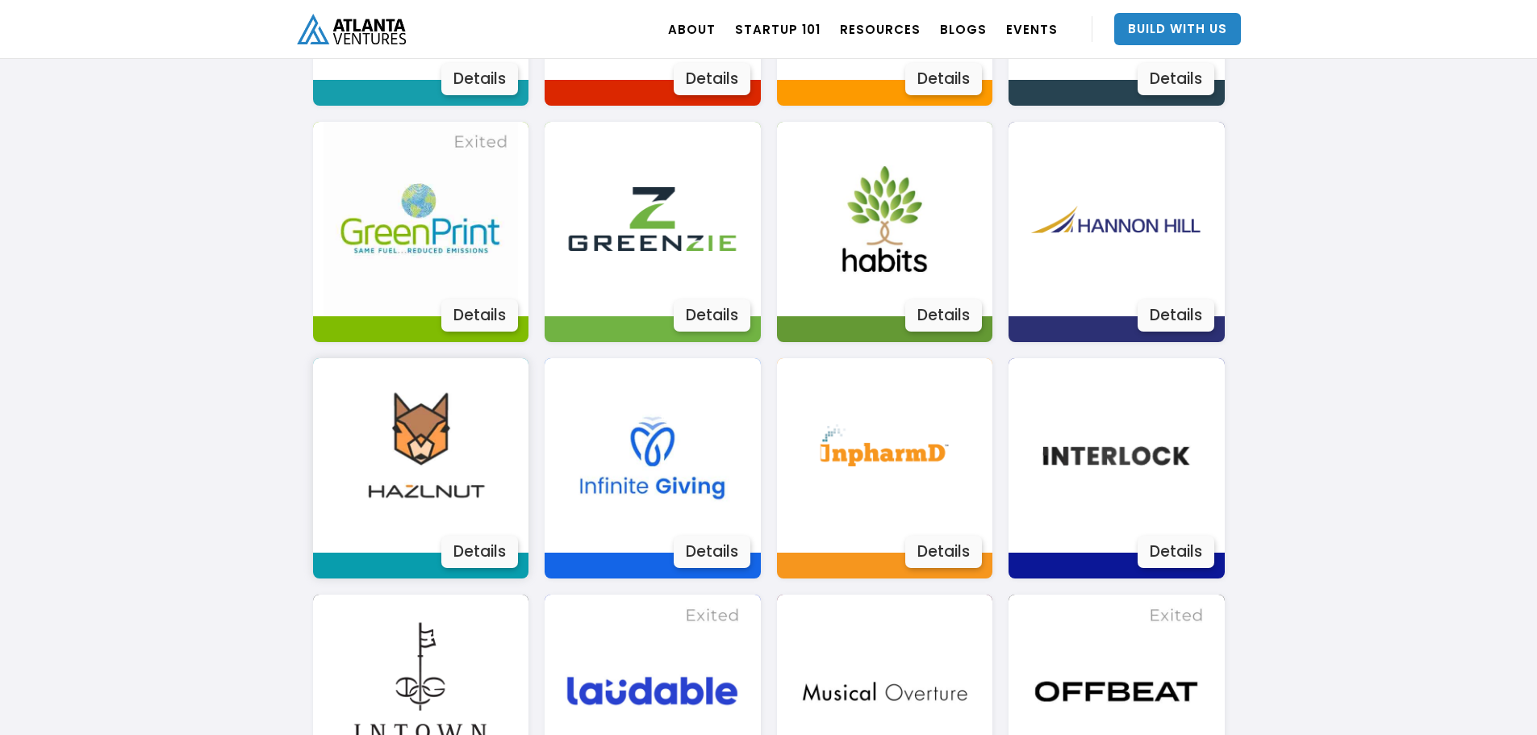
scroll to position [1822, 0]
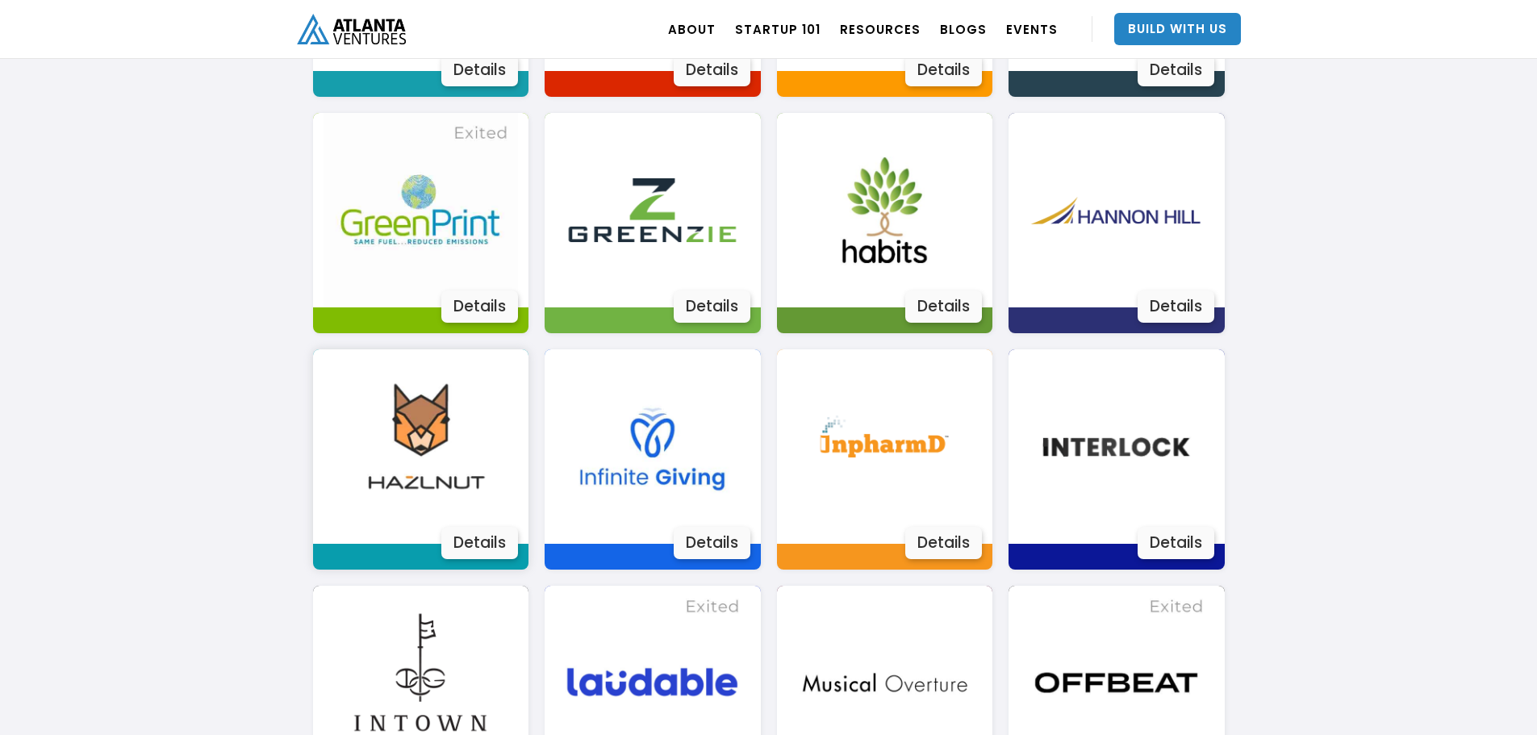
click at [478, 544] on div "Details" at bounding box center [479, 543] width 77 height 32
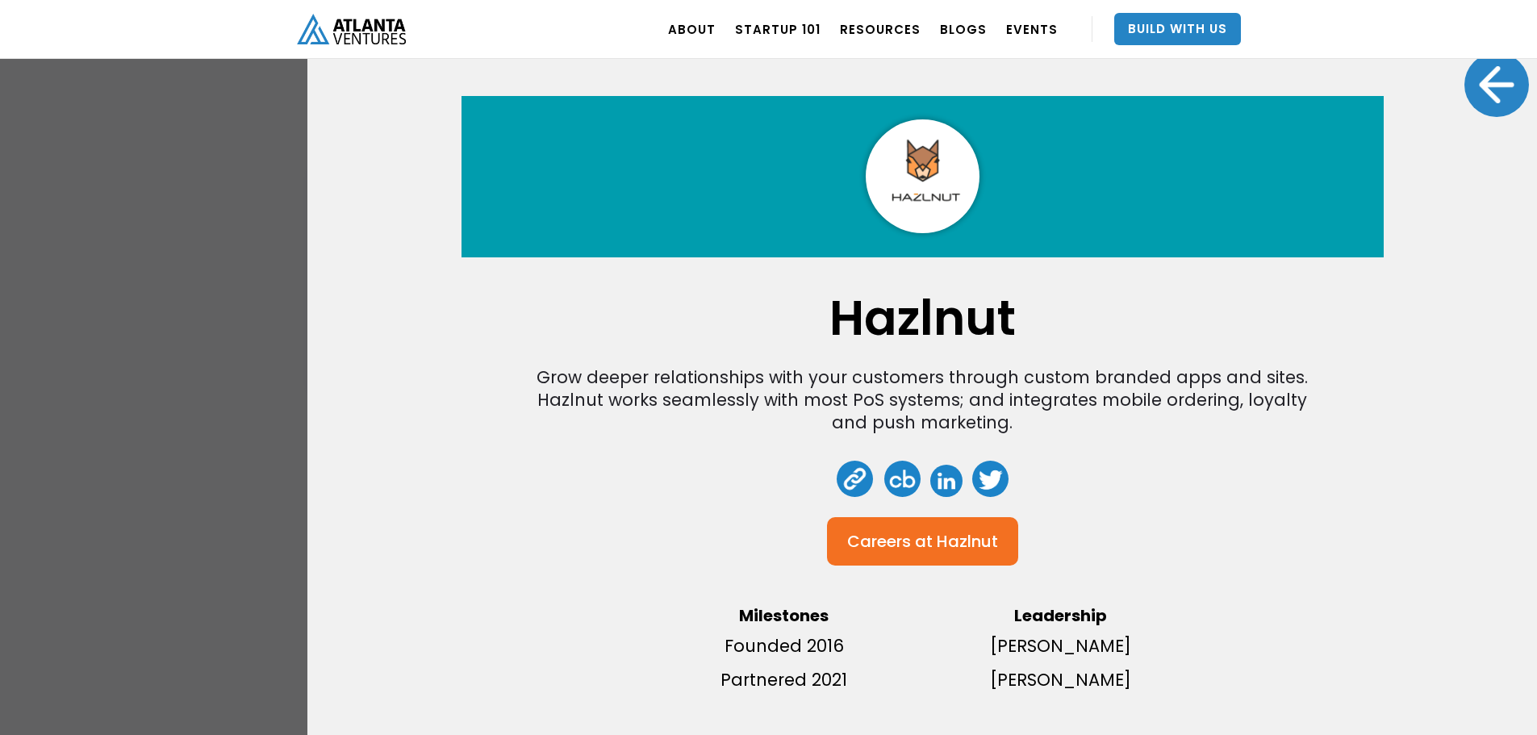
scroll to position [2010, 0]
click at [1500, 94] on div at bounding box center [1496, 84] width 65 height 65
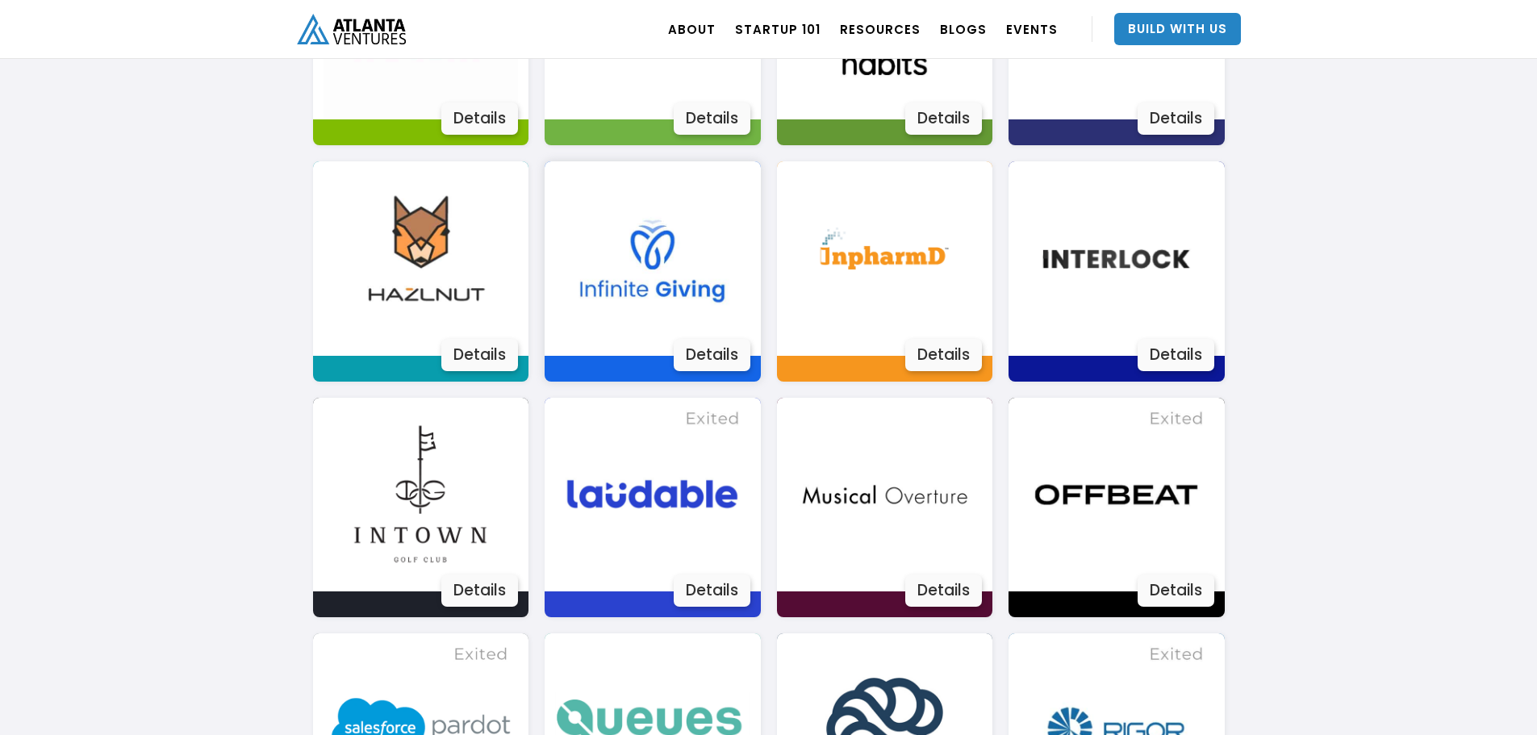
click at [692, 352] on div "Details" at bounding box center [712, 355] width 77 height 32
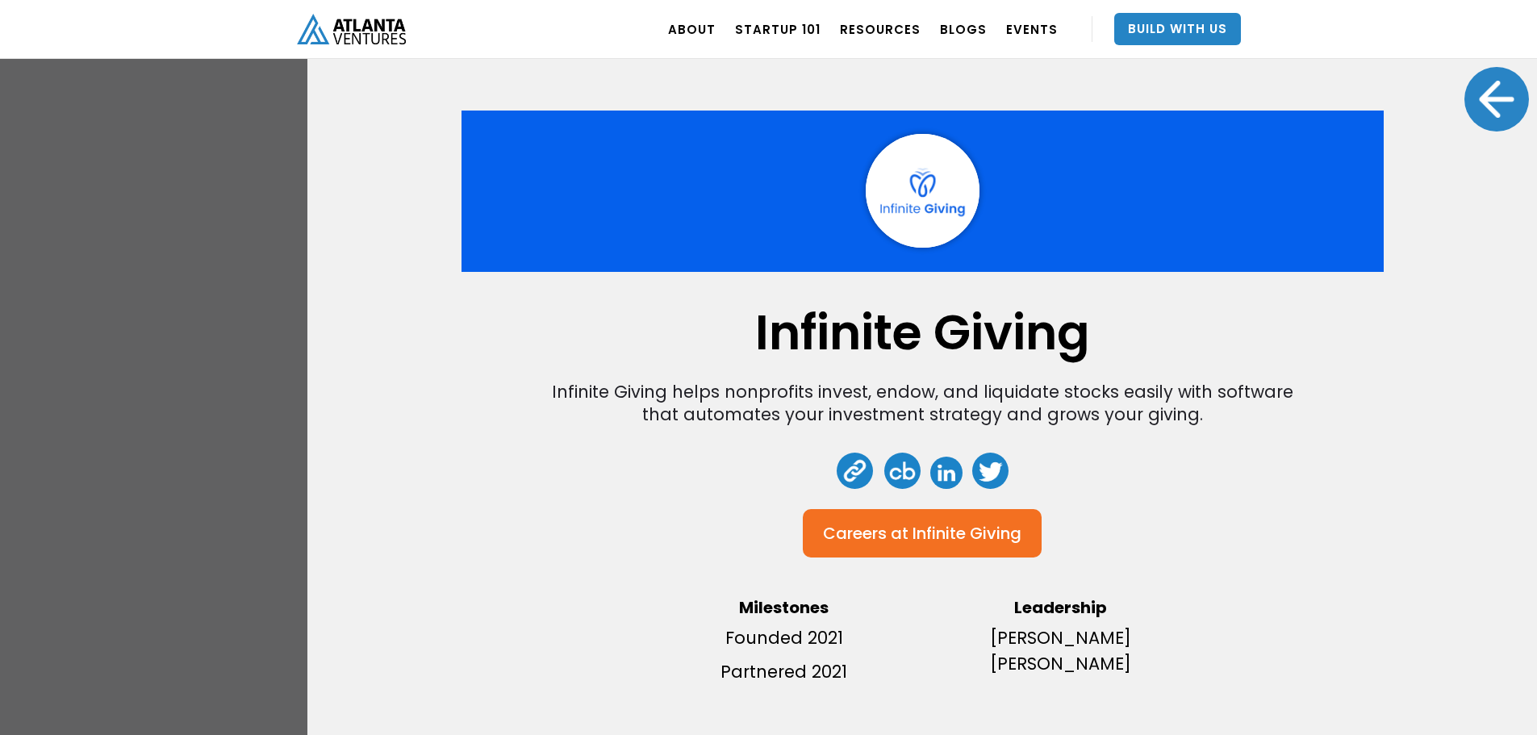
click at [1477, 118] on div at bounding box center [1496, 99] width 65 height 65
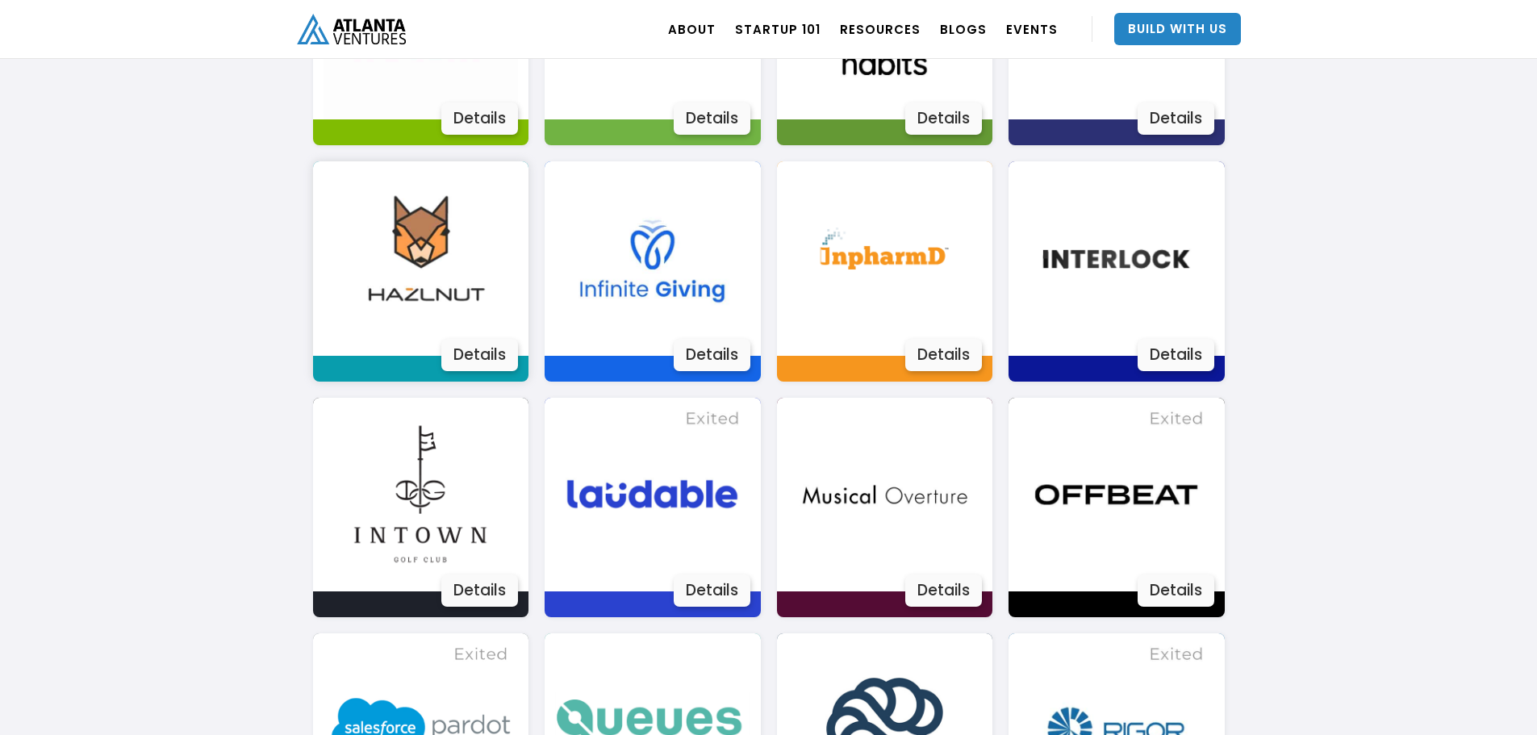
click at [502, 364] on div "Details" at bounding box center [479, 355] width 77 height 32
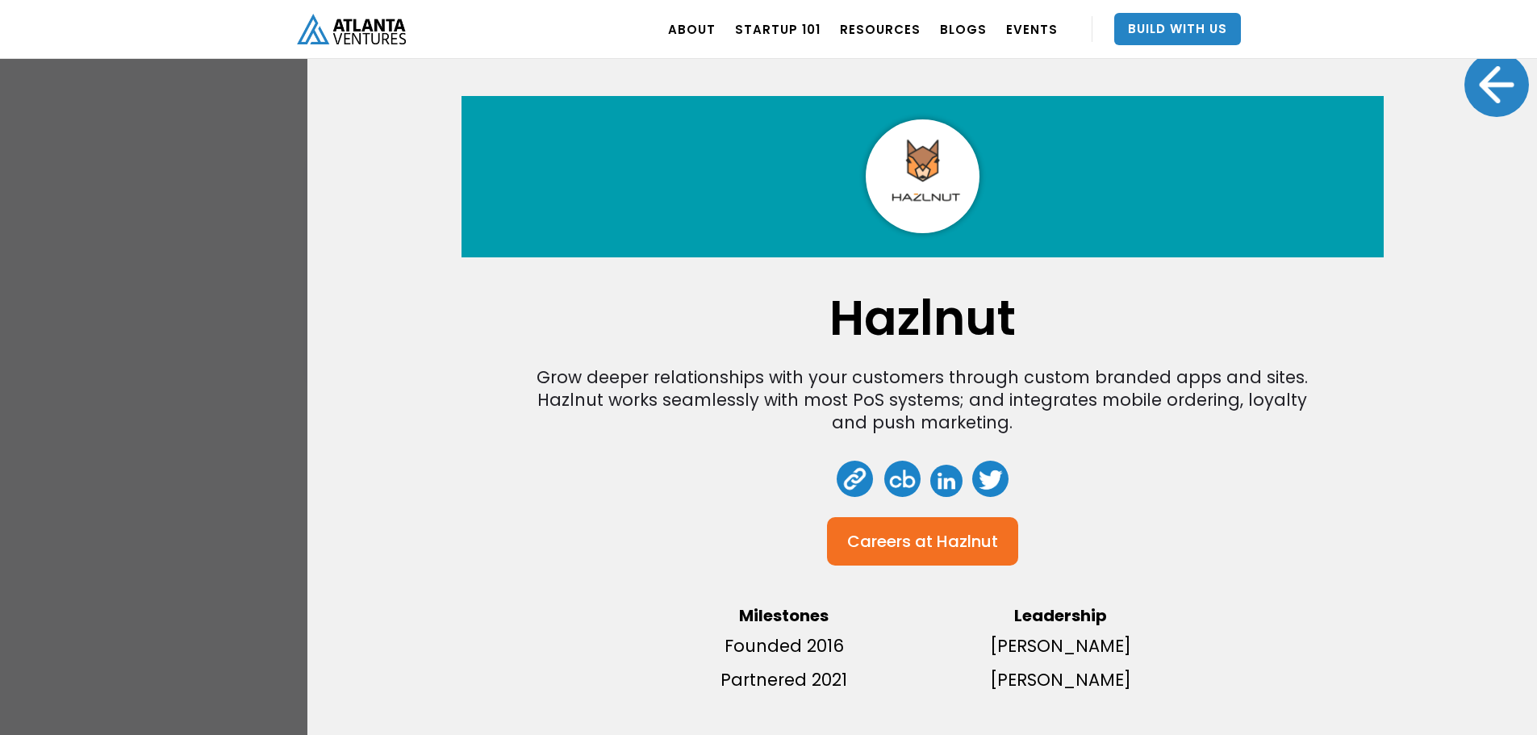
drag, startPoint x: 1484, startPoint y: 90, endPoint x: 1480, endPoint y: 98, distance: 10.1
click at [1482, 90] on div at bounding box center [1496, 84] width 65 height 65
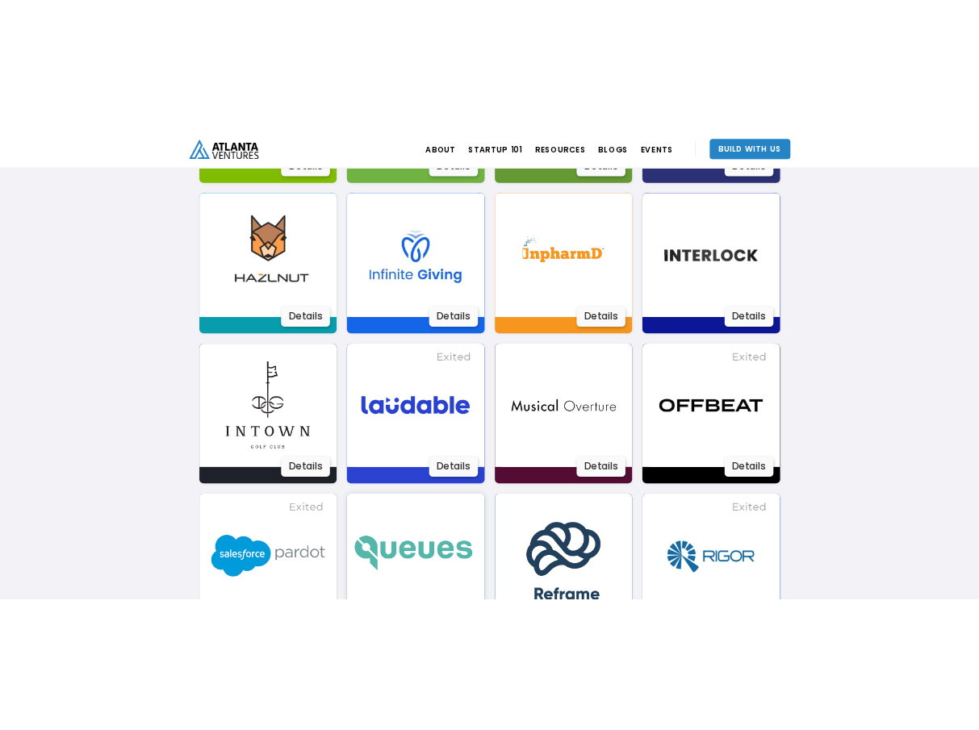
scroll to position [2252, 0]
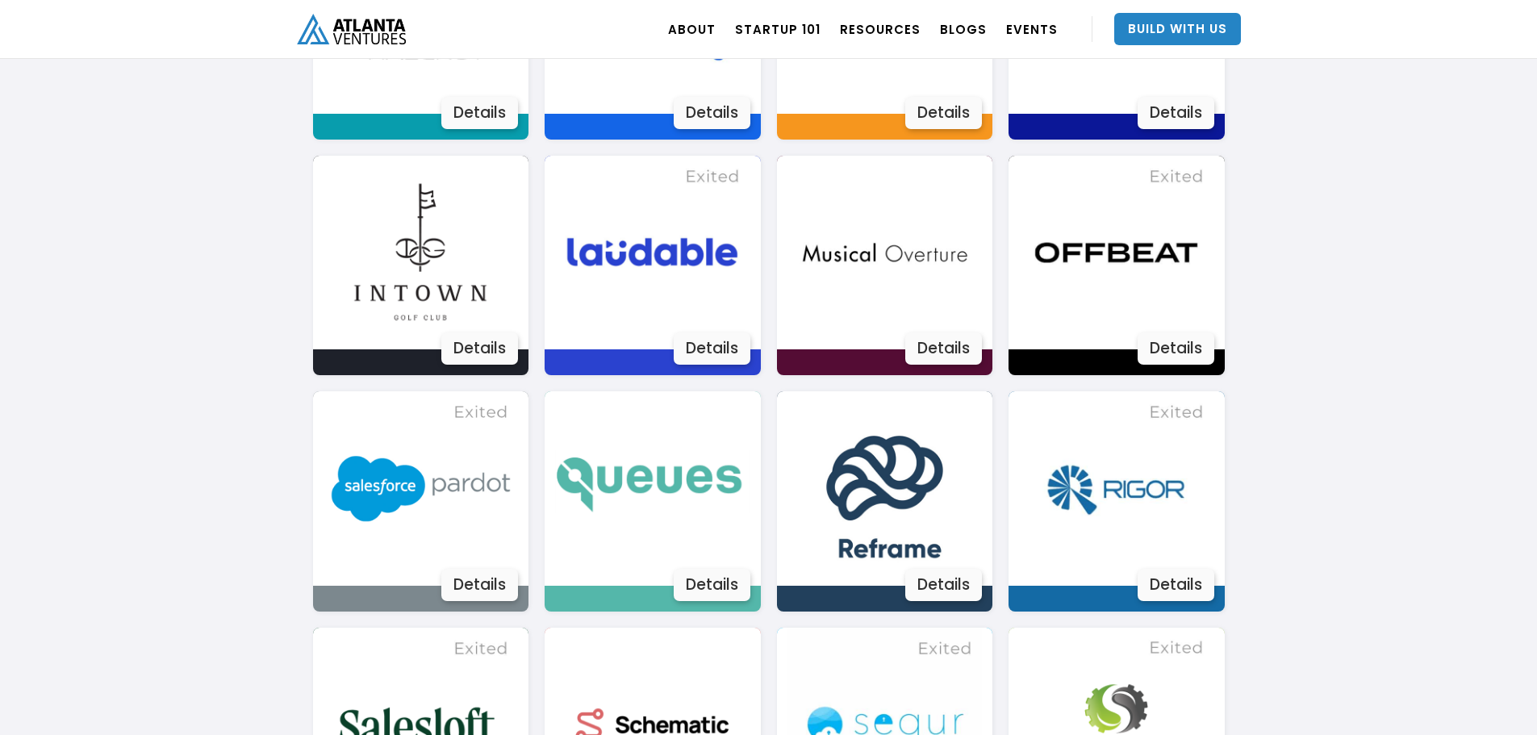
drag, startPoint x: 149, startPoint y: 200, endPoint x: 173, endPoint y: 193, distance: 25.3
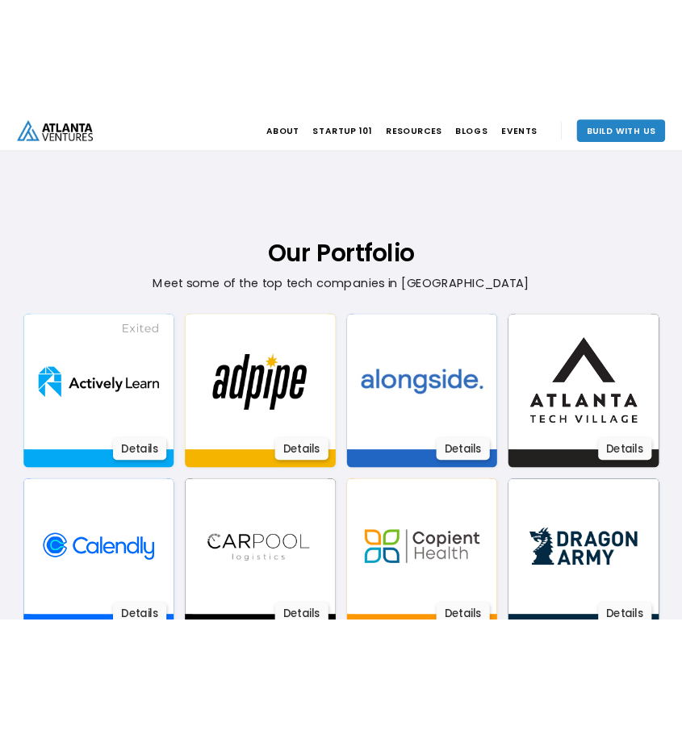
scroll to position [934, 0]
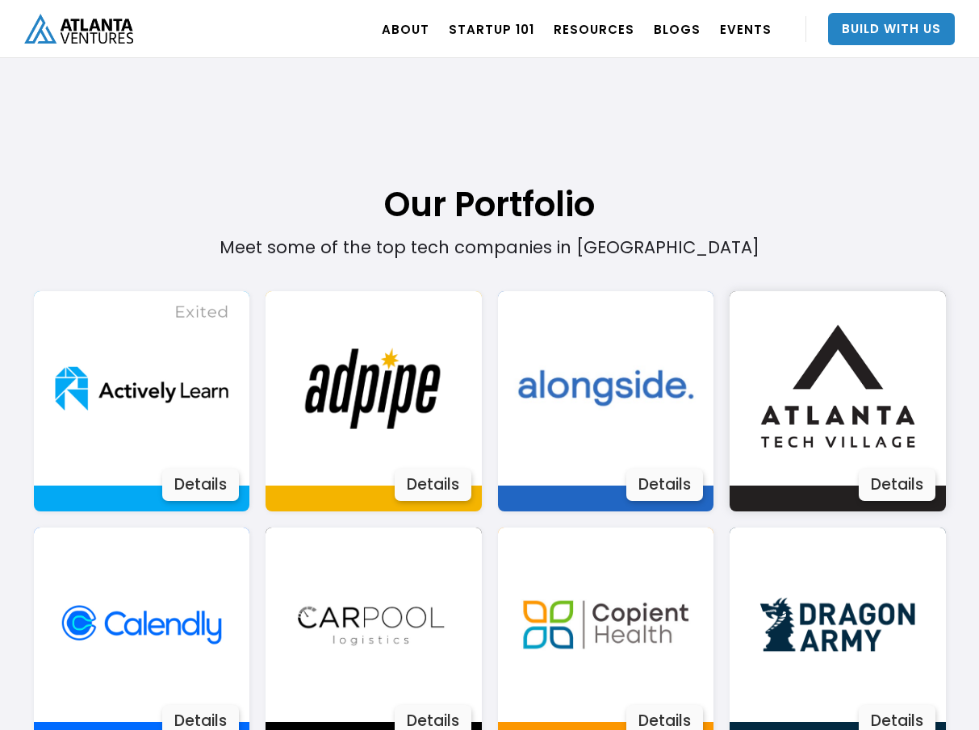
click at [912, 300] on img at bounding box center [837, 388] width 194 height 194
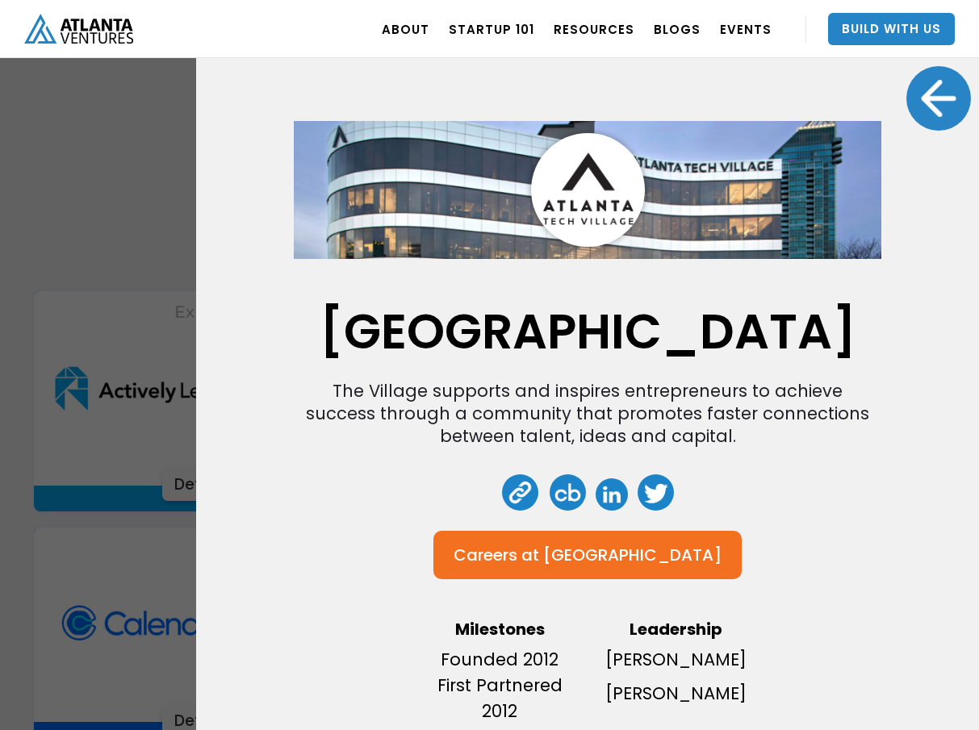
click at [943, 118] on div at bounding box center [938, 98] width 65 height 65
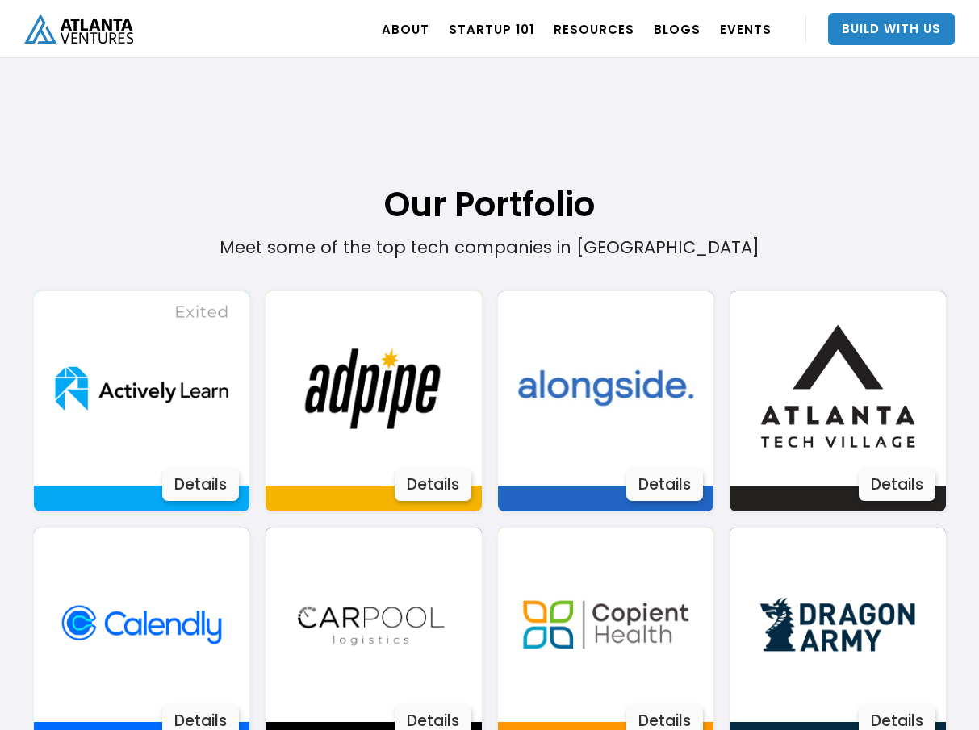
click at [356, 190] on h1 "Our Portfolio" at bounding box center [490, 139] width 912 height 175
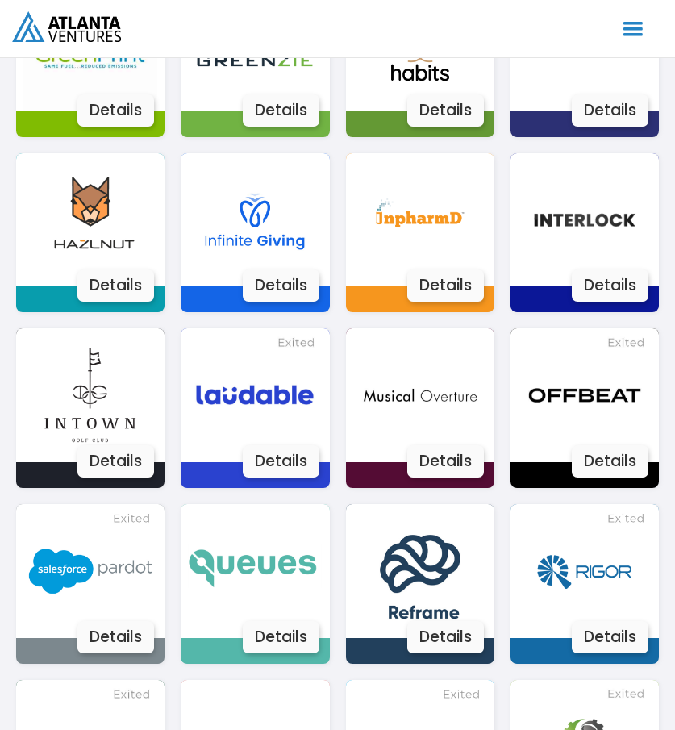
scroll to position [1847, 0]
click at [428, 269] on div "Details" at bounding box center [445, 285] width 77 height 32
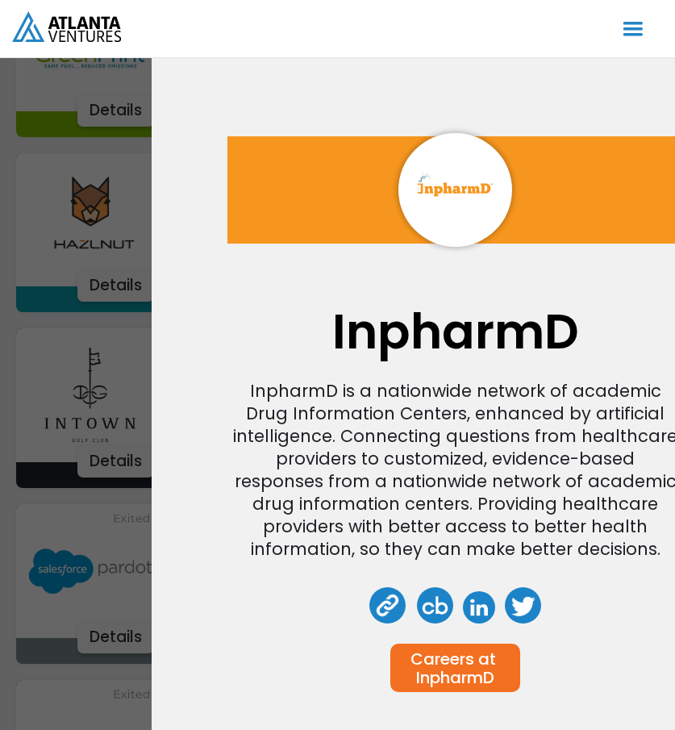
drag, startPoint x: 510, startPoint y: 111, endPoint x: 520, endPoint y: 101, distance: 13.7
click at [510, 111] on div at bounding box center [455, 190] width 456 height 161
click at [674, 160] on div "InpharmD InpharmD is a nationwide network of academic Drug Information Centers,…" at bounding box center [455, 365] width 607 height 730
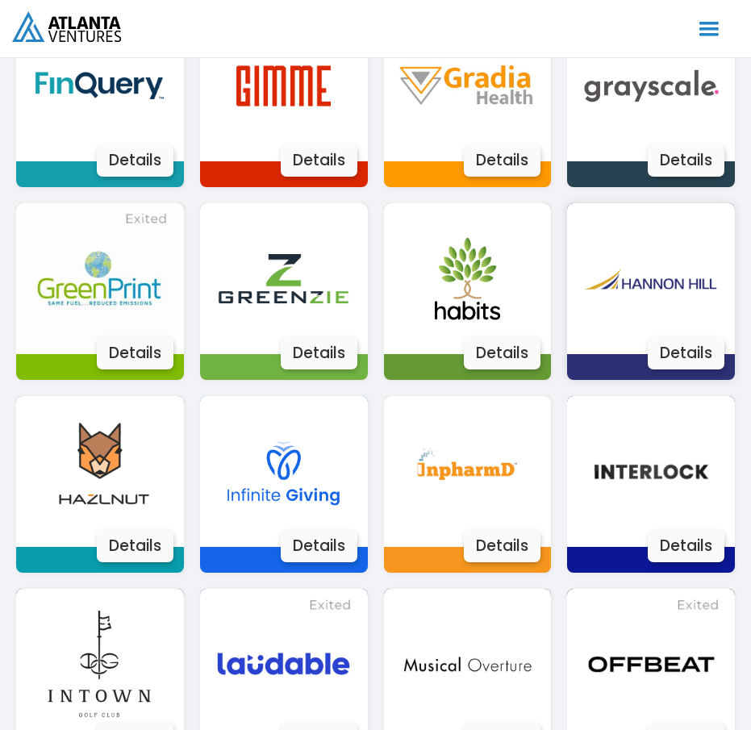
scroll to position [1655, 0]
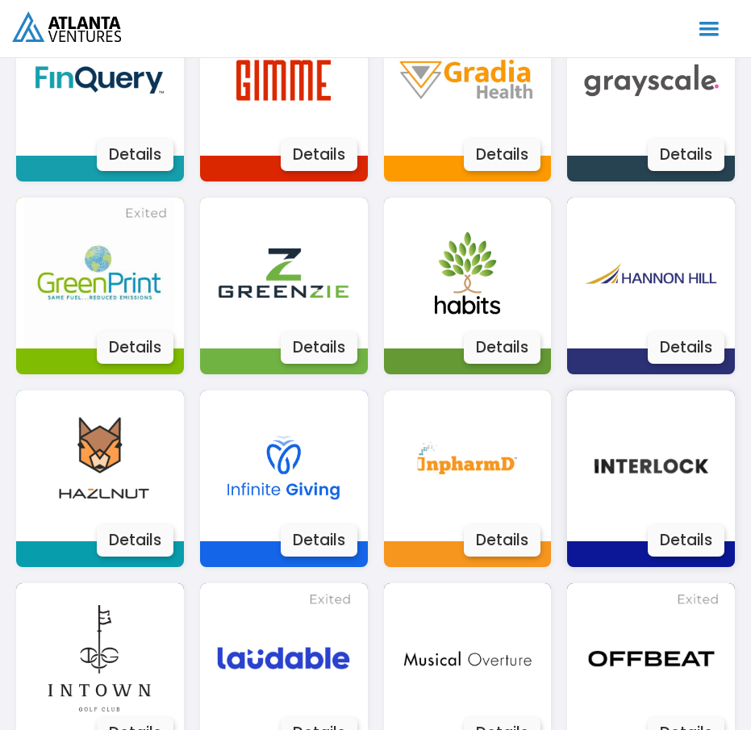
click at [702, 537] on div "Details" at bounding box center [686, 540] width 77 height 32
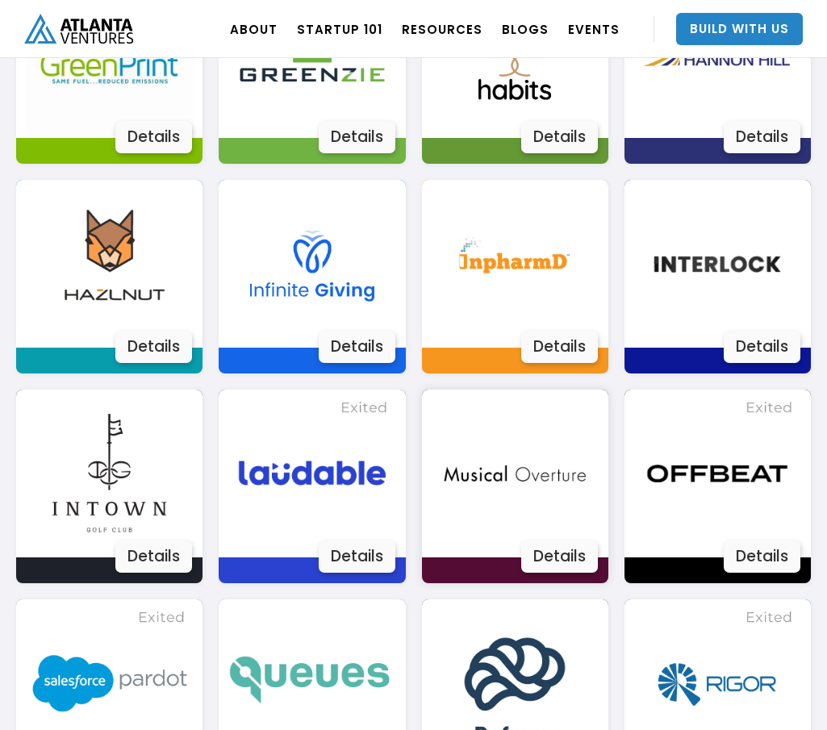
scroll to position [1935, 0]
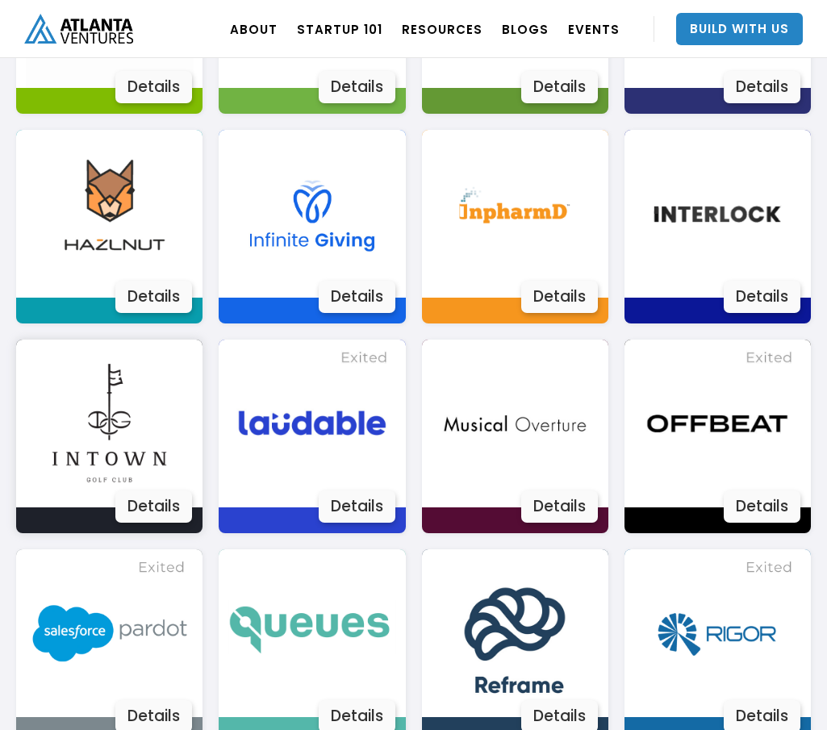
click at [161, 465] on img at bounding box center [110, 424] width 168 height 168
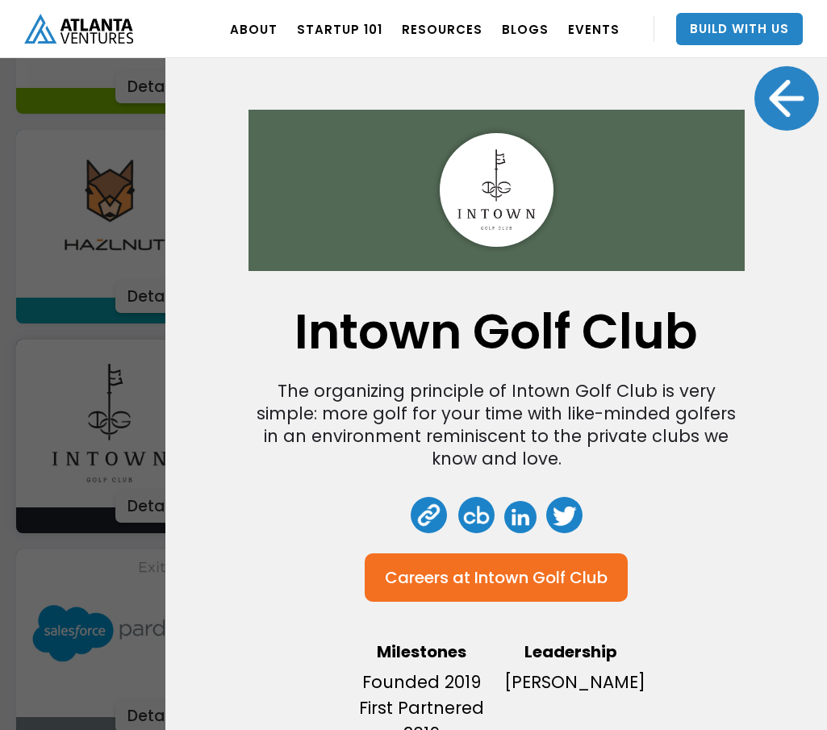
click at [765, 98] on div at bounding box center [786, 98] width 65 height 65
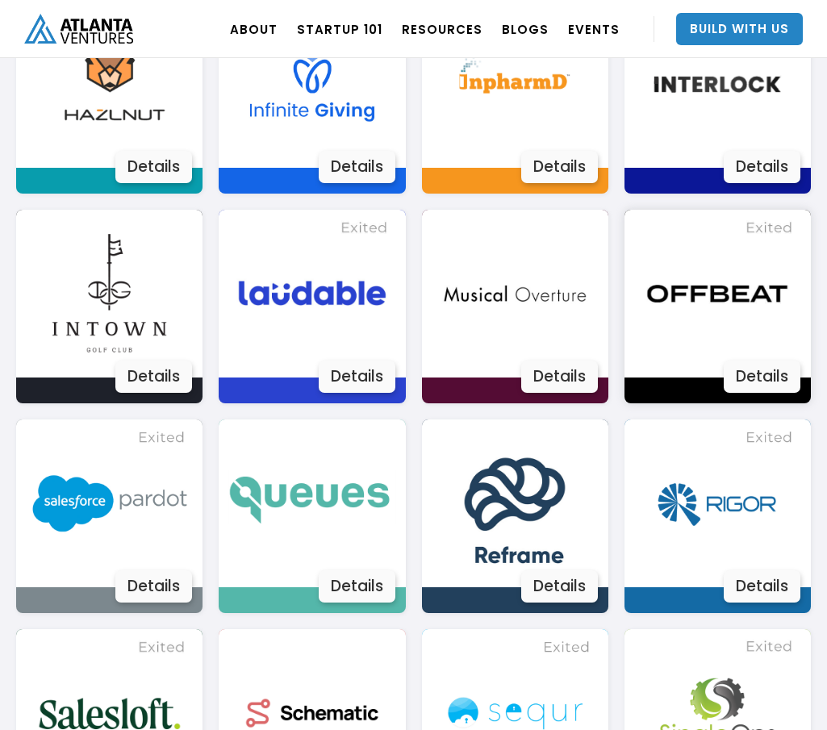
scroll to position [2069, 0]
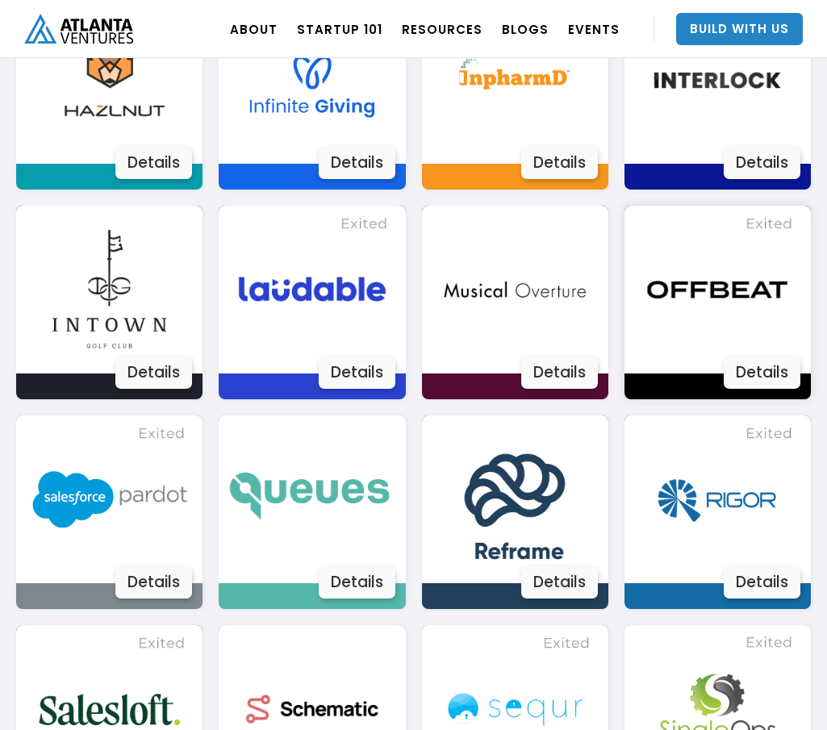
click at [769, 378] on div "Details" at bounding box center [762, 373] width 77 height 32
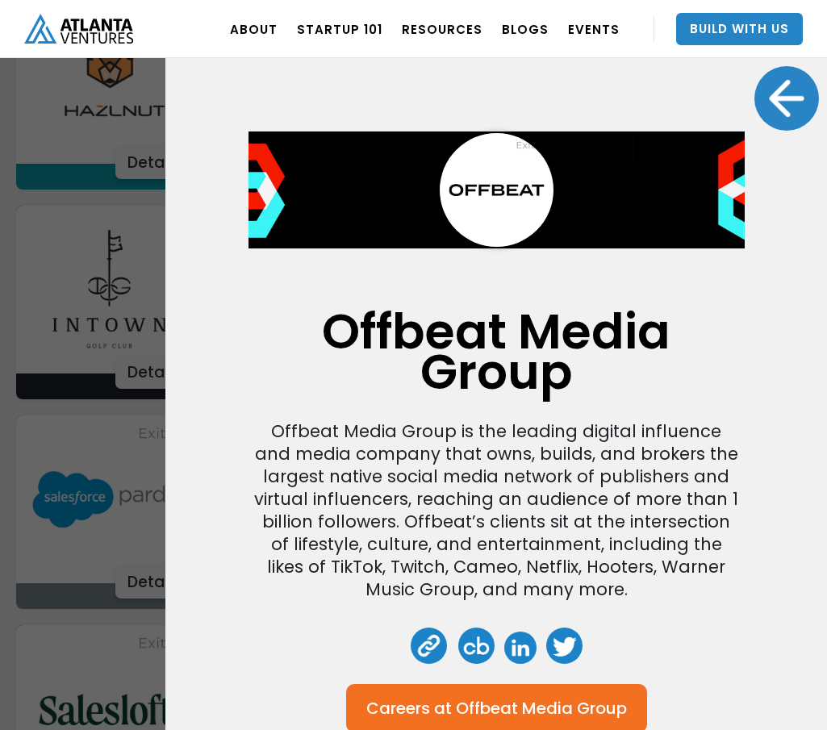
click at [798, 81] on div at bounding box center [786, 98] width 65 height 65
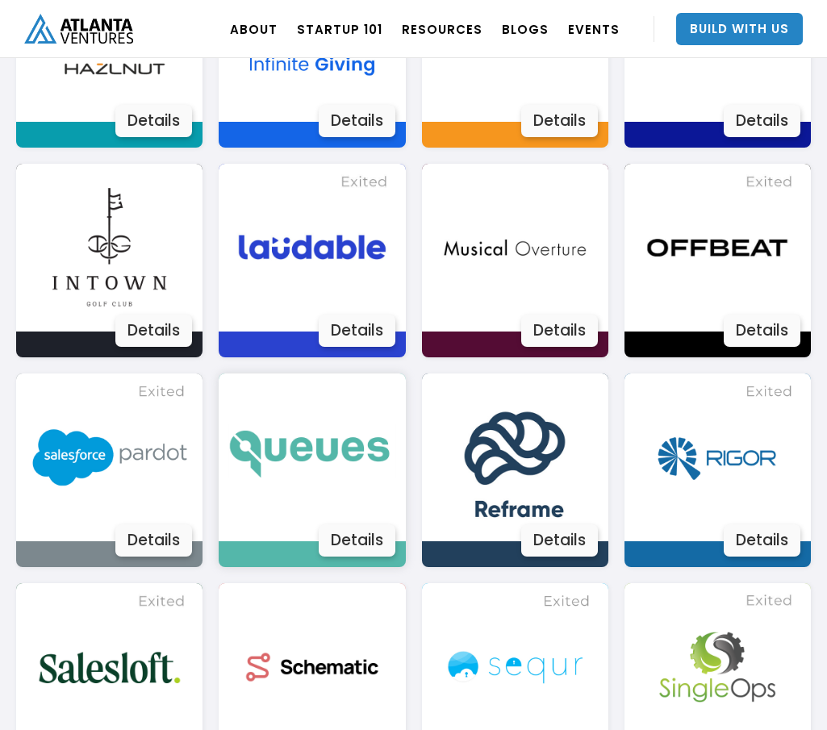
scroll to position [2231, 0]
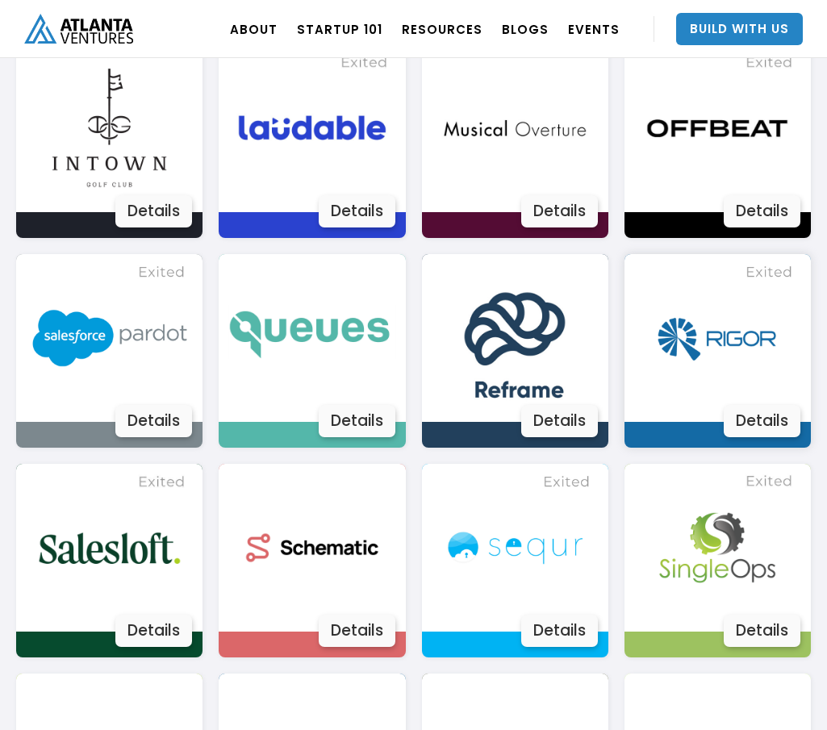
click at [763, 424] on div "Details" at bounding box center [762, 421] width 77 height 32
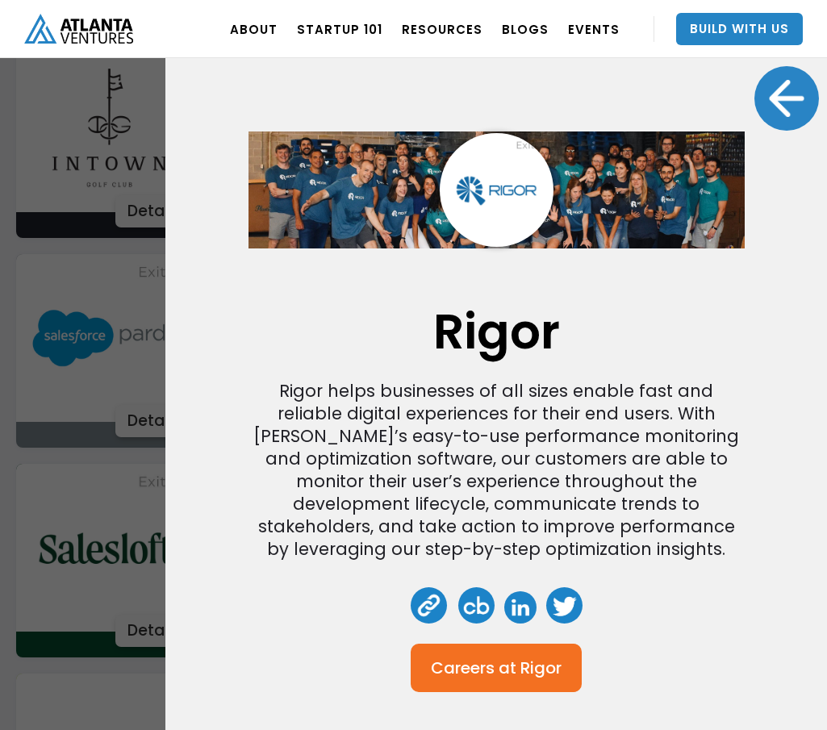
click at [768, 98] on div at bounding box center [786, 98] width 65 height 65
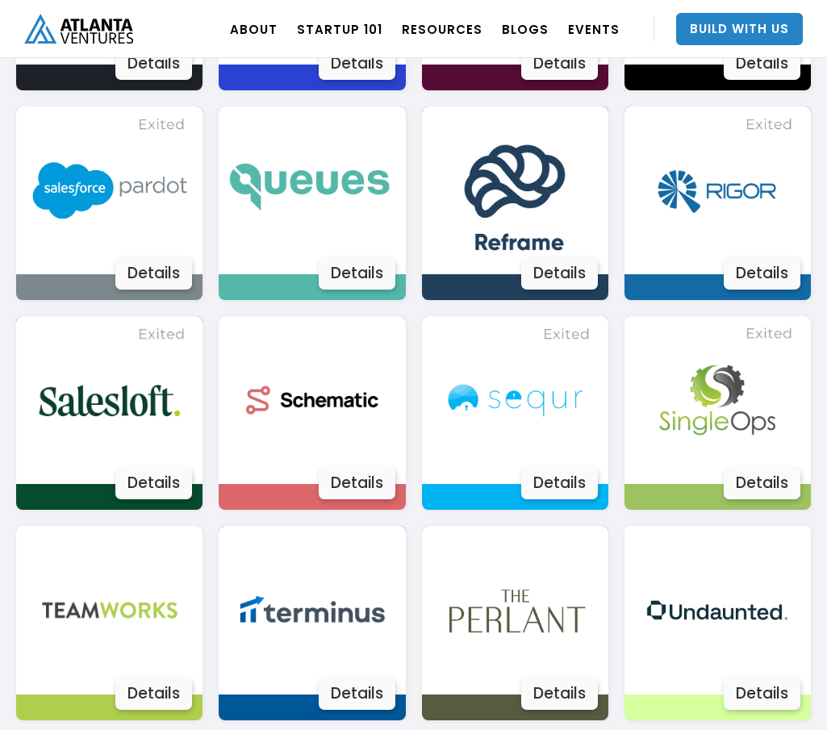
scroll to position [2473, 0]
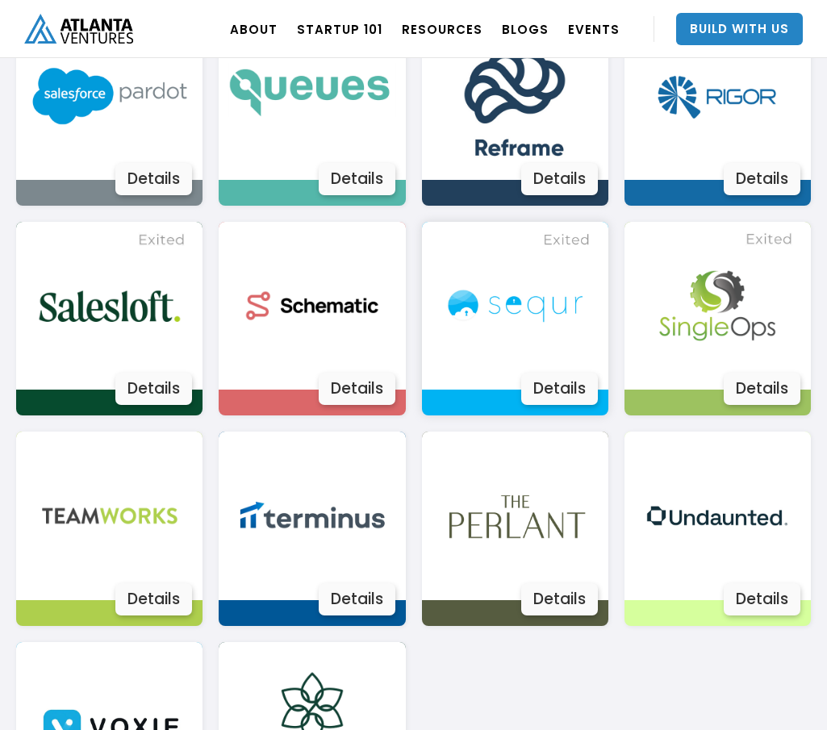
click at [559, 382] on div "Details" at bounding box center [559, 389] width 77 height 32
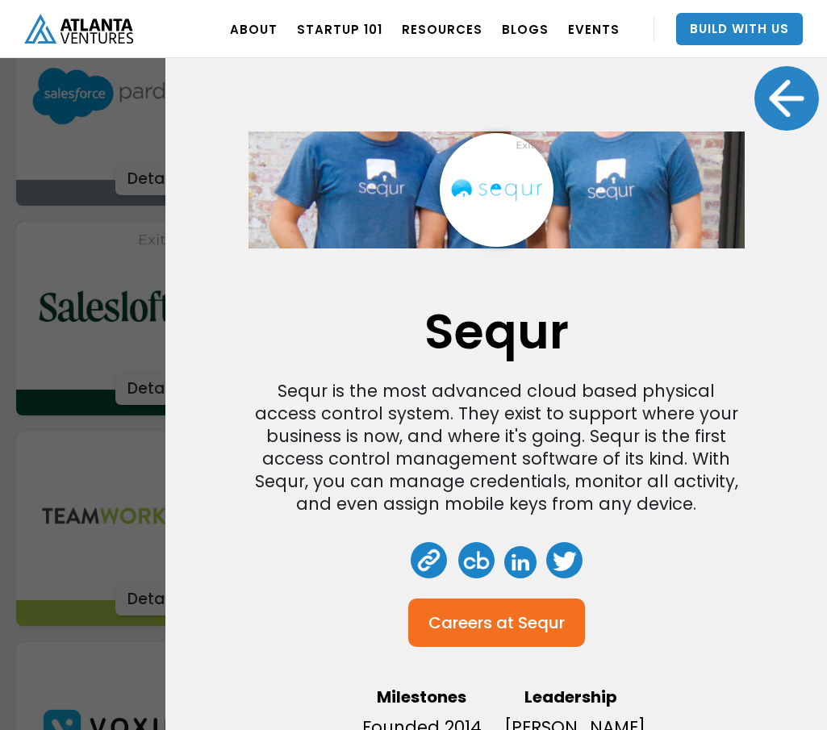
click at [773, 93] on div at bounding box center [786, 98] width 65 height 65
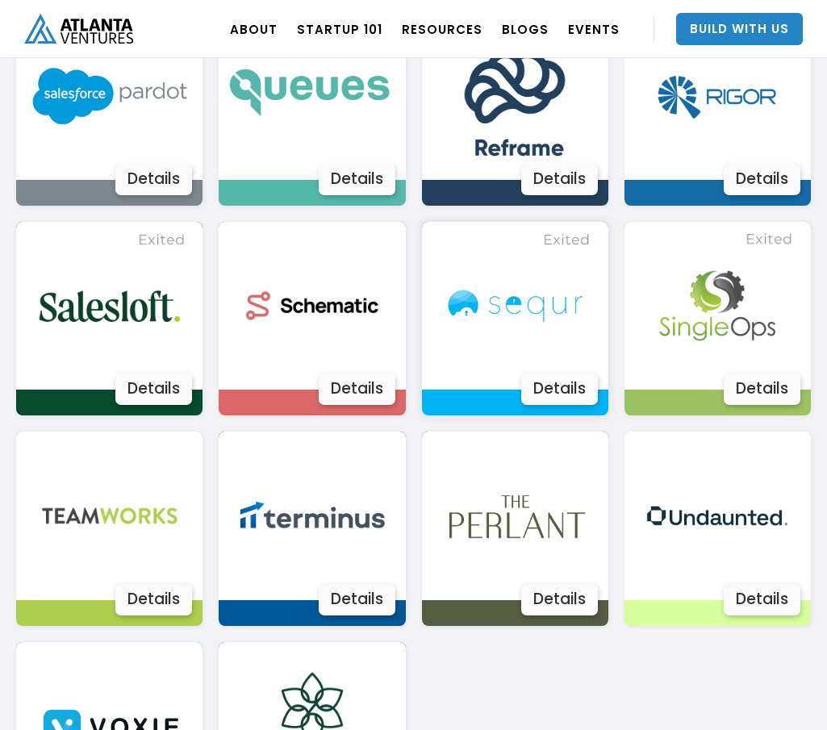
click at [578, 388] on div "Details" at bounding box center [559, 389] width 77 height 32
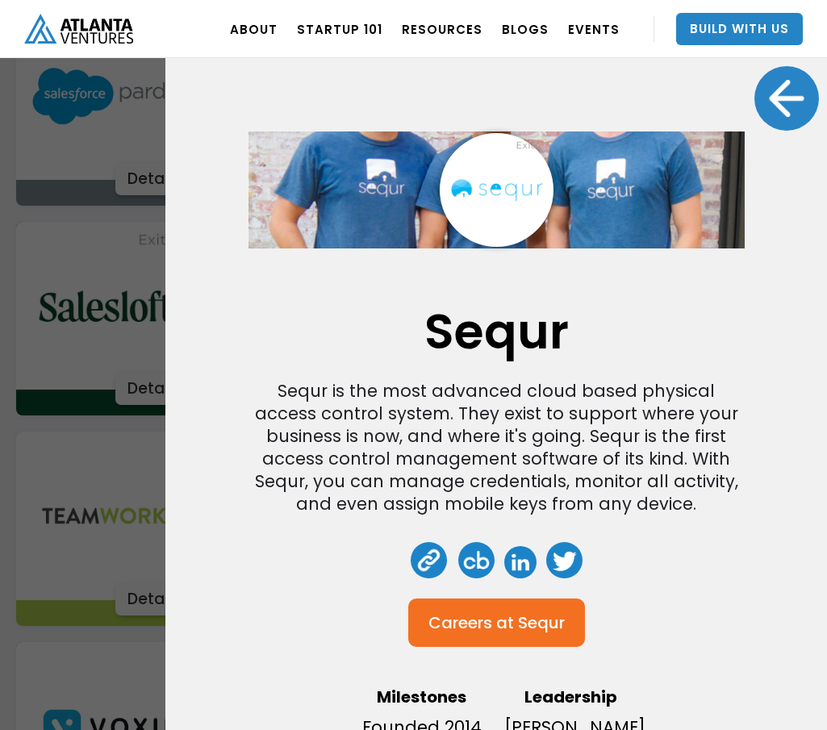
click at [791, 98] on div at bounding box center [786, 98] width 65 height 65
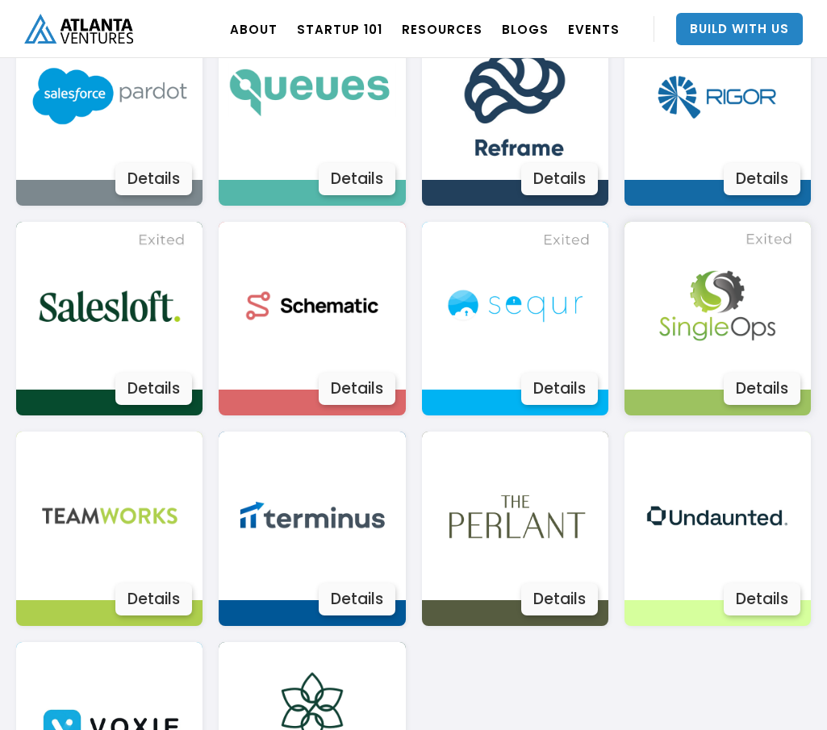
click at [762, 396] on div "Details" at bounding box center [762, 389] width 77 height 32
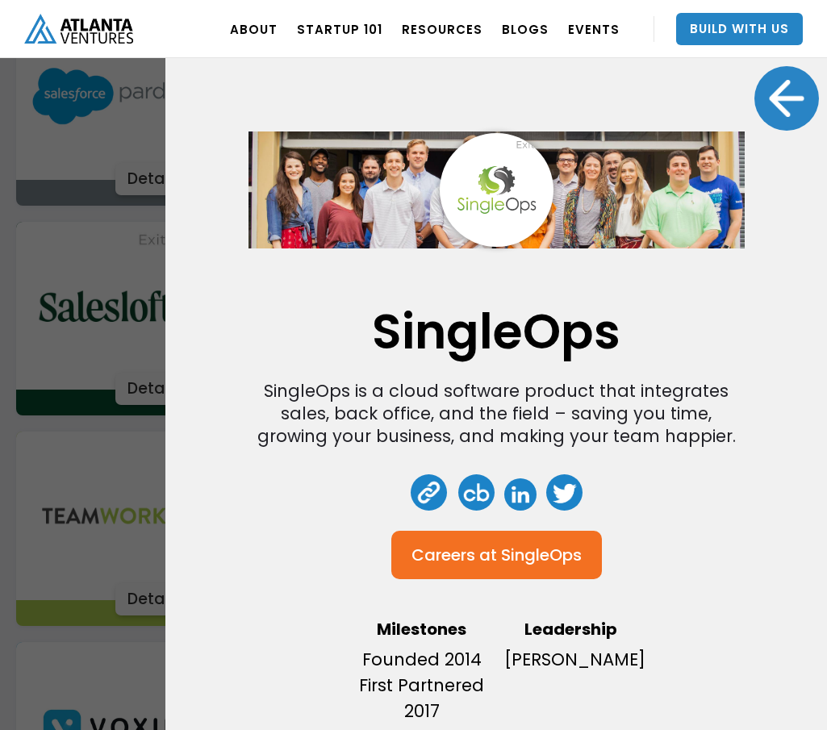
click at [788, 90] on div at bounding box center [786, 98] width 65 height 65
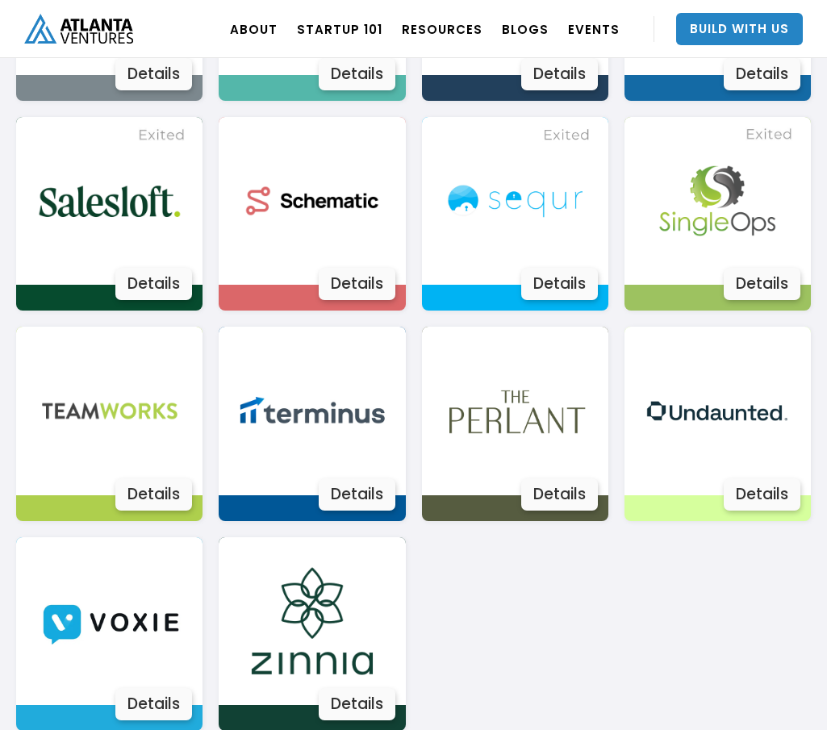
scroll to position [2581, 0]
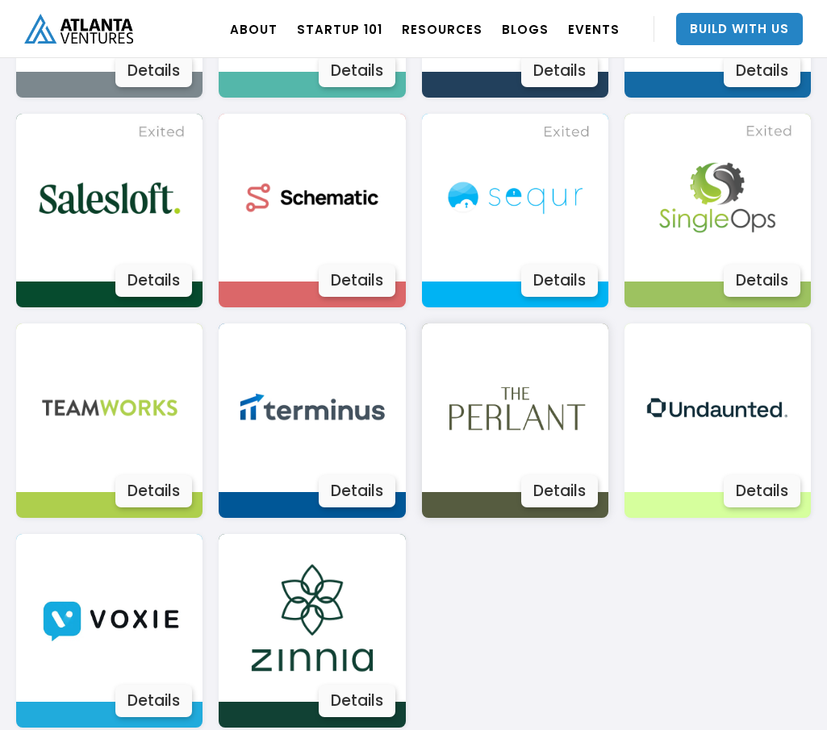
click at [541, 482] on div "Details" at bounding box center [559, 491] width 77 height 32
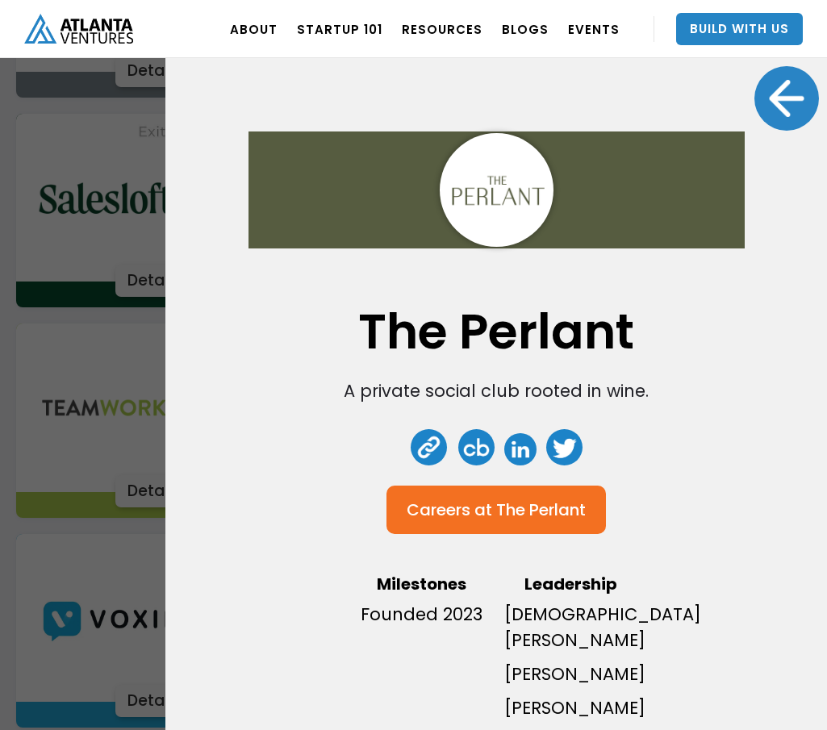
click at [795, 95] on div at bounding box center [786, 98] width 65 height 65
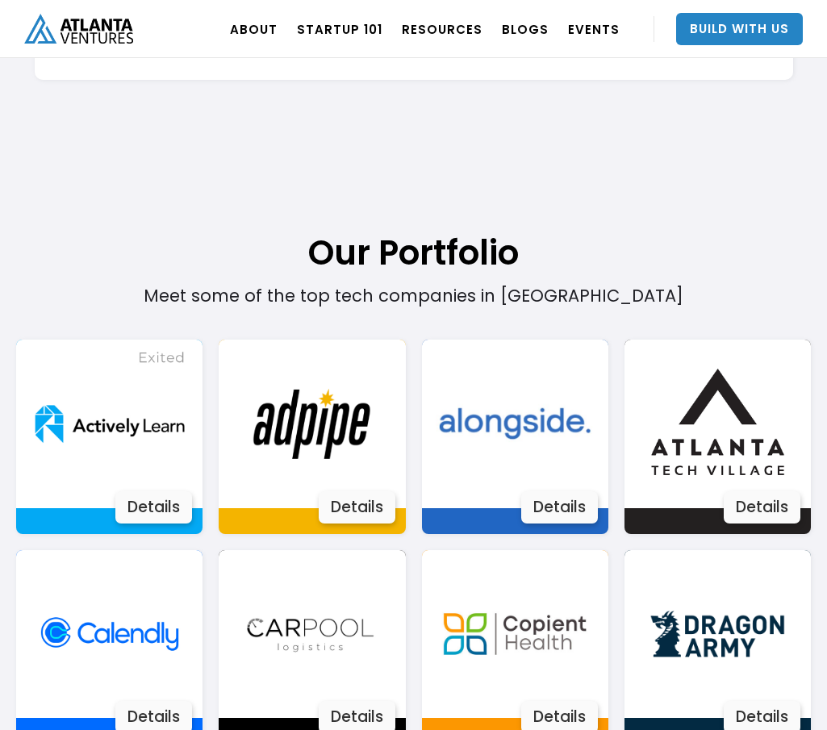
scroll to position [887, 0]
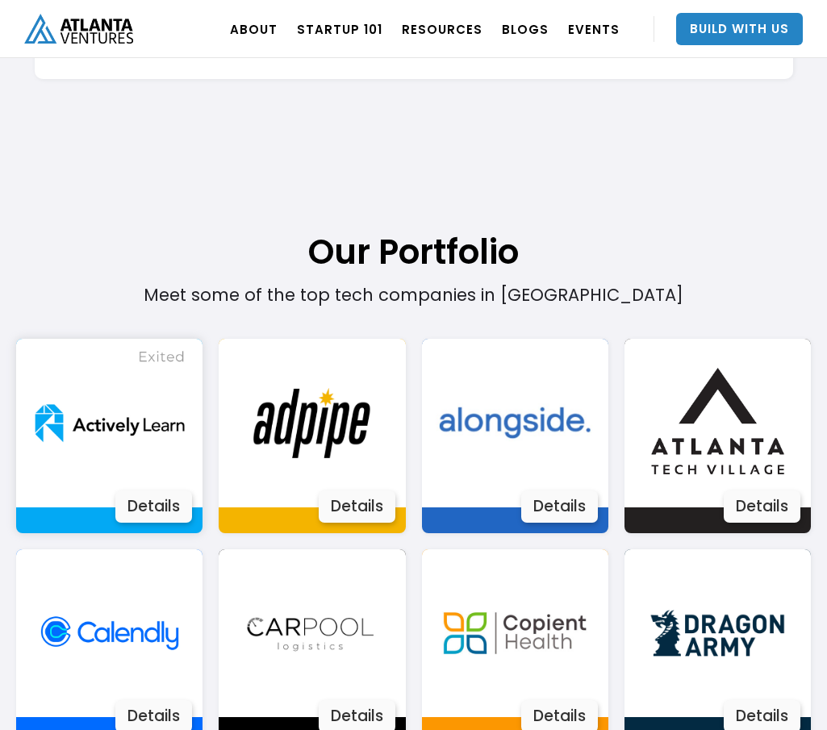
click at [152, 509] on div "Details" at bounding box center [153, 506] width 77 height 32
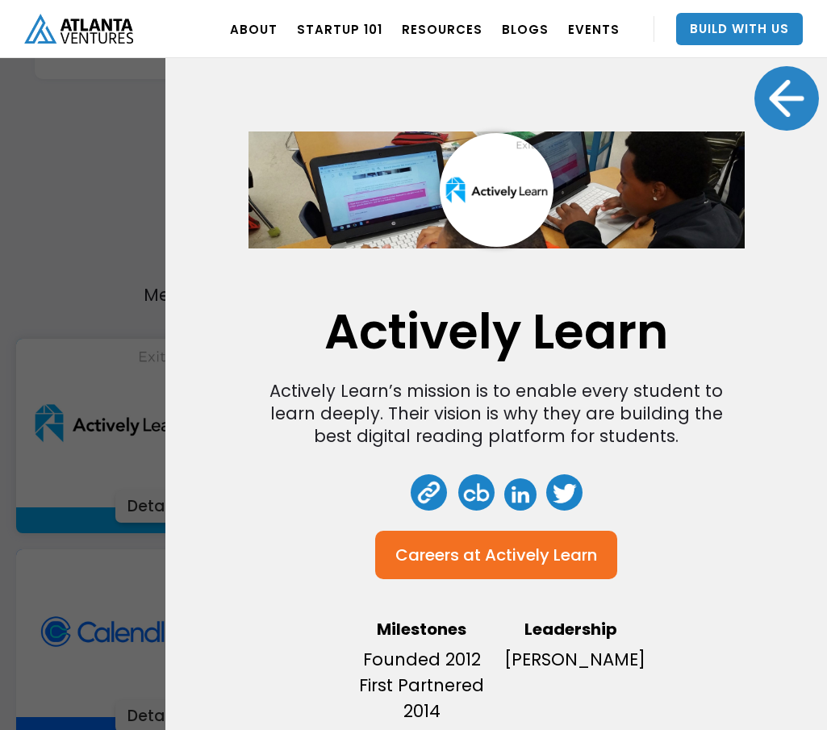
click at [523, 495] on link at bounding box center [520, 494] width 32 height 32
click at [423, 495] on link at bounding box center [429, 492] width 36 height 36
